Goal: Task Accomplishment & Management: Manage account settings

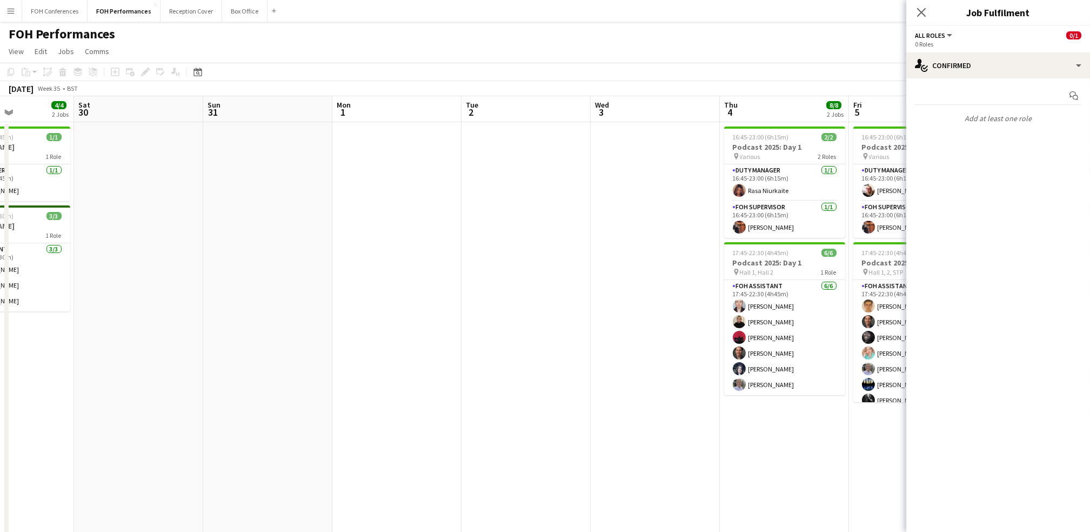
click at [15, 115] on app-calendar-viewport "Tue 26 6/6 2 Jobs Wed 27 Thu 28 2 Jobs Fri 29 4/4 2 Jobs Sat 30 Sun 31 Mon 1 Tu…" at bounding box center [545, 352] width 1090 height 513
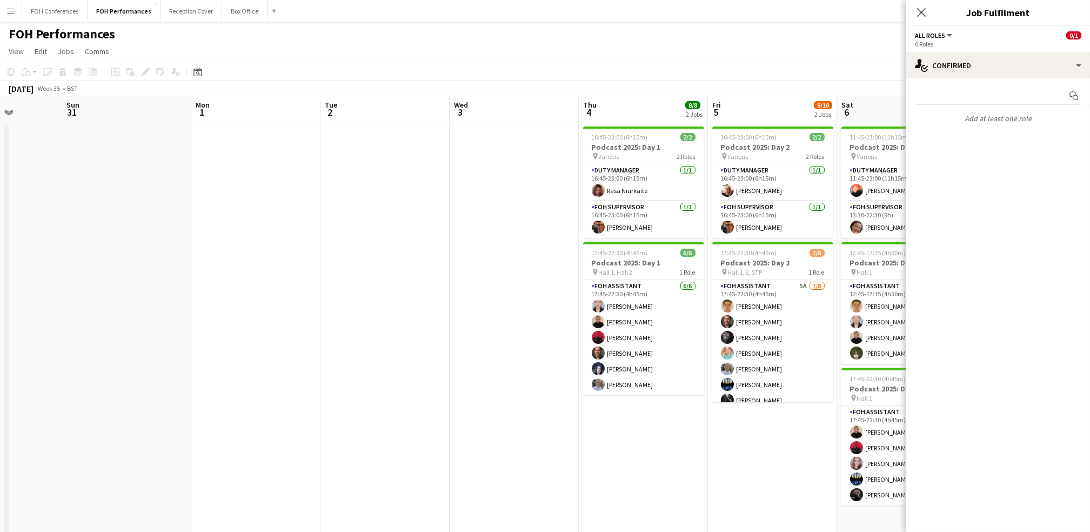
drag, startPoint x: 165, startPoint y: 109, endPoint x: 69, endPoint y: 88, distance: 98.5
click at [15, 103] on app-calendar-viewport "Thu 28 2 Jobs Fri 29 4/4 2 Jobs Sat 30 Sun 31 Mon 1 Tue 2 Wed 3 Thu 4 8/8 2 Job…" at bounding box center [545, 352] width 1090 height 513
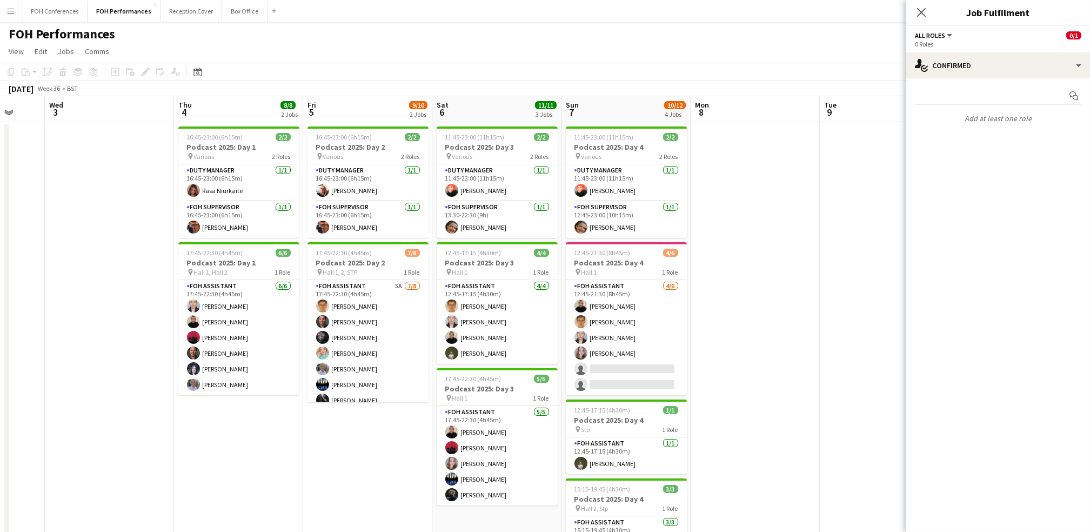
scroll to position [0, 349]
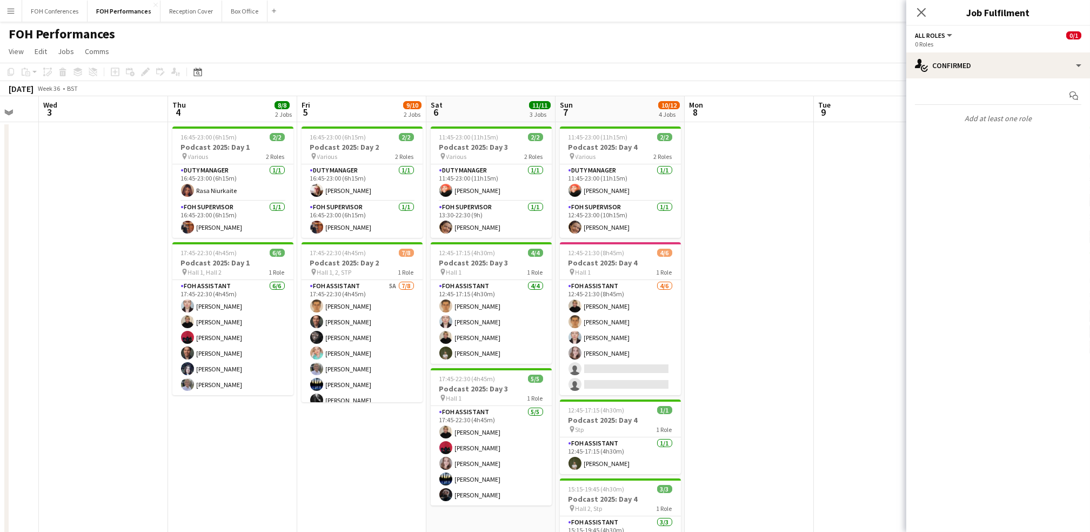
drag, startPoint x: 757, startPoint y: 119, endPoint x: 359, endPoint y: 117, distance: 397.9
click at [359, 117] on app-calendar-viewport "Sun 31 Mon 1 Tue 2 Wed 3 Thu 4 8/8 2 Jobs Fri 5 9/10 2 Jobs Sat 6 11/11 3 Jobs …" at bounding box center [545, 352] width 1090 height 513
click at [602, 368] on app-calendar-viewport "Sun 31 Mon 1 Tue 2 Wed 3 Thu 4 8/8 2 Jobs Fri 5 9/10 2 Jobs Sat 6 11/11 3 Jobs …" at bounding box center [545, 352] width 1090 height 513
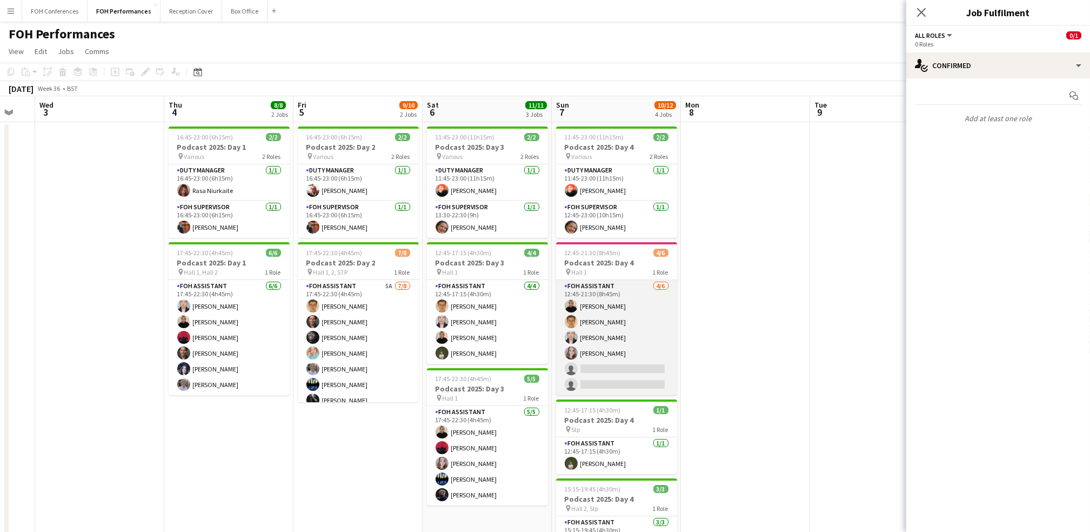
click at [603, 370] on app-card-role "FOH Assistant [DATE] 12:45-21:30 (8h45m) [PERSON_NAME] [PERSON_NAME] [PERSON_NA…" at bounding box center [616, 337] width 121 height 115
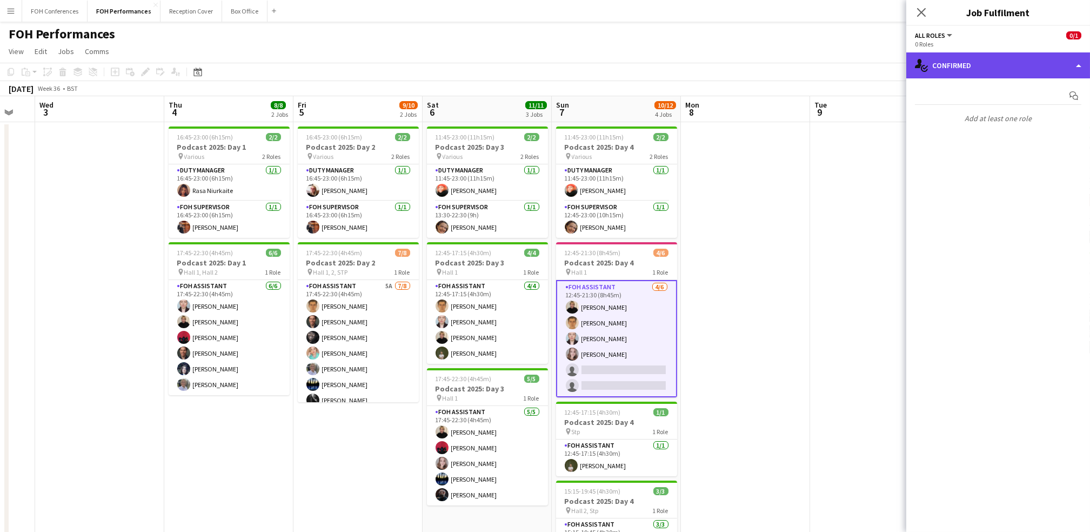
click at [955, 65] on div "single-neutral-actions-check-2 Confirmed" at bounding box center [999, 65] width 184 height 26
click at [960, 67] on div "single-neutral-actions-check-2 Confirmed" at bounding box center [999, 65] width 184 height 26
click at [956, 67] on div "single-neutral-actions-check-2 Confirmed" at bounding box center [999, 65] width 184 height 26
click at [975, 67] on div "single-neutral-actions-check-2 Confirmed" at bounding box center [999, 65] width 184 height 26
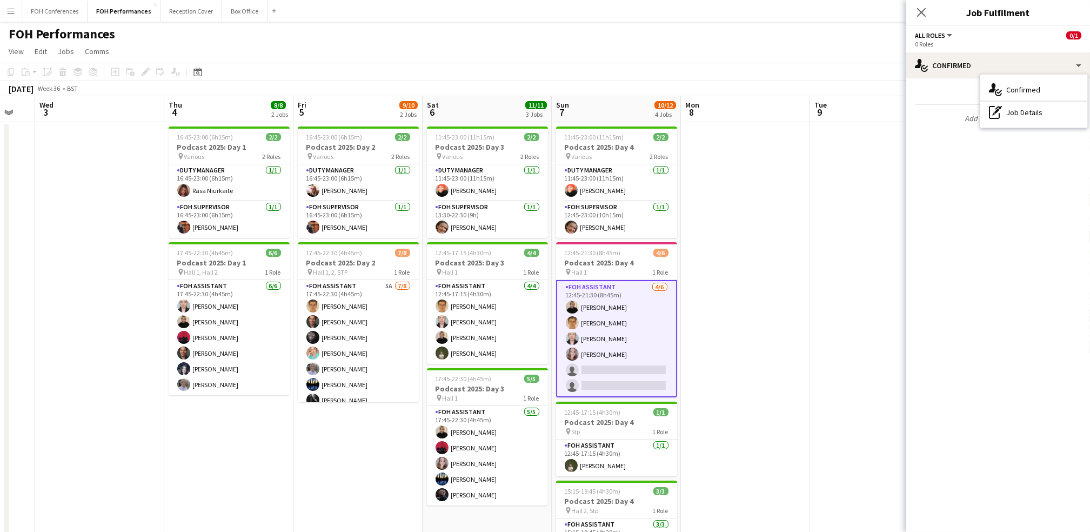
click at [798, 30] on div "FOH Performances user" at bounding box center [545, 32] width 1090 height 21
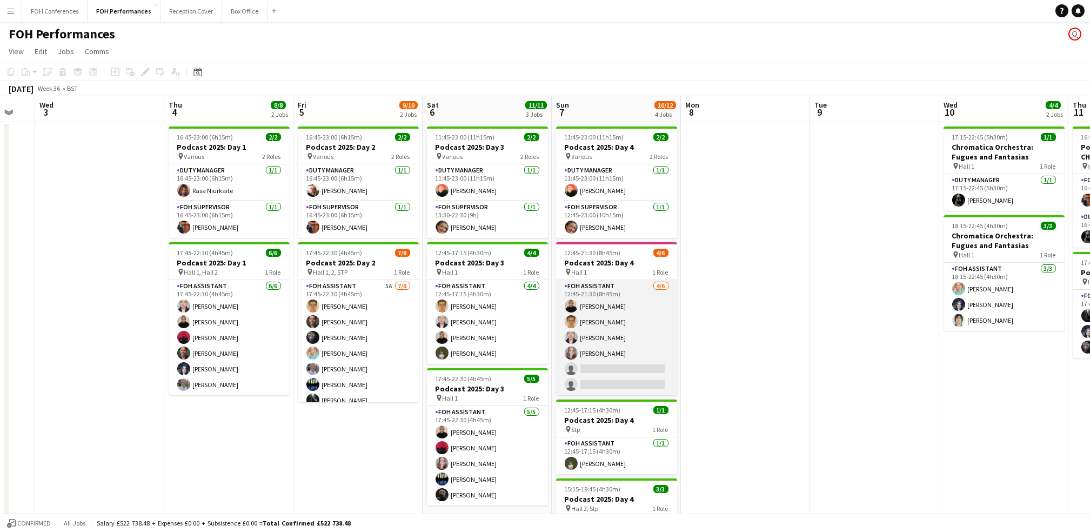
click at [600, 369] on app-card-role "FOH Assistant [DATE] 12:45-21:30 (8h45m) [PERSON_NAME] [PERSON_NAME] [PERSON_NA…" at bounding box center [616, 337] width 121 height 115
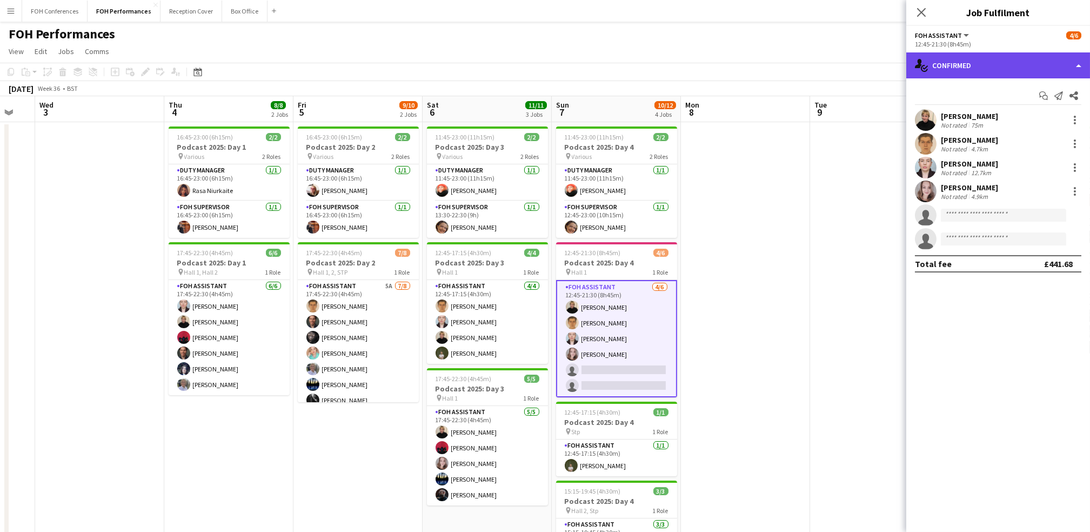
click at [967, 62] on div "single-neutral-actions-check-2 Confirmed" at bounding box center [999, 65] width 184 height 26
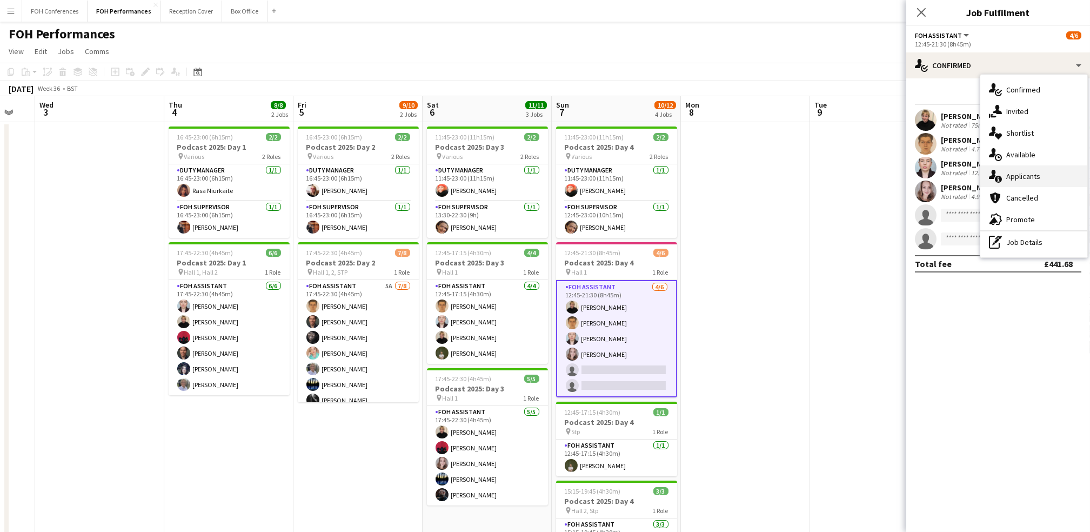
click at [1009, 175] on div "single-neutral-actions-information Applicants" at bounding box center [1034, 176] width 107 height 22
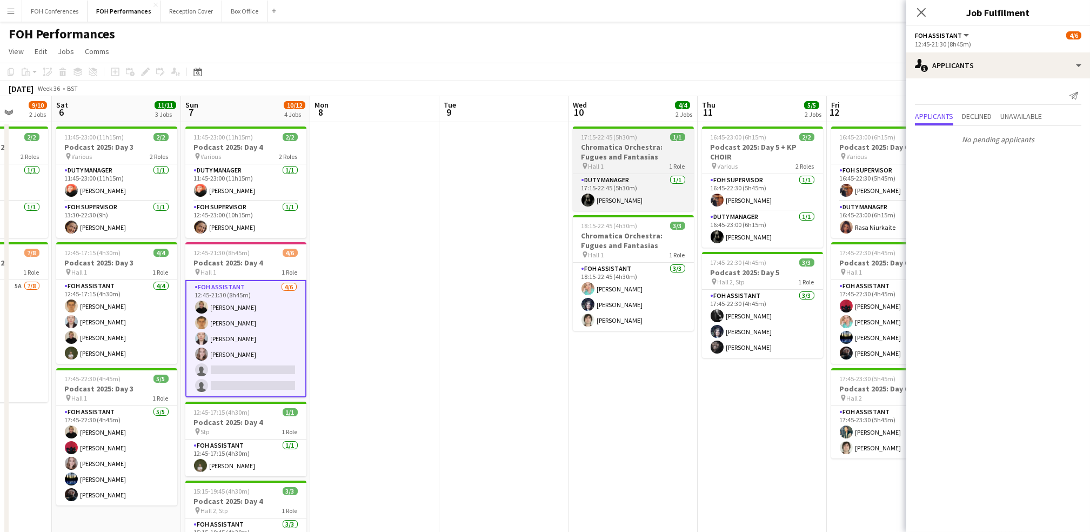
scroll to position [0, 417]
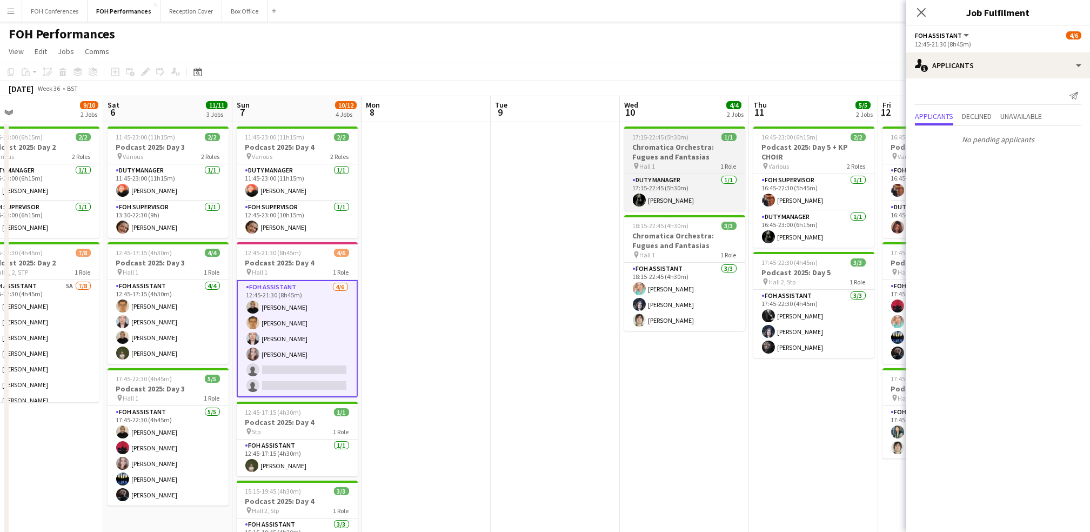
drag, startPoint x: 770, startPoint y: 117, endPoint x: 652, endPoint y: 127, distance: 118.3
click at [448, 114] on app-calendar-viewport "Tue 2 Wed 3 Thu 4 8/8 2 Jobs Fri 5 9/10 2 Jobs Sat 6 11/11 3 Jobs Sun 7 10/12 4…" at bounding box center [545, 352] width 1090 height 513
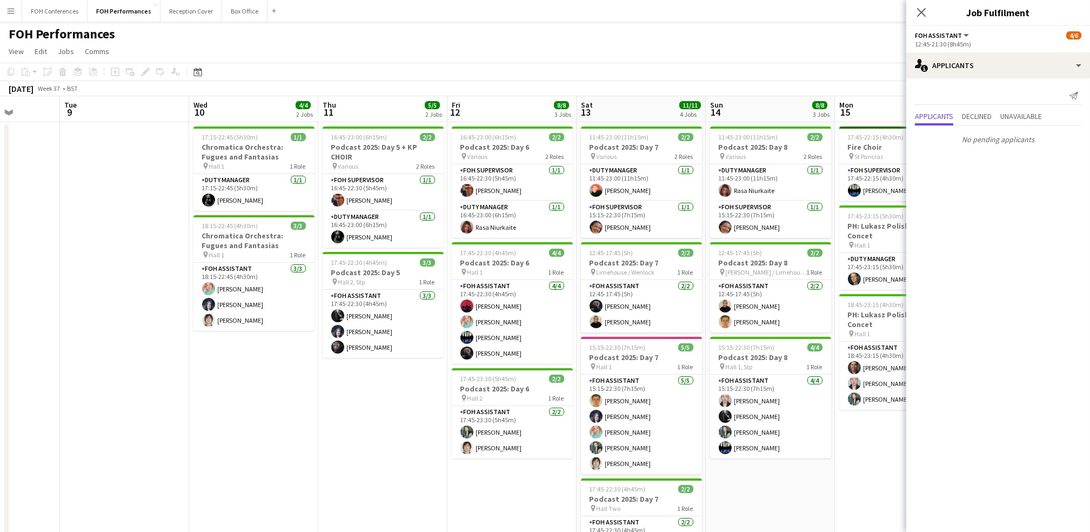
drag, startPoint x: 821, startPoint y: 111, endPoint x: 372, endPoint y: 98, distance: 448.9
click at [372, 98] on app-calendar-viewport "Fri 5 9/10 2 Jobs Sat 6 11/11 3 Jobs Sun 7 10/12 4 Jobs Mon 8 Tue 9 Wed 10 4/4 …" at bounding box center [545, 352] width 1090 height 513
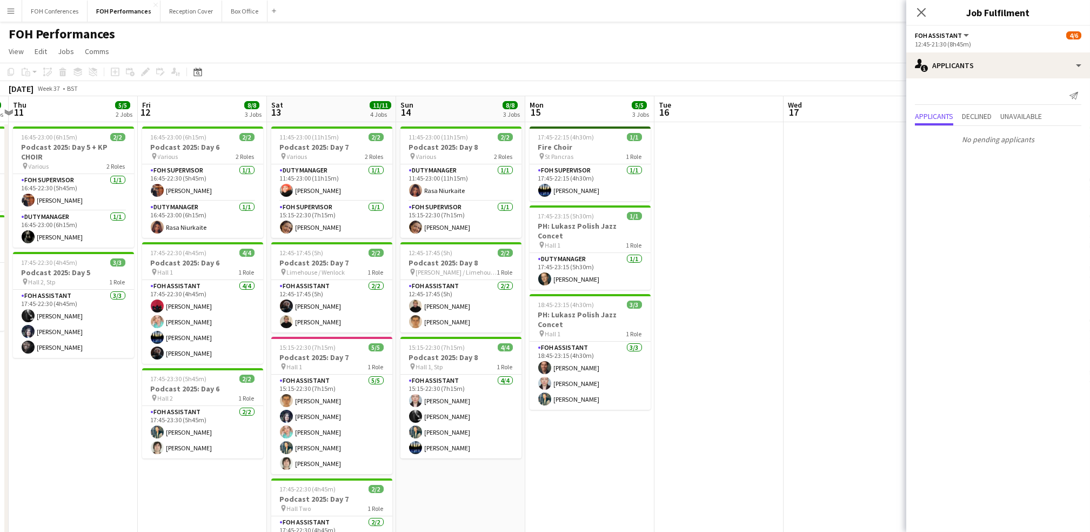
scroll to position [0, 400]
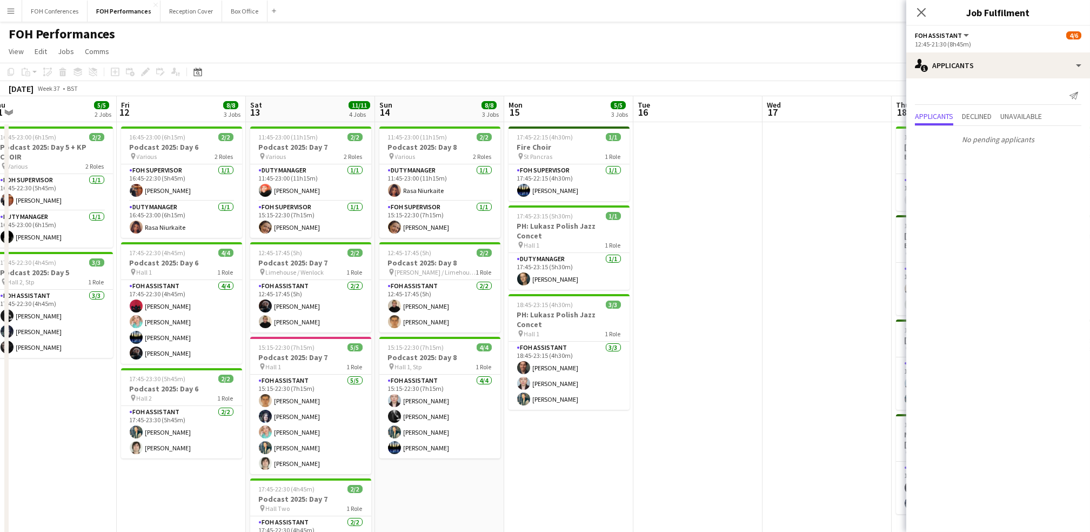
drag, startPoint x: 751, startPoint y: 116, endPoint x: 443, endPoint y: 121, distance: 308.7
click at [443, 121] on app-calendar-viewport "Mon 8 Tue 9 Wed 10 4/4 2 Jobs Thu 11 5/5 2 Jobs Fri 12 8/8 3 Jobs Sat 13 11/11 …" at bounding box center [545, 352] width 1090 height 513
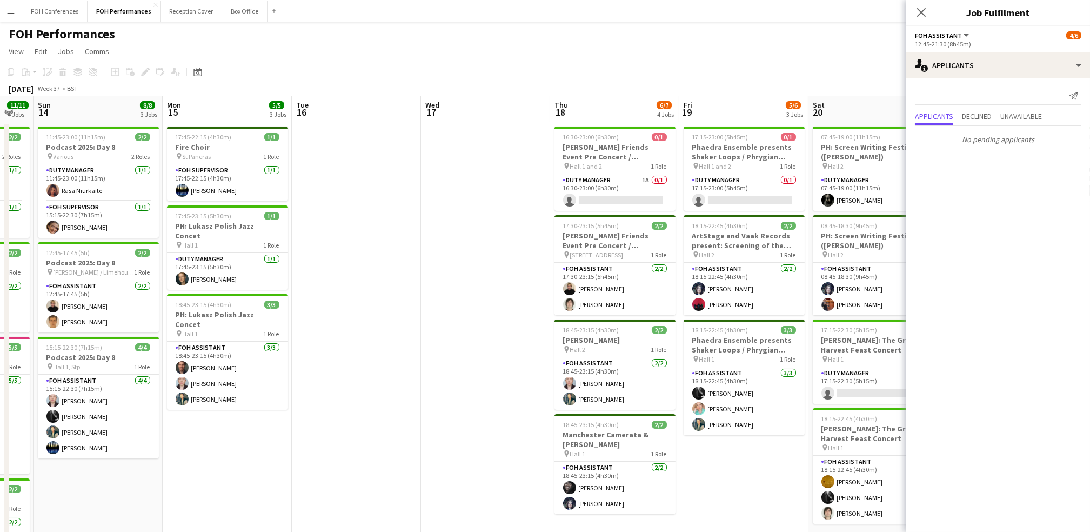
drag, startPoint x: 654, startPoint y: 105, endPoint x: 485, endPoint y: 197, distance: 191.4
click at [351, 101] on app-calendar-viewport "Wed 10 4/4 2 Jobs Thu 11 5/5 2 Jobs Fri 12 8/8 3 Jobs Sat 13 11/11 4 Jobs Sun 1…" at bounding box center [545, 352] width 1090 height 513
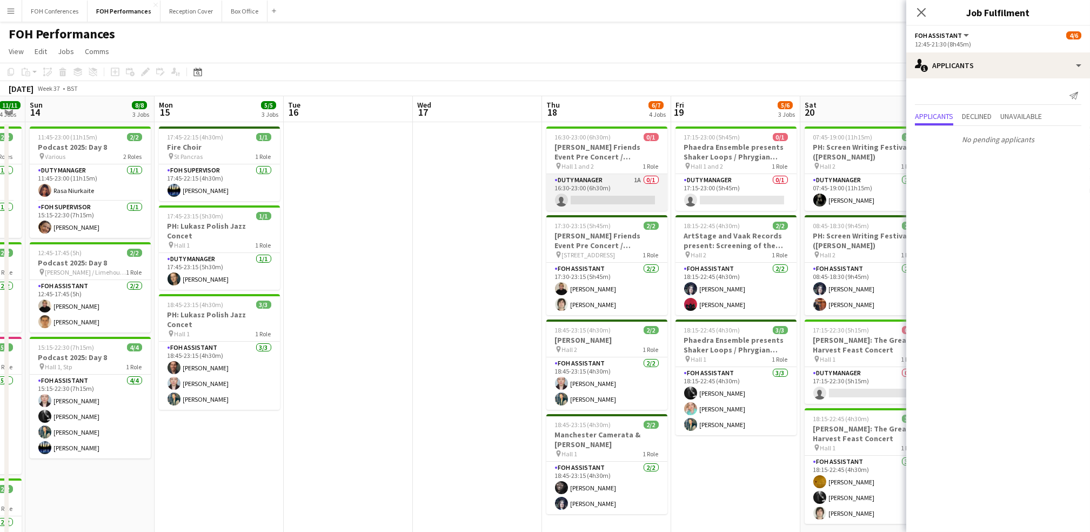
click at [606, 205] on app-card-role "Duty Manager 1A 0/1 16:30-23:00 (6h30m) single-neutral-actions" at bounding box center [607, 192] width 121 height 37
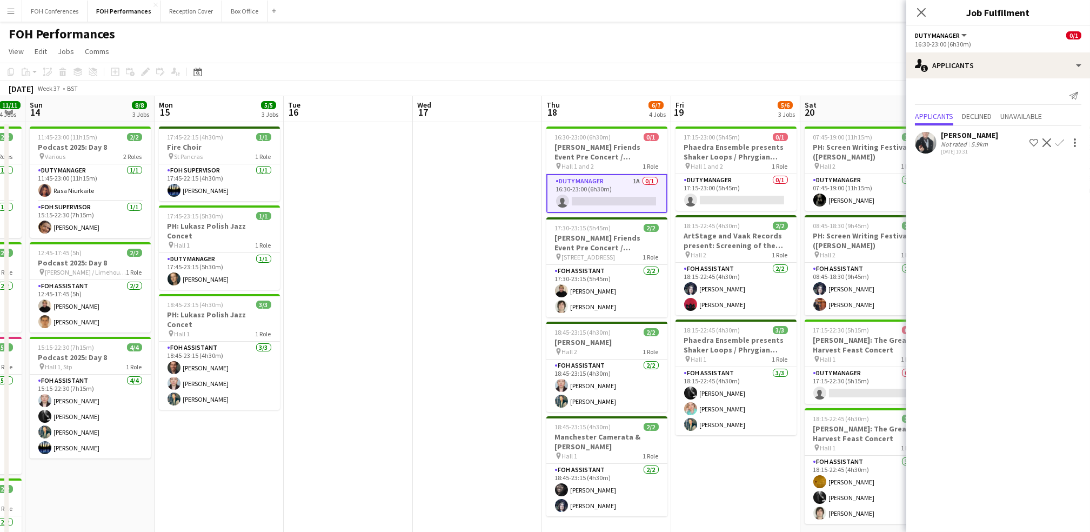
click at [1057, 137] on button "Confirm" at bounding box center [1060, 142] width 13 height 13
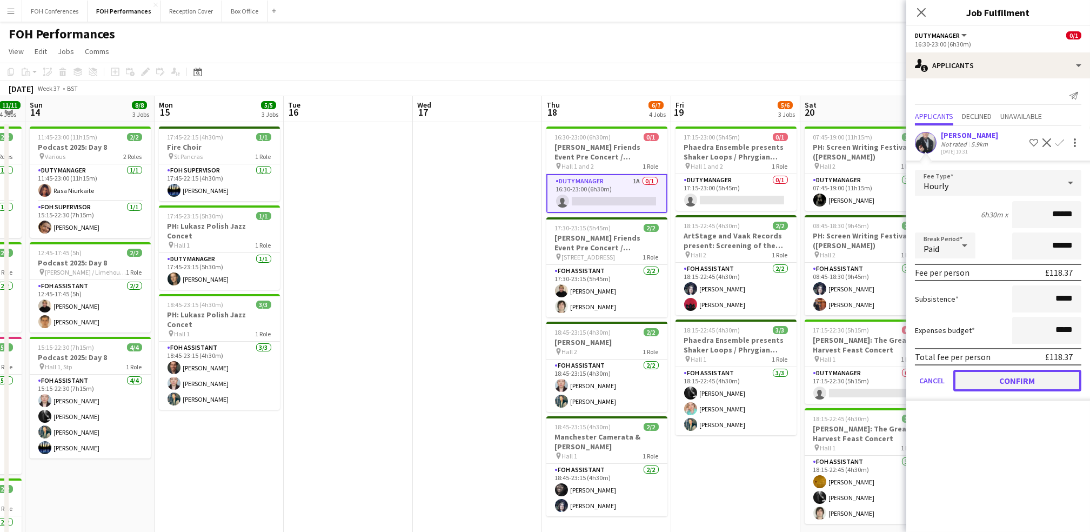
click at [1059, 378] on button "Confirm" at bounding box center [1018, 381] width 128 height 22
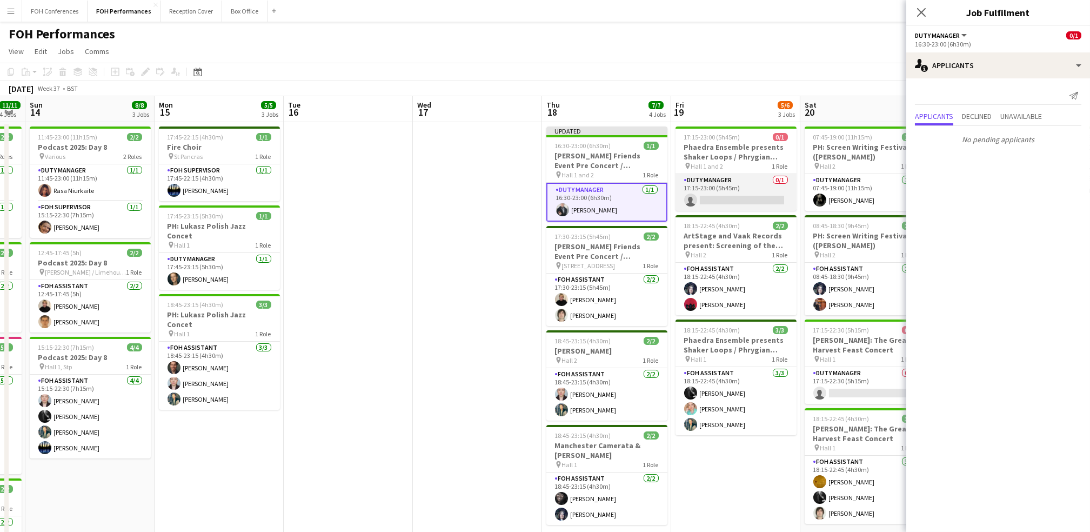
click at [739, 201] on app-card-role "Duty Manager 0/1 17:15-23:00 (5h45m) single-neutral-actions" at bounding box center [736, 192] width 121 height 37
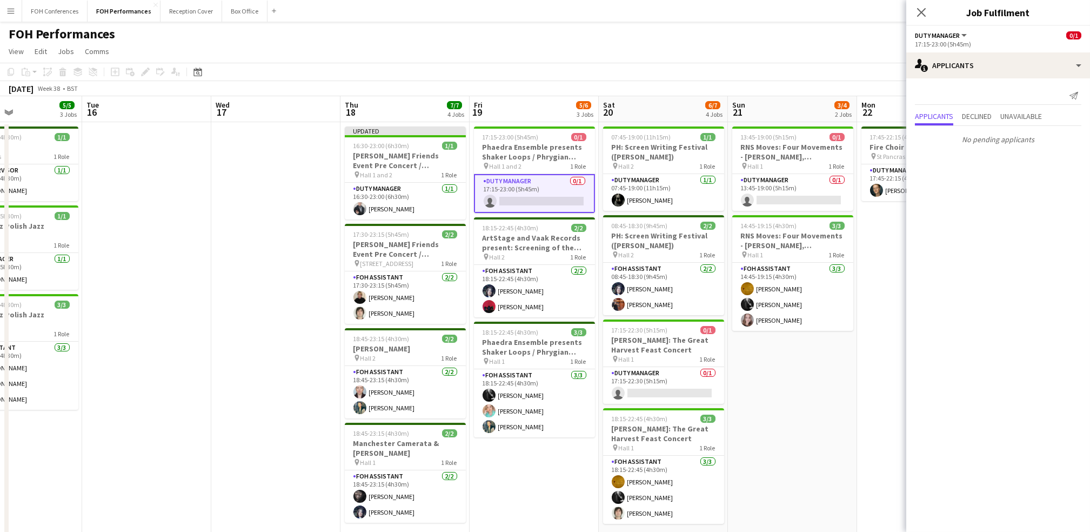
scroll to position [0, 460]
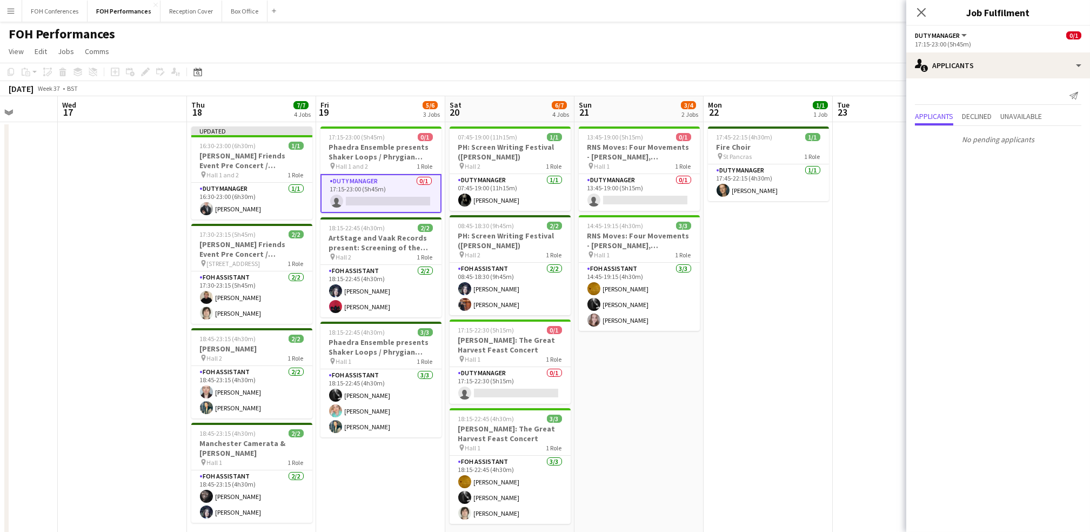
drag, startPoint x: 861, startPoint y: 112, endPoint x: 537, endPoint y: 98, distance: 324.1
click at [506, 96] on app-calendar-viewport "Sat 13 11/11 4 Jobs Sun 14 8/8 3 Jobs Mon 15 5/5 3 Jobs Tue 16 Wed 17 Thu 18 7/…" at bounding box center [545, 352] width 1090 height 513
click at [646, 197] on app-card-role "Duty Manager 0/1 13:45-19:00 (5h15m) single-neutral-actions" at bounding box center [638, 192] width 121 height 37
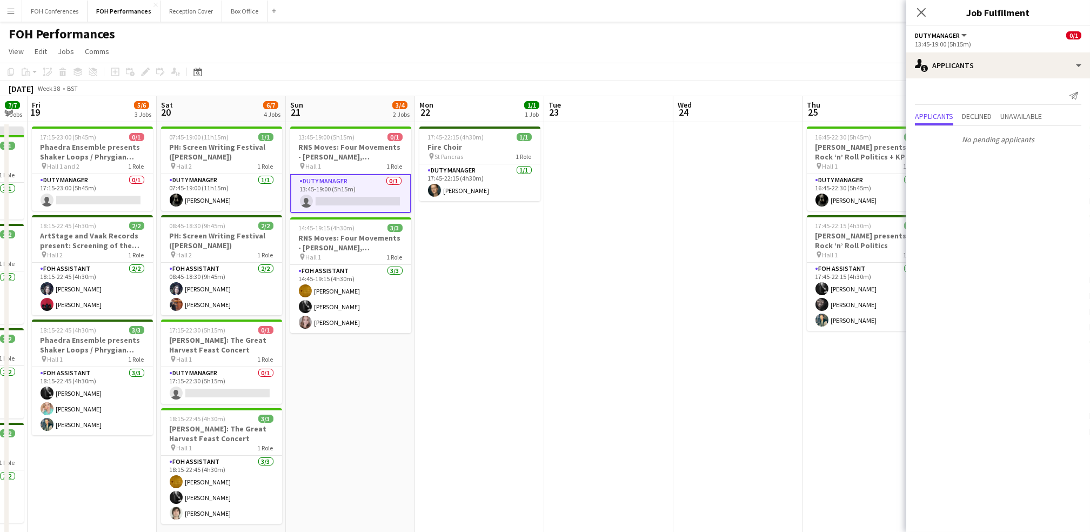
drag, startPoint x: 793, startPoint y: 118, endPoint x: 496, endPoint y: 114, distance: 296.8
click at [480, 114] on app-calendar-viewport "Mon 15 5/5 3 Jobs Tue 16 Wed 17 Thu 18 7/7 4 Jobs Fri 19 5/6 3 Jobs Sat 20 6/7 …" at bounding box center [545, 352] width 1090 height 513
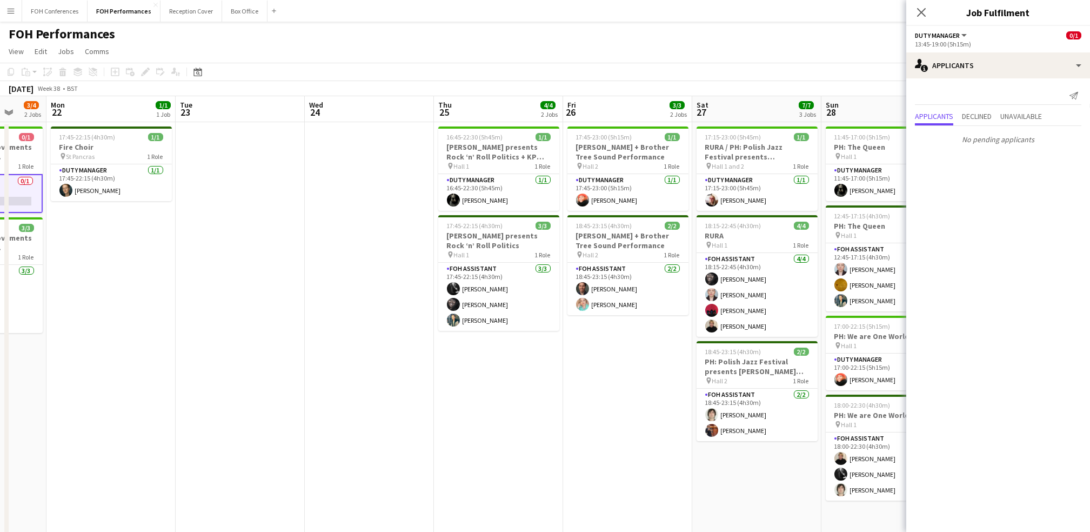
drag, startPoint x: 834, startPoint y: 117, endPoint x: 456, endPoint y: 98, distance: 377.8
click at [457, 98] on app-calendar-viewport "Thu 18 7/7 4 Jobs Fri 19 5/6 3 Jobs Sat 20 6/7 4 Jobs Sun 21 3/4 2 Jobs Mon 22 …" at bounding box center [545, 352] width 1090 height 513
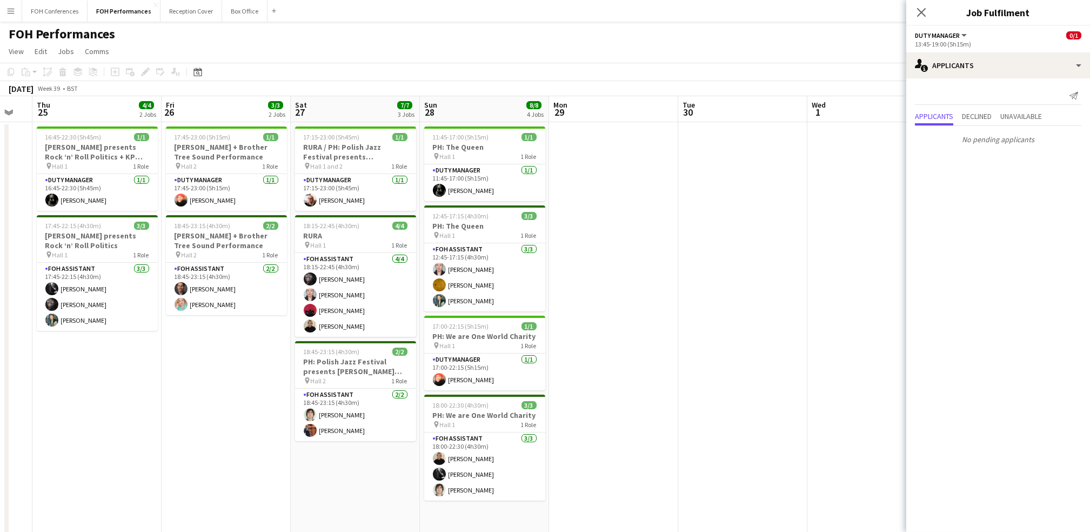
scroll to position [0, 286]
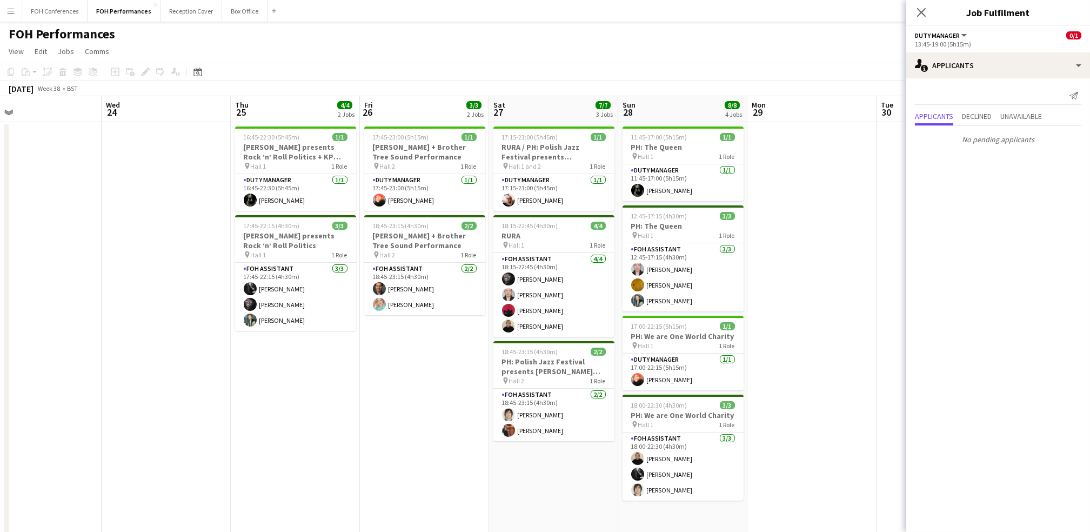
drag, startPoint x: 847, startPoint y: 105, endPoint x: 542, endPoint y: 91, distance: 304.7
click at [542, 91] on app-calendar "Copy Paste Paste Ctrl+V Paste with crew Ctrl+Shift+V Paste linked Job [GEOGRAPH…" at bounding box center [545, 336] width 1090 height 547
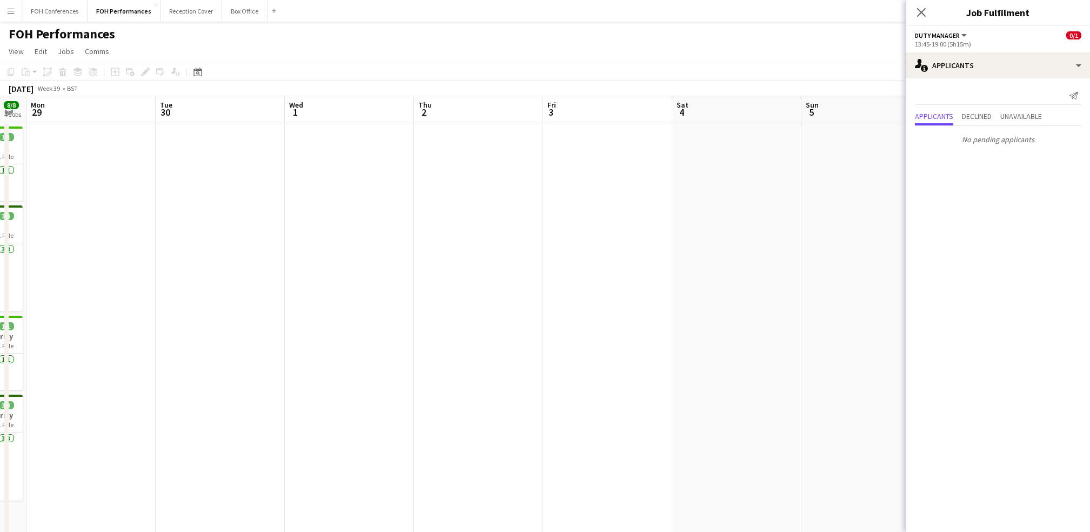
drag, startPoint x: 838, startPoint y: 109, endPoint x: 264, endPoint y: 118, distance: 574.2
click at [227, 115] on app-calendar-viewport "Thu 25 4/4 2 Jobs Fri 26 3/3 2 Jobs Sat 27 7/7 3 Jobs Sun 28 8/8 4 Jobs Mon 29 …" at bounding box center [545, 352] width 1090 height 513
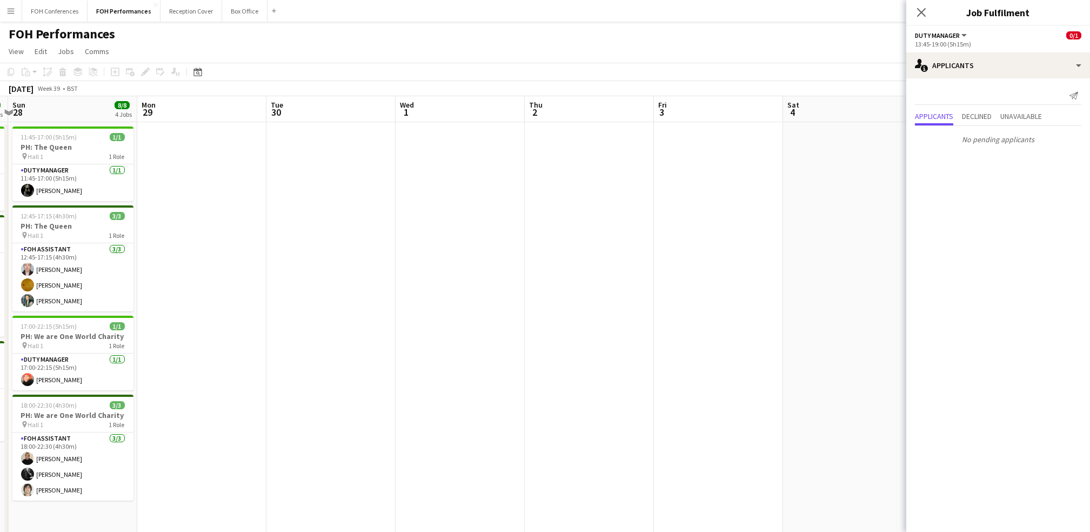
click at [704, 69] on app-toolbar "Copy Paste Paste Ctrl+V Paste with crew Ctrl+Shift+V Paste linked Job [GEOGRAPH…" at bounding box center [545, 72] width 1090 height 18
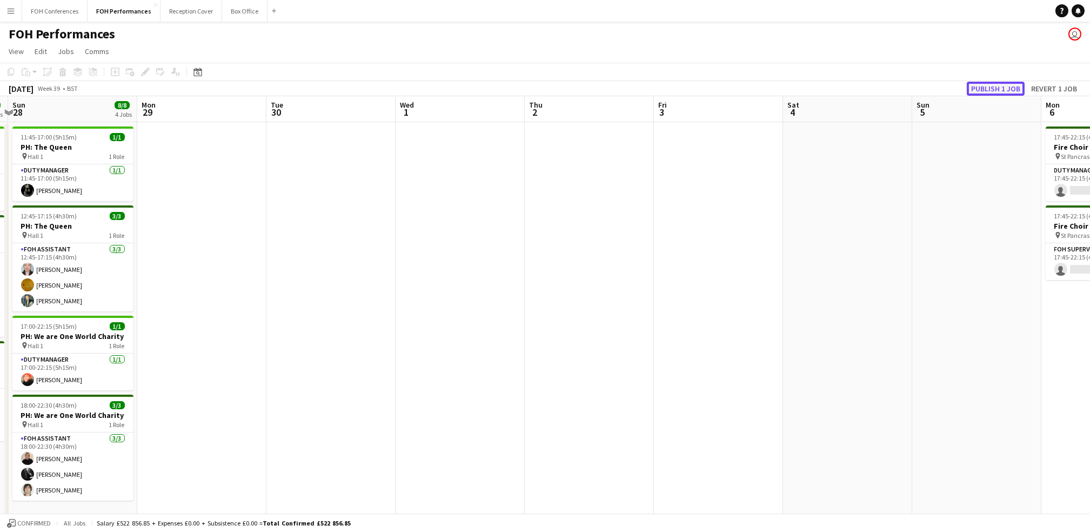
click at [990, 87] on button "Publish 1 job" at bounding box center [996, 89] width 58 height 14
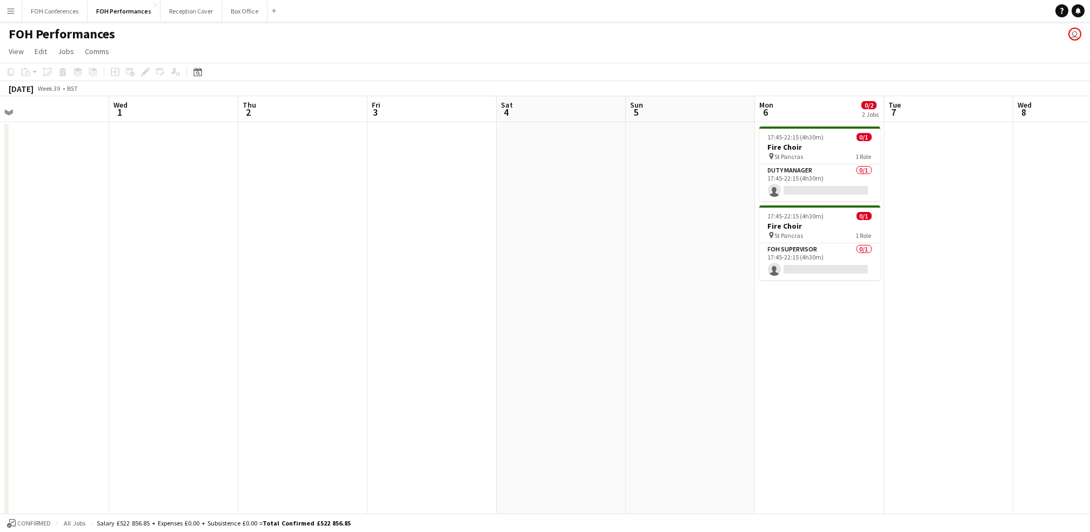
scroll to position [0, 416]
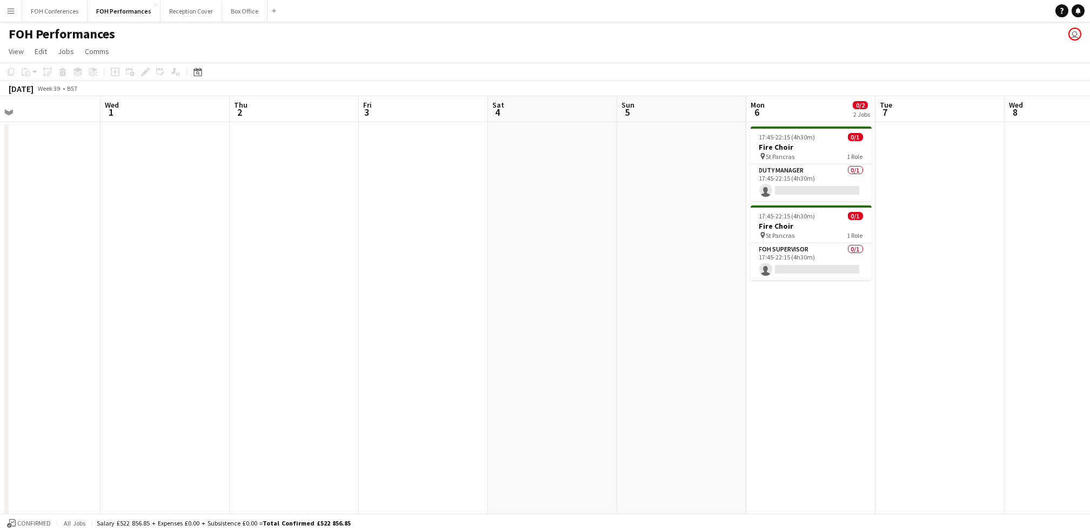
drag, startPoint x: 1007, startPoint y: 120, endPoint x: 711, endPoint y: 127, distance: 295.3
click at [711, 127] on app-calendar-viewport "Sat 27 7/7 3 Jobs Sun 28 8/8 4 Jobs Mon 29 Tue 30 Wed 1 Thu 2 Fri 3 Sat 4 Sun 5…" at bounding box center [545, 320] width 1090 height 449
click at [797, 182] on app-card-role "Duty Manager 0/1 17:45-22:15 (4h30m) single-neutral-actions" at bounding box center [811, 182] width 121 height 37
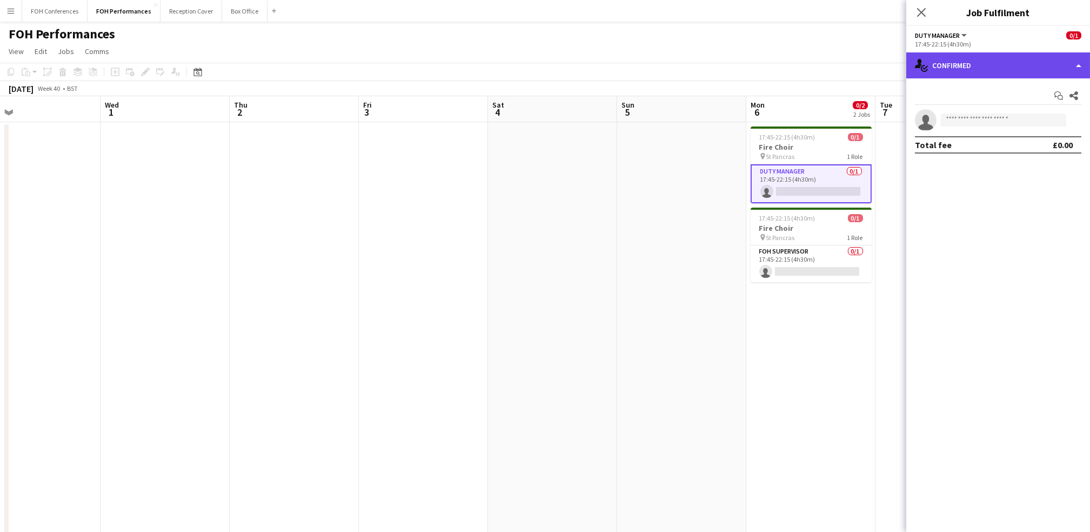
click at [1035, 75] on div "single-neutral-actions-check-2 Confirmed" at bounding box center [999, 65] width 184 height 26
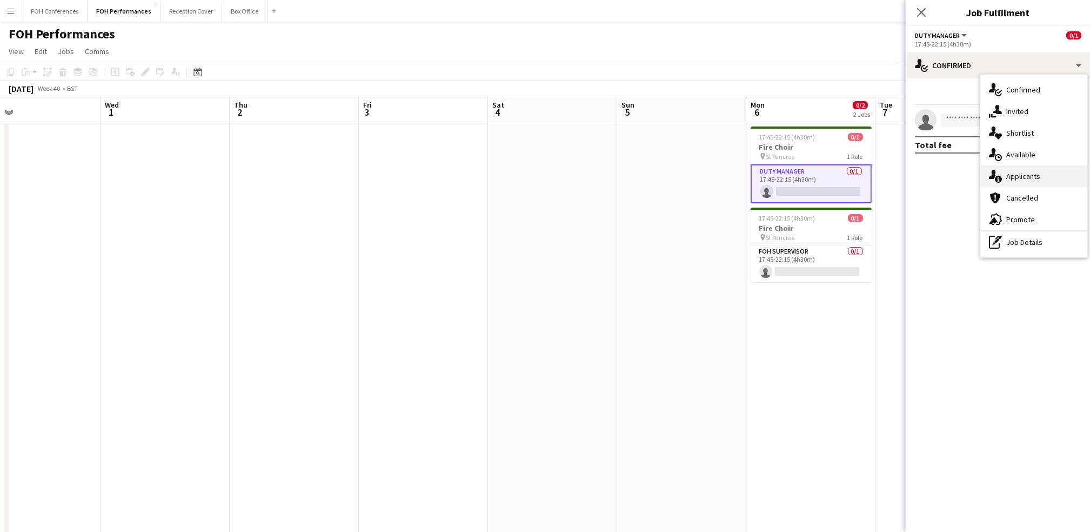
click at [1015, 184] on div "single-neutral-actions-information Applicants" at bounding box center [1034, 176] width 107 height 22
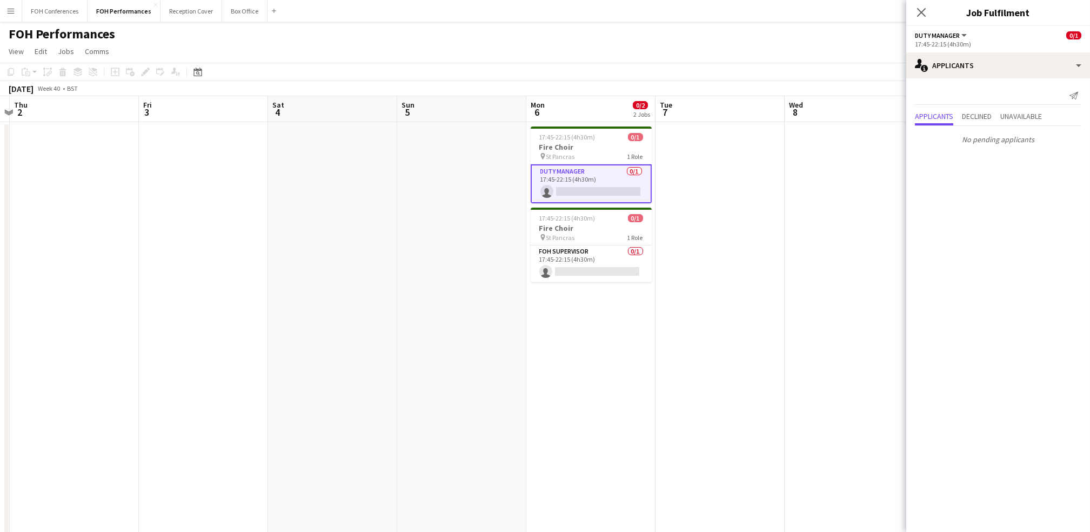
scroll to position [0, 280]
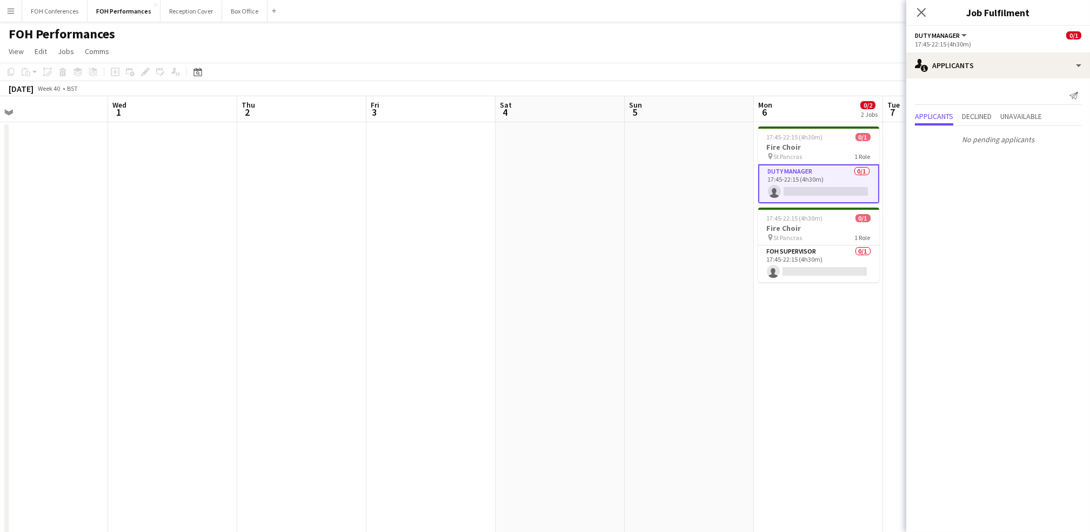
drag, startPoint x: 806, startPoint y: 112, endPoint x: 1021, endPoint y: 163, distance: 221.1
click at [1021, 163] on body "Menu Boards Boards Boards All jobs Status Workforce Workforce My Workforce Recr…" at bounding box center [545, 281] width 1090 height 563
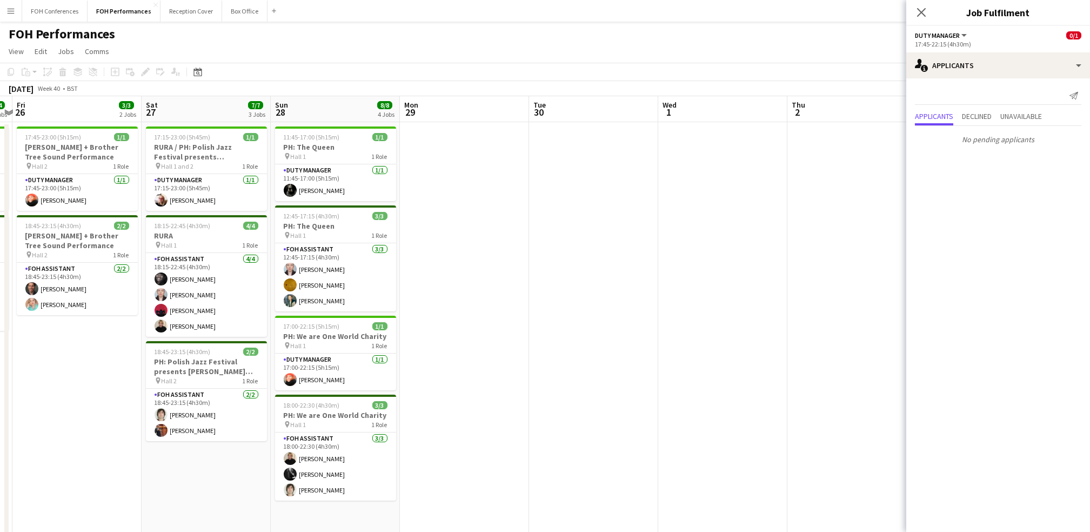
drag, startPoint x: 134, startPoint y: 118, endPoint x: 822, endPoint y: 154, distance: 689.7
click at [821, 154] on app-calendar-viewport "Wed 24 Thu 25 4/4 2 Jobs Fri 26 3/3 2 Jobs Sat 27 7/7 3 Jobs Sun 28 8/8 4 Jobs …" at bounding box center [545, 320] width 1090 height 449
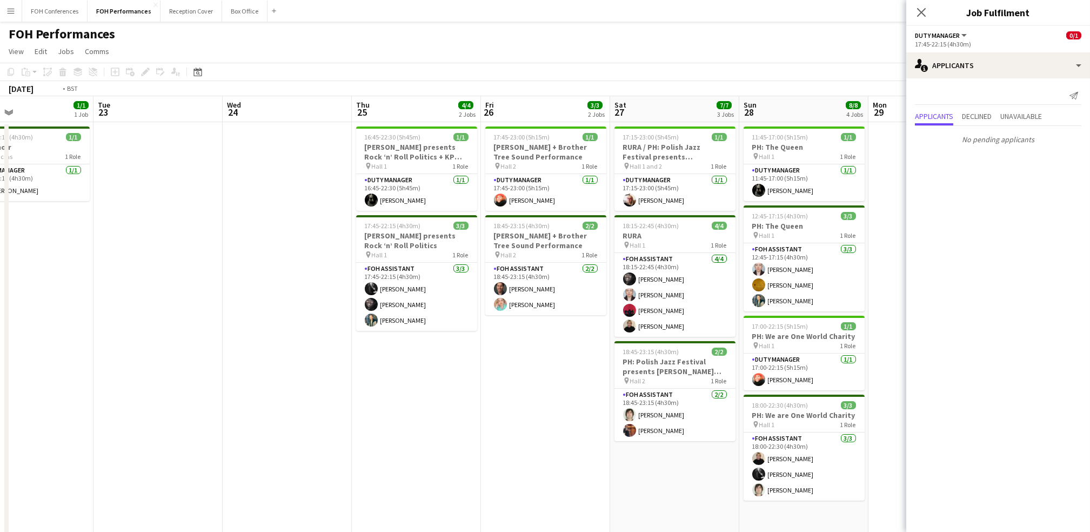
scroll to position [0, 237]
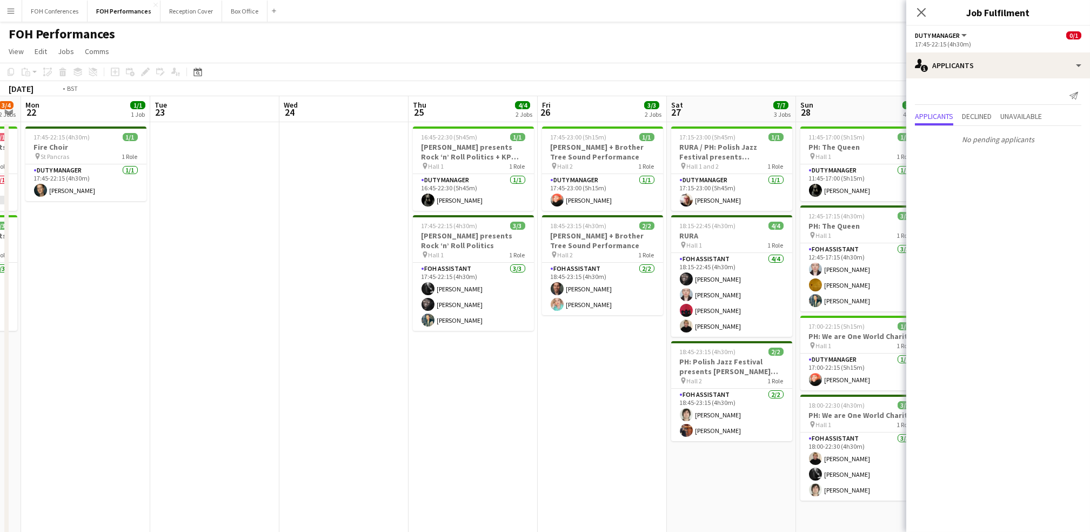
drag, startPoint x: 218, startPoint y: 108, endPoint x: 607, endPoint y: 148, distance: 390.7
click at [607, 148] on app-calendar-viewport "Sat 20 6/7 4 Jobs Sun 21 3/4 2 Jobs Mon 22 1/1 1 Job Tue 23 Wed 24 Thu 25 4/4 2…" at bounding box center [545, 322] width 1090 height 453
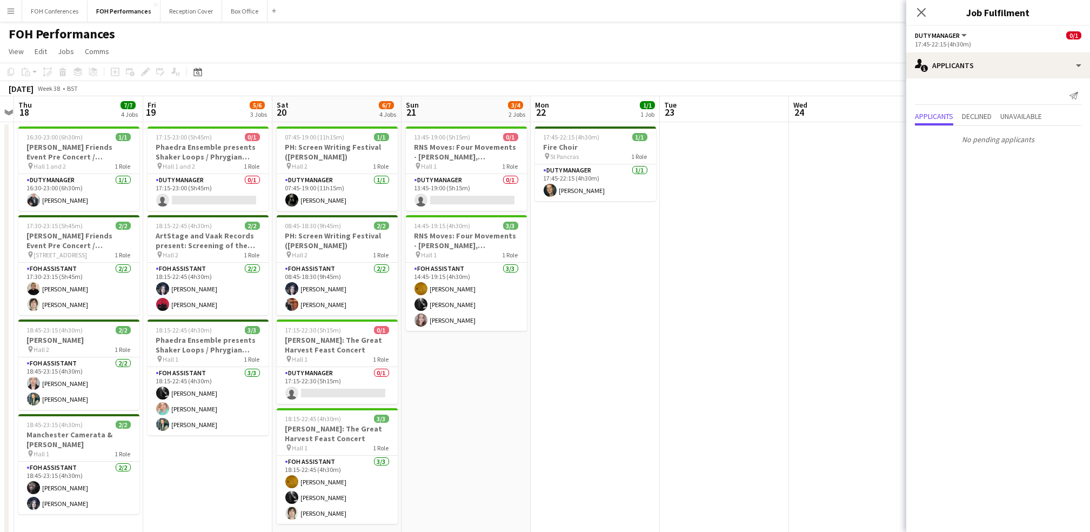
scroll to position [0, 269]
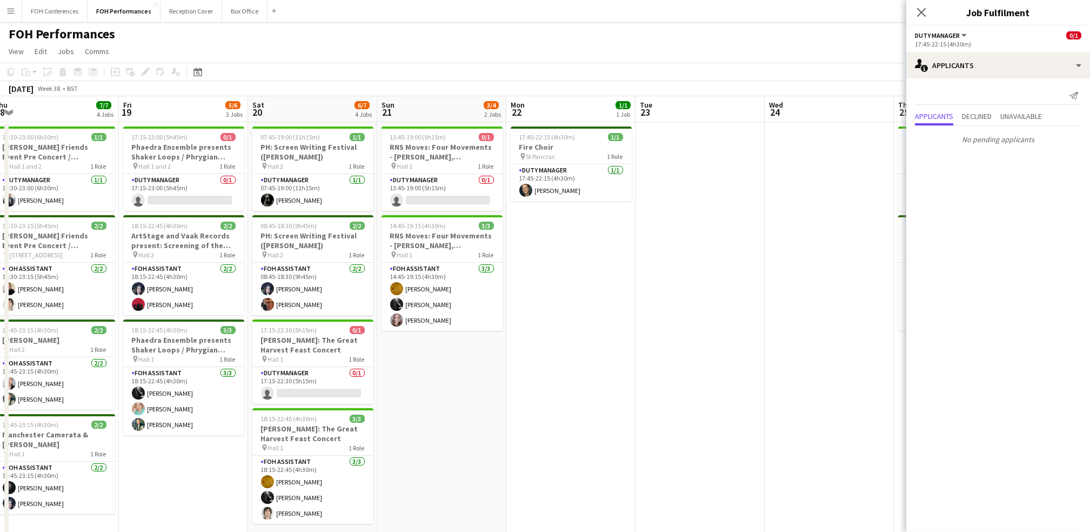
drag, startPoint x: 203, startPoint y: 105, endPoint x: 689, endPoint y: 167, distance: 489.4
click at [689, 167] on app-calendar-viewport "Tue 16 Wed 17 Thu 18 7/7 4 Jobs Fri 19 5/6 3 Jobs Sat 20 6/7 4 Jobs Sun 21 3/4 …" at bounding box center [545, 322] width 1090 height 453
click at [421, 199] on app-card-role "Duty Manager 0/1 13:45-19:00 (5h15m) single-neutral-actions" at bounding box center [442, 192] width 121 height 37
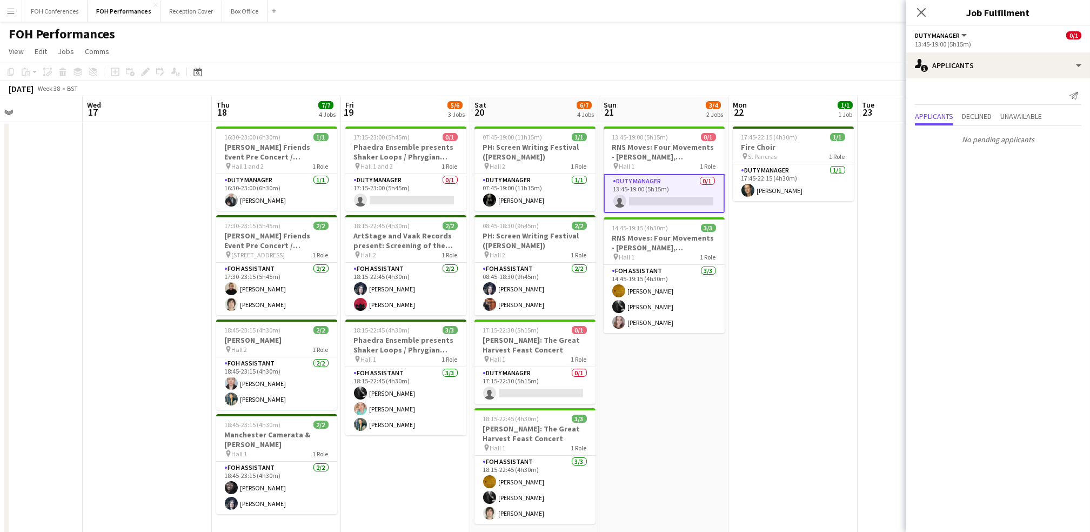
scroll to position [0, 330]
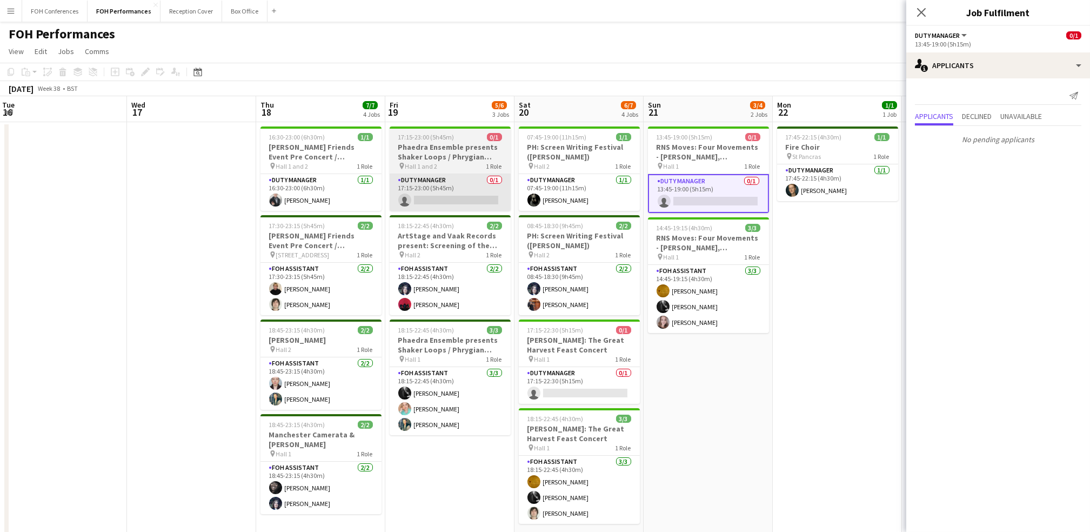
drag, startPoint x: 282, startPoint y: 114, endPoint x: 569, endPoint y: 189, distance: 296.4
click at [609, 171] on app-calendar-viewport "Sun 14 Mon 15 5/5 3 Jobs Tue 16 Wed 17 Thu 18 7/7 4 Jobs Fri 19 5/6 3 Jobs Sat …" at bounding box center [545, 322] width 1090 height 453
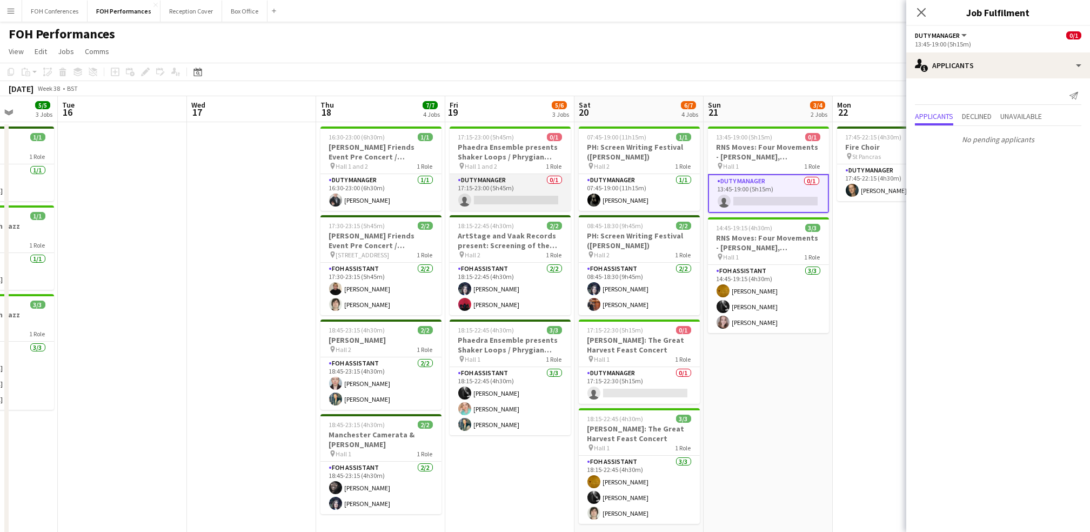
click at [481, 205] on app-card-role "Duty Manager 0/1 17:15-23:00 (5h45m) single-neutral-actions" at bounding box center [510, 192] width 121 height 37
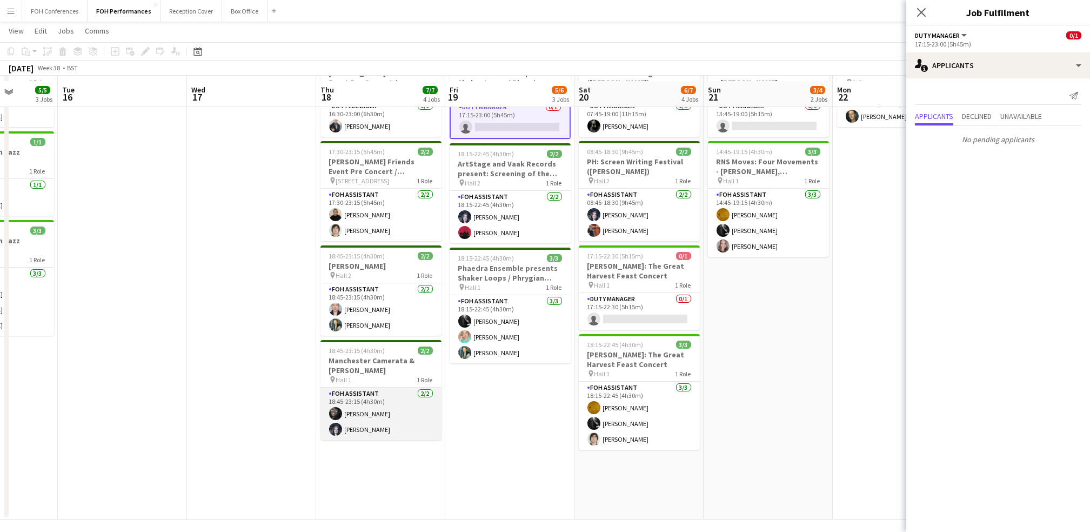
scroll to position [78, 0]
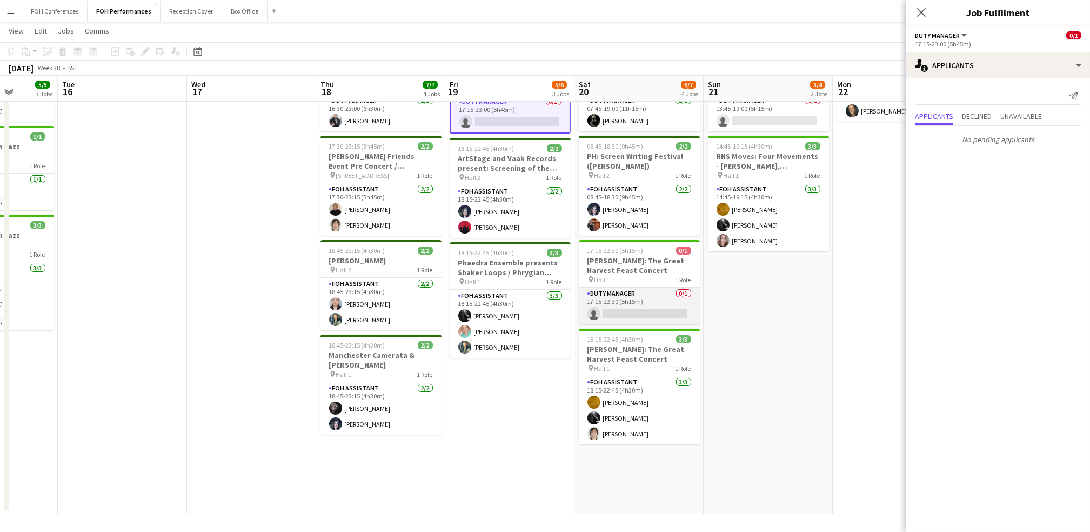
click at [633, 309] on app-card-role "Duty Manager 0/1 17:15-22:30 (5h15m) single-neutral-actions" at bounding box center [639, 306] width 121 height 37
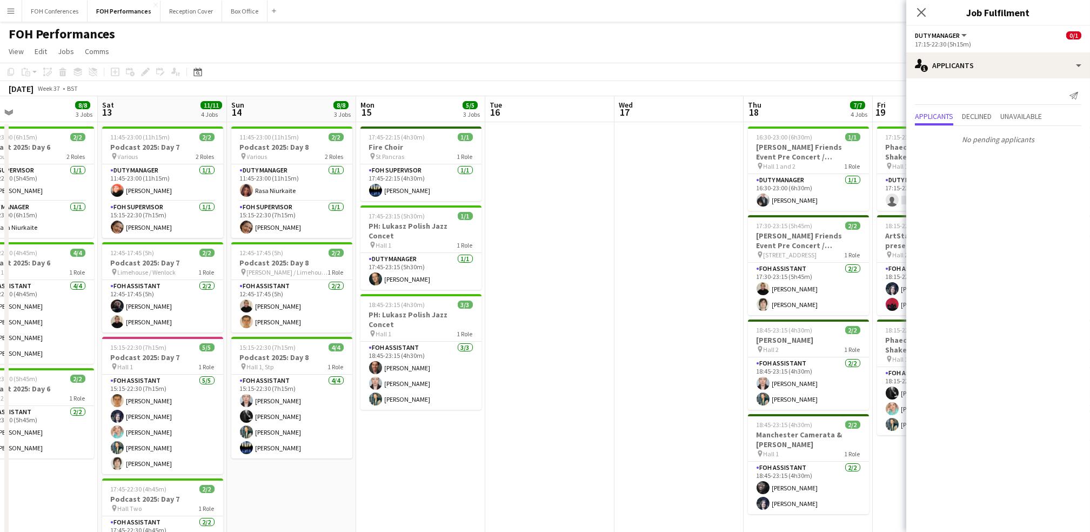
scroll to position [0, 288]
drag, startPoint x: 255, startPoint y: 106, endPoint x: 684, endPoint y: 176, distance: 434.9
click at [684, 176] on app-calendar-viewport "Wed 10 4/4 2 Jobs Thu 11 5/5 2 Jobs Fri 12 8/8 3 Jobs Sat 13 11/11 4 Jobs Sun 1…" at bounding box center [545, 344] width 1090 height 497
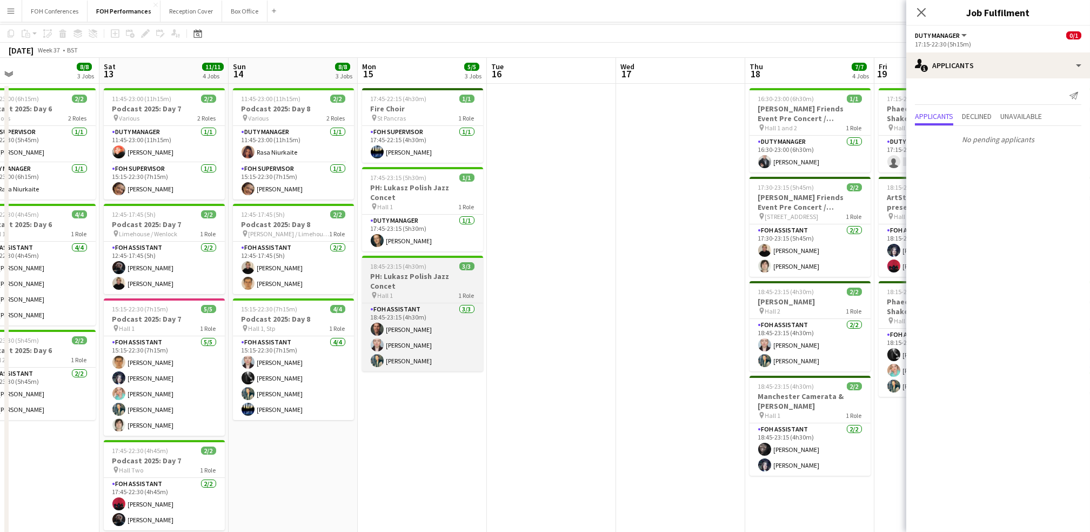
scroll to position [0, 0]
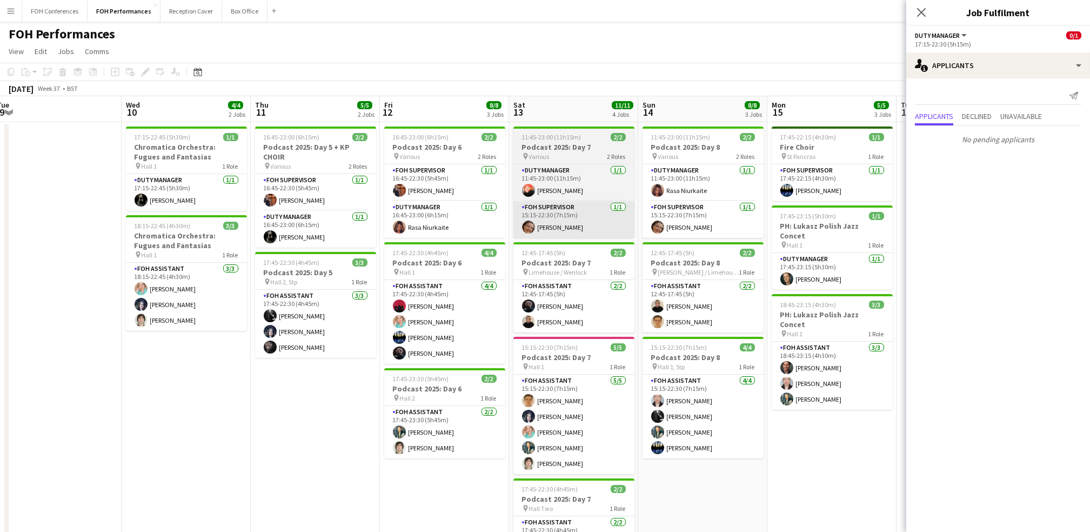
drag, startPoint x: 134, startPoint y: 117, endPoint x: 525, endPoint y: 218, distance: 404.7
click at [553, 192] on app-calendar-viewport "Sun 7 10/12 4 Jobs Mon 8 Tue 9 Wed 10 4/4 2 Jobs Thu 11 5/5 2 Jobs Fri 12 8/8 3…" at bounding box center [545, 352] width 1090 height 513
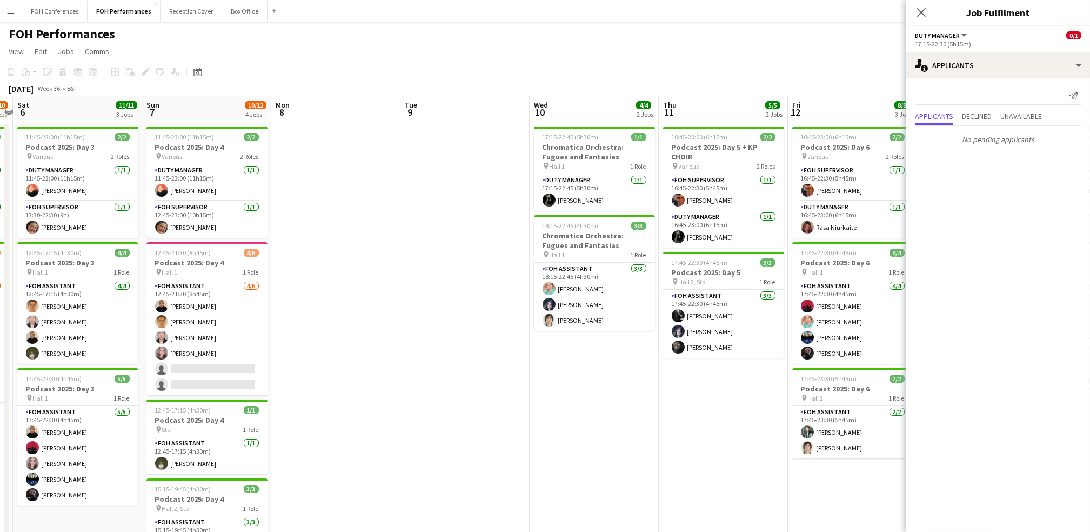
scroll to position [0, 344]
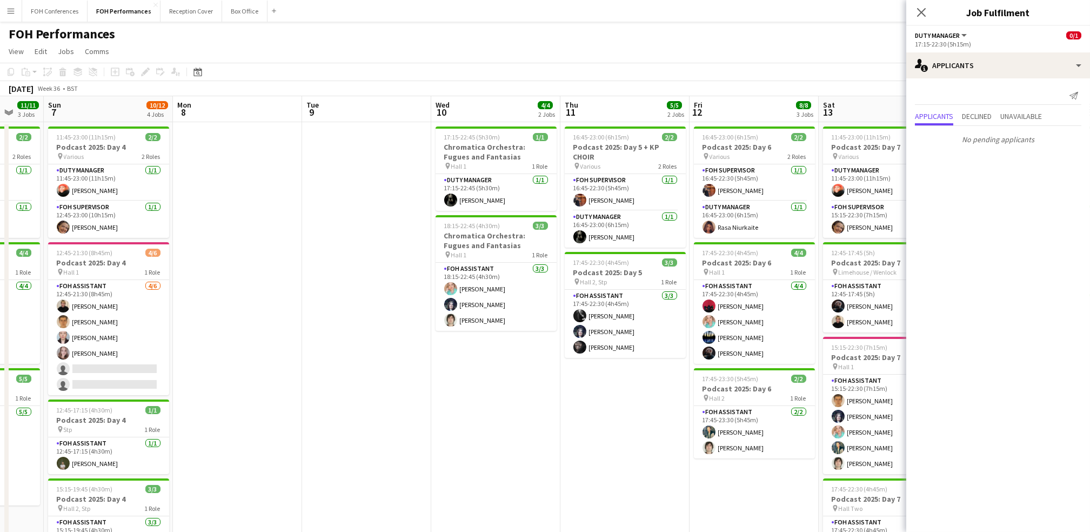
drag, startPoint x: 185, startPoint y: 111, endPoint x: 615, endPoint y: 180, distance: 435.3
click at [615, 180] on app-calendar-viewport "Thu 4 Fri 5 9/10 2 Jobs Sat 6 11/11 3 Jobs Sun 7 10/12 4 Jobs Mon 8 Tue 9 Wed 1…" at bounding box center [545, 352] width 1090 height 513
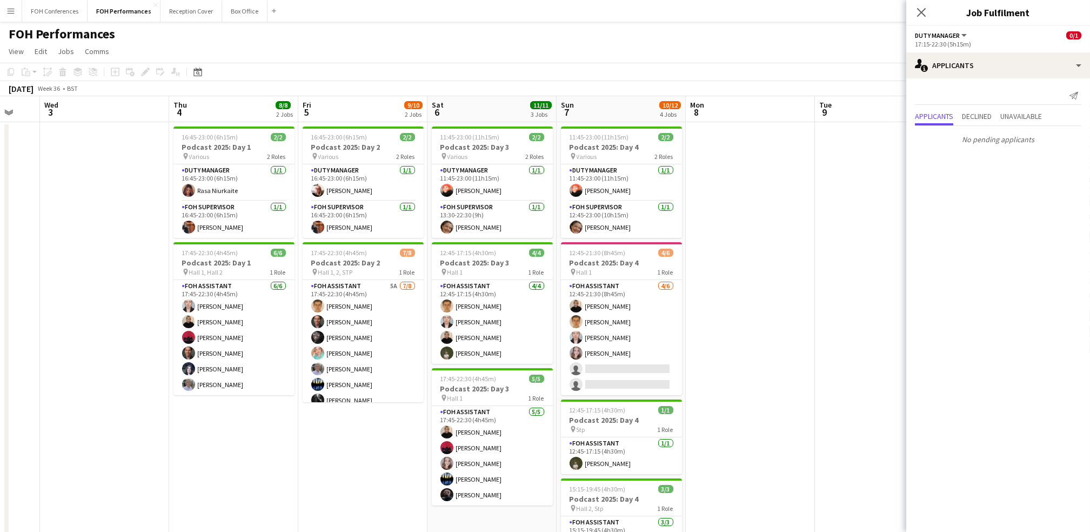
scroll to position [0, 217]
drag, startPoint x: 78, startPoint y: 109, endPoint x: 463, endPoint y: 139, distance: 386.7
click at [463, 139] on app-calendar-viewport "Mon 1 Tue 2 Wed 3 Thu 4 8/8 2 Jobs Fri 5 9/10 2 Jobs Sat 6 11/11 3 Jobs Sun 7 1…" at bounding box center [545, 352] width 1090 height 513
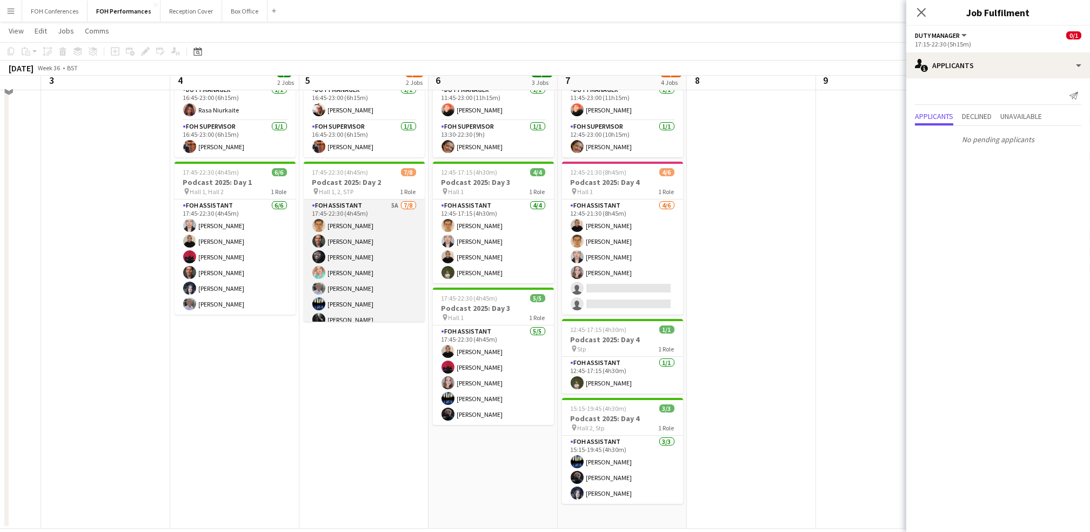
scroll to position [94, 0]
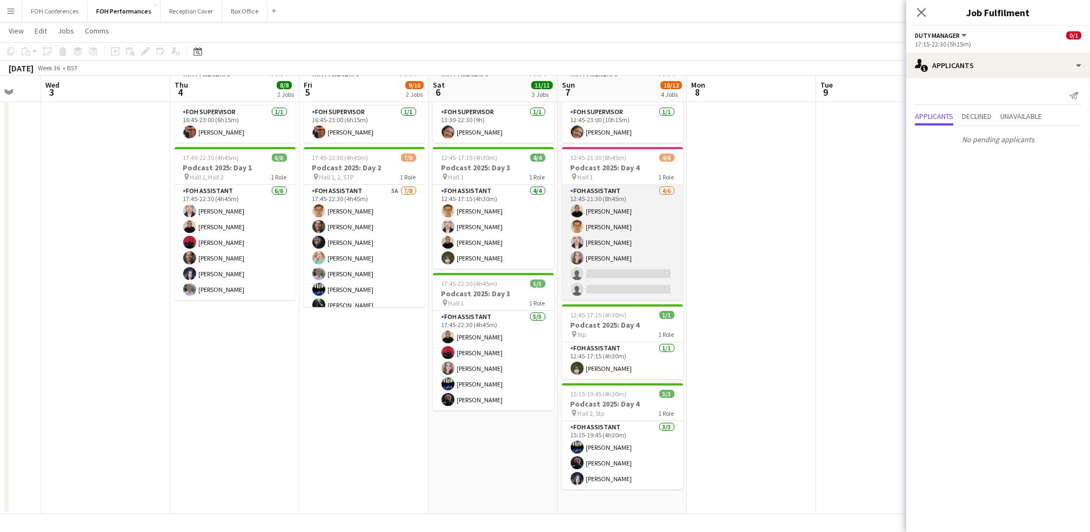
click at [608, 268] on app-card-role "FOH Assistant [DATE] 12:45-21:30 (8h45m) [PERSON_NAME] [PERSON_NAME] [PERSON_NA…" at bounding box center [622, 242] width 121 height 115
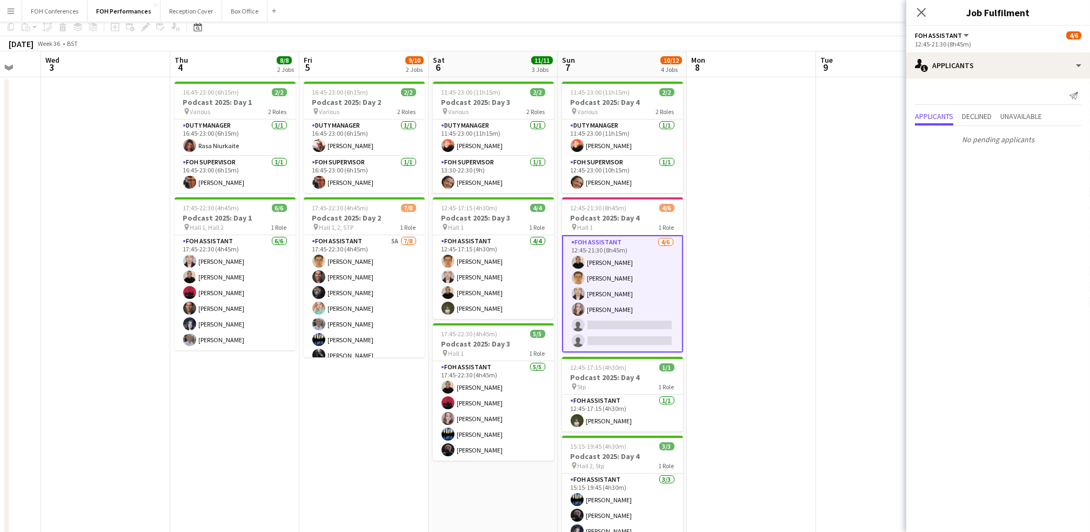
scroll to position [0, 0]
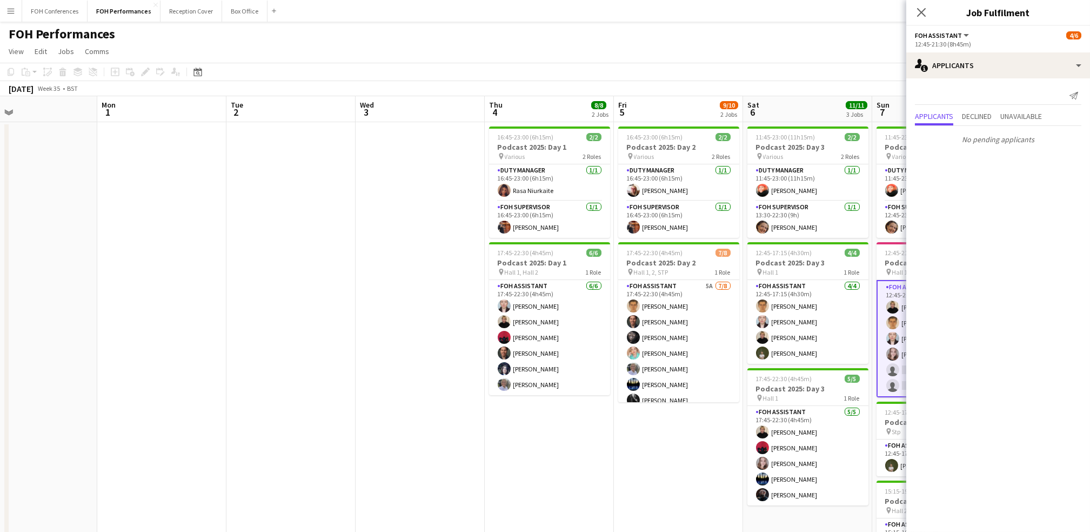
drag, startPoint x: 90, startPoint y: 128, endPoint x: 402, endPoint y: 132, distance: 312.0
click at [480, 135] on app-calendar-viewport "Fri 29 Sat 30 Sun 31 Mon 1 Tue 2 Wed 3 Thu 4 8/8 2 Jobs Fri 5 9/10 2 Jobs Sat 6…" at bounding box center [545, 352] width 1090 height 513
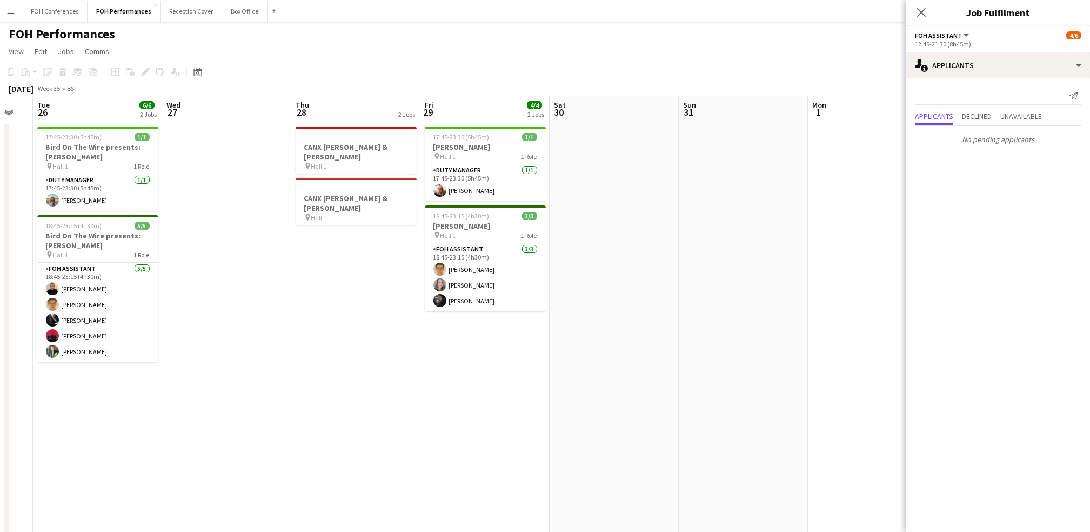
scroll to position [0, 221]
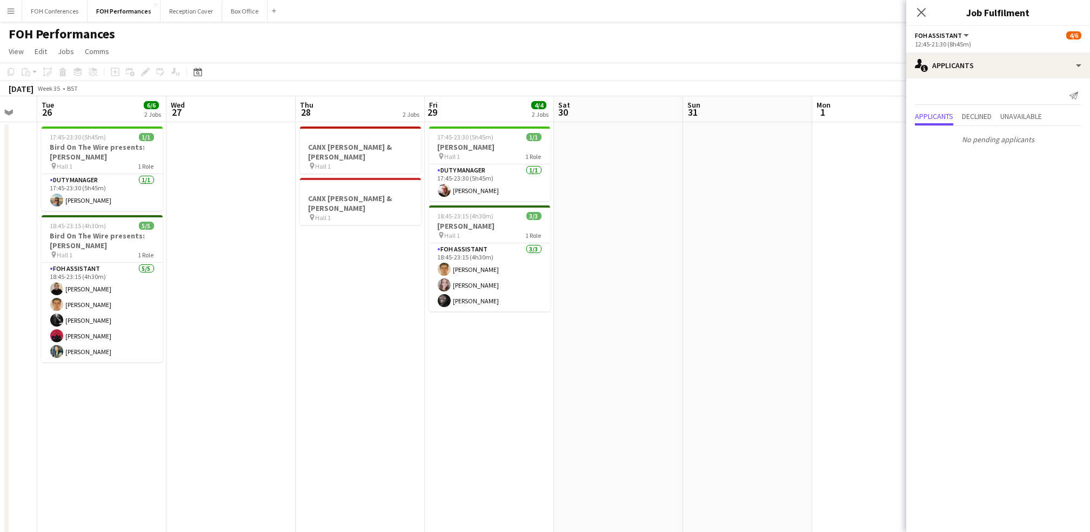
drag, startPoint x: 107, startPoint y: 110, endPoint x: 746, endPoint y: 149, distance: 640.2
click at [746, 149] on app-calendar-viewport "Sun 24 Mon 25 Tue 26 6/6 2 Jobs Wed 27 Thu 28 2 Jobs Fri 29 4/4 2 Jobs Sat 30 S…" at bounding box center [545, 352] width 1090 height 513
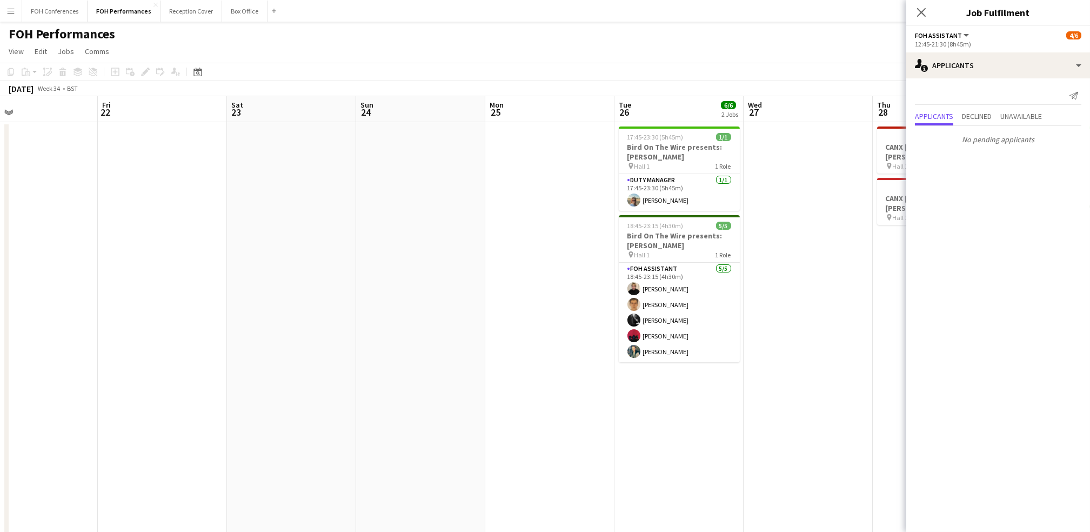
scroll to position [0, 224]
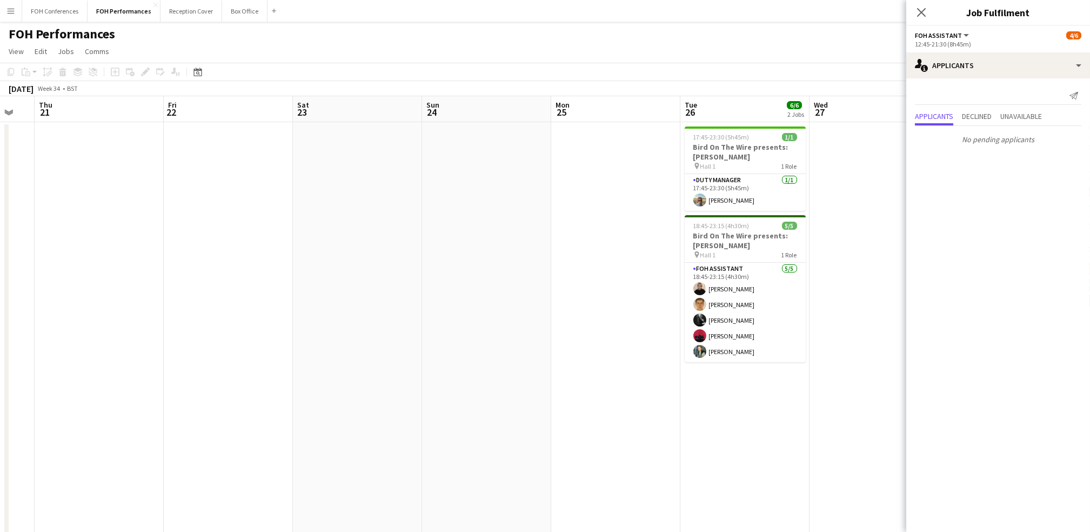
drag, startPoint x: 72, startPoint y: 126, endPoint x: 715, endPoint y: 191, distance: 646.6
click at [715, 191] on app-calendar-viewport "Tue 19 Wed 20 Thu 21 Fri 22 Sat 23 Sun 24 Mon 25 Tue 26 6/6 2 Jobs Wed 27 Thu 2…" at bounding box center [545, 352] width 1090 height 513
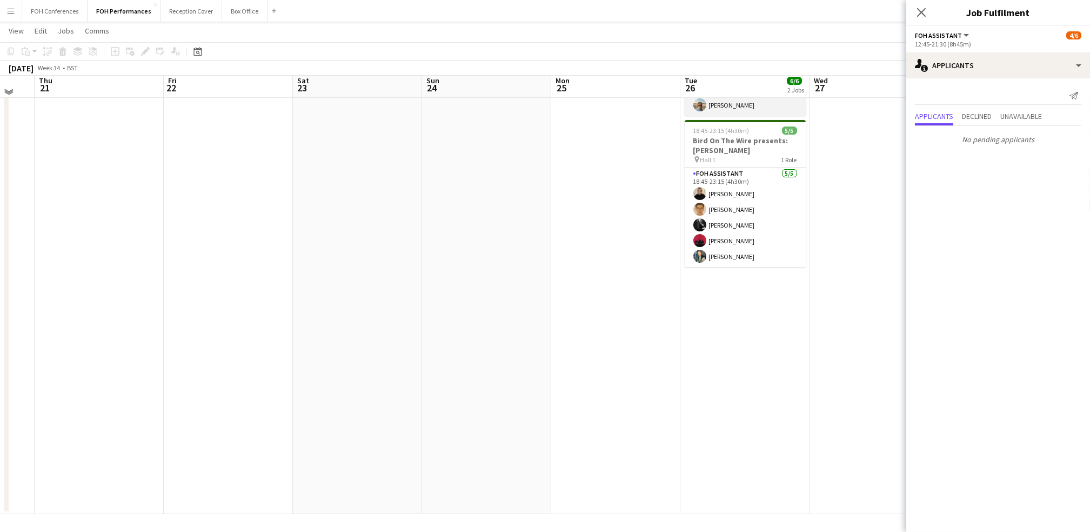
scroll to position [0, 0]
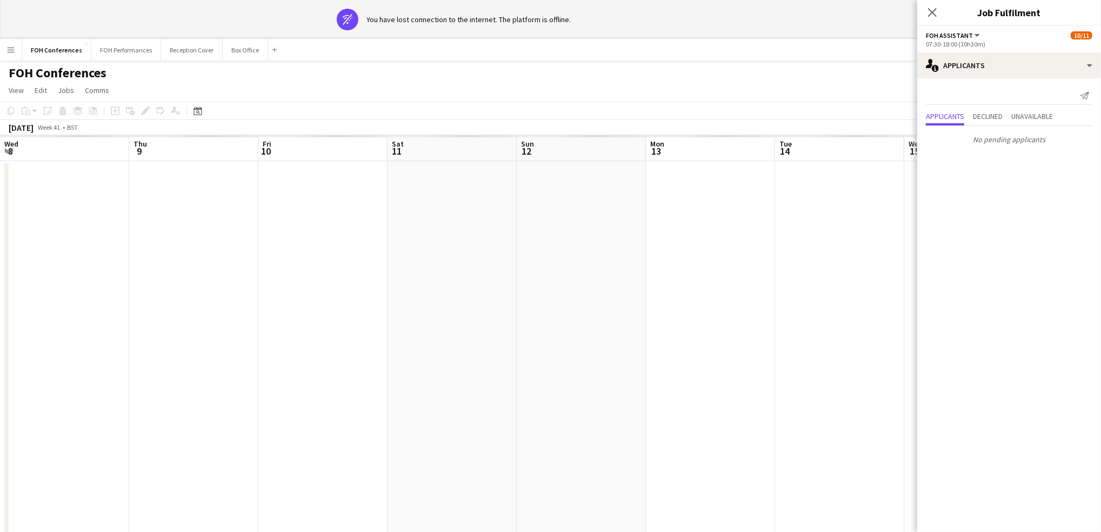
scroll to position [0, 382]
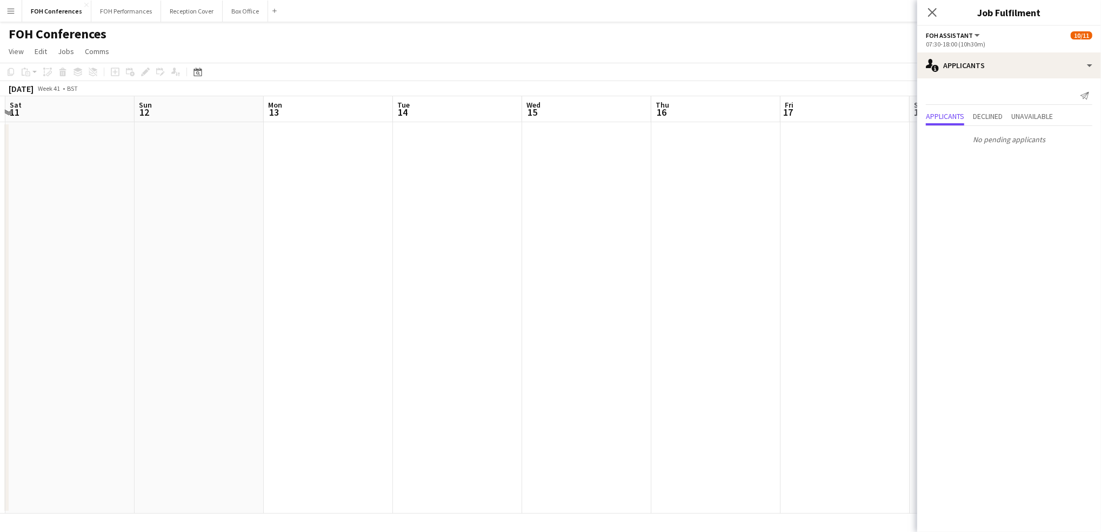
click at [462, 118] on app-board-header-date "Tue 14" at bounding box center [457, 109] width 129 height 26
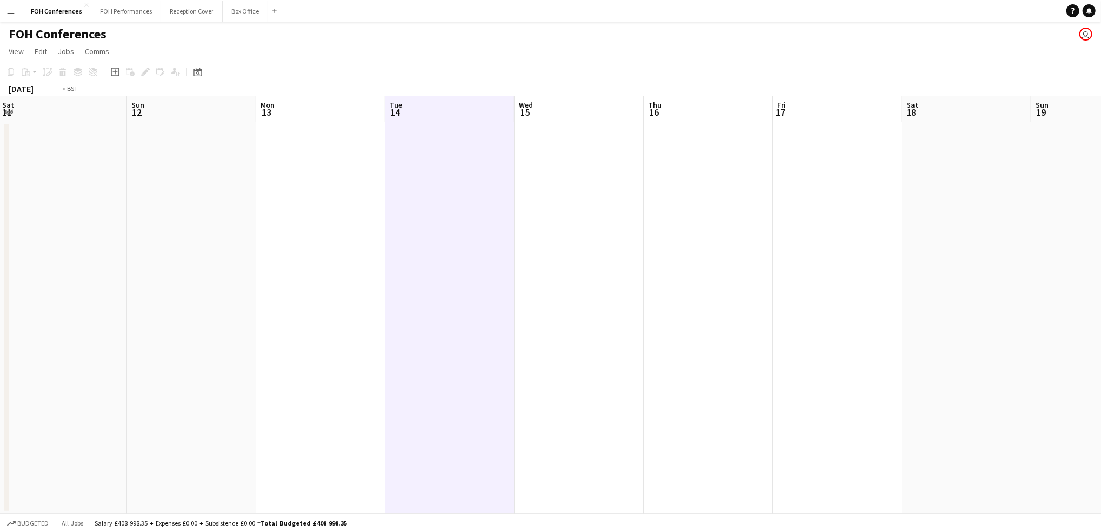
drag, startPoint x: 359, startPoint y: 119, endPoint x: 168, endPoint y: 118, distance: 191.4
click at [168, 118] on app-calendar-viewport "Wed 8 Thu 9 Fri 10 Sat 11 Sun 12 Mon 13 Tue 14 Wed 15 Thu 16 Fri 17 Sat 18 Sun …" at bounding box center [550, 304] width 1101 height 417
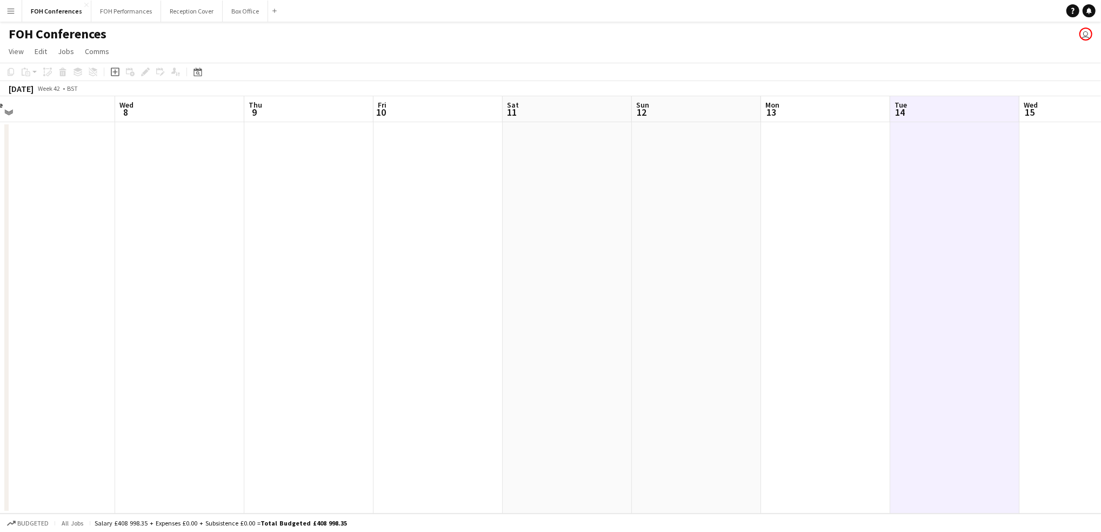
drag, startPoint x: 158, startPoint y: 118, endPoint x: 975, endPoint y: 194, distance: 819.8
click at [971, 194] on app-calendar-viewport "Sun 5 Mon 6 Tue 7 Wed 8 Thu 9 Fri 10 Sat 11 Sun 12 Mon 13 Tue 14 Wed 15 Thu 16 …" at bounding box center [550, 304] width 1101 height 417
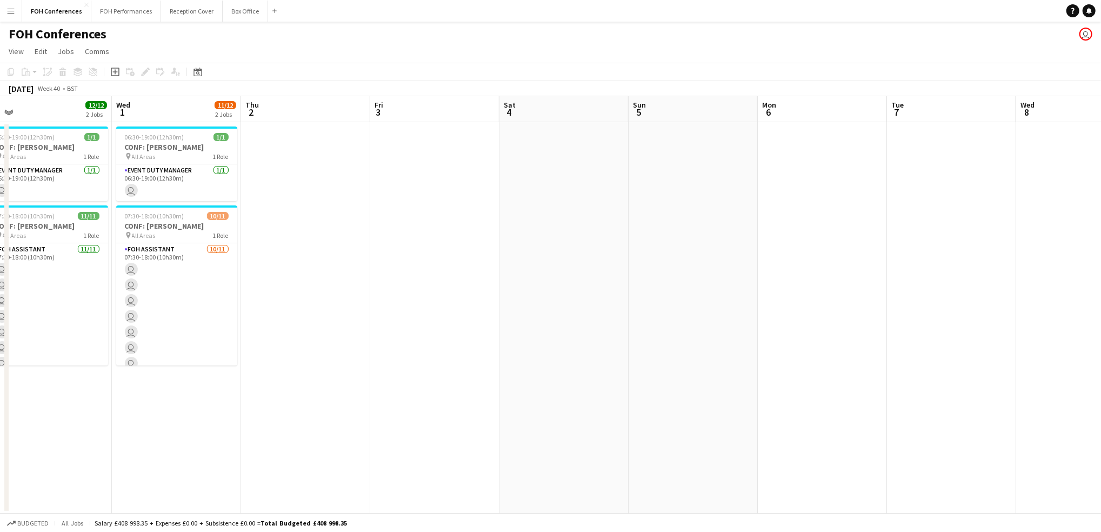
drag, startPoint x: 101, startPoint y: 114, endPoint x: 1019, endPoint y: 191, distance: 921.2
click at [1019, 191] on app-calendar-viewport "Sun 28 Mon 29 Tue 30 12/12 2 Jobs Wed 1 11/12 2 Jobs Thu 2 Fri 3 Sat 4 Sun 5 Mo…" at bounding box center [550, 304] width 1101 height 417
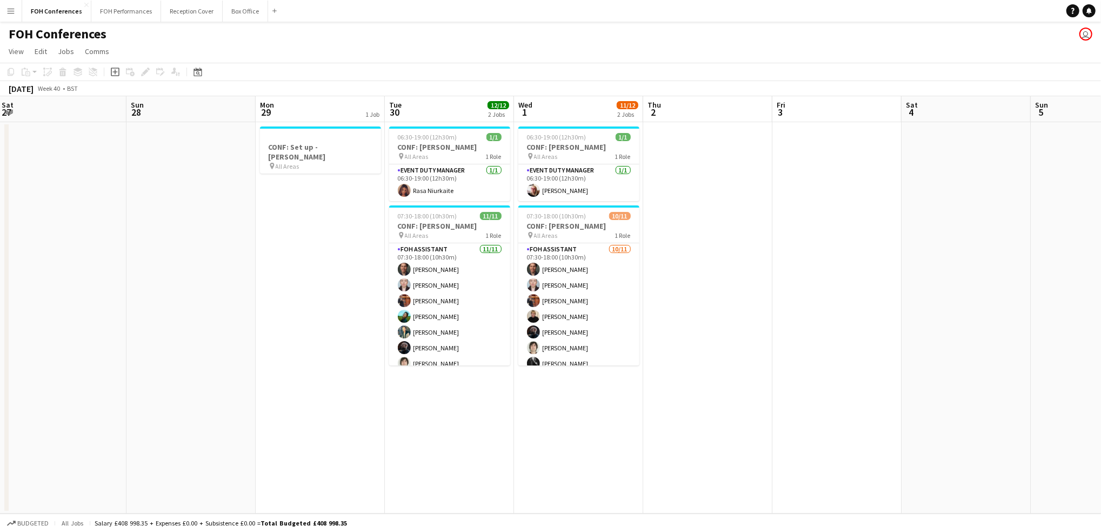
drag, startPoint x: 185, startPoint y: 104, endPoint x: 573, endPoint y: 136, distance: 388.9
click at [573, 136] on app-calendar-viewport "Thu 25 Fri 26 Sat 27 Sun 28 Mon 29 1 Job Tue 30 12/12 2 Jobs Wed 1 11/12 2 Jobs…" at bounding box center [550, 304] width 1101 height 417
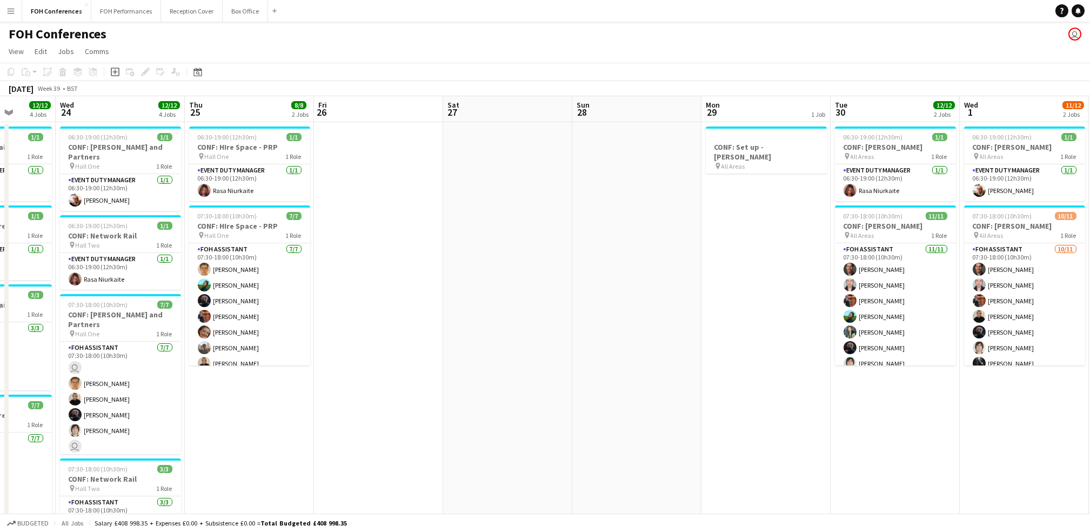
drag, startPoint x: 342, startPoint y: 114, endPoint x: 957, endPoint y: 188, distance: 619.7
click at [957, 188] on app-calendar-viewport "Sun 21 Mon 22 Tue 23 12/12 4 Jobs Wed 24 12/12 4 Jobs Thu 25 8/8 2 Jobs Fri 26 …" at bounding box center [545, 342] width 1090 height 493
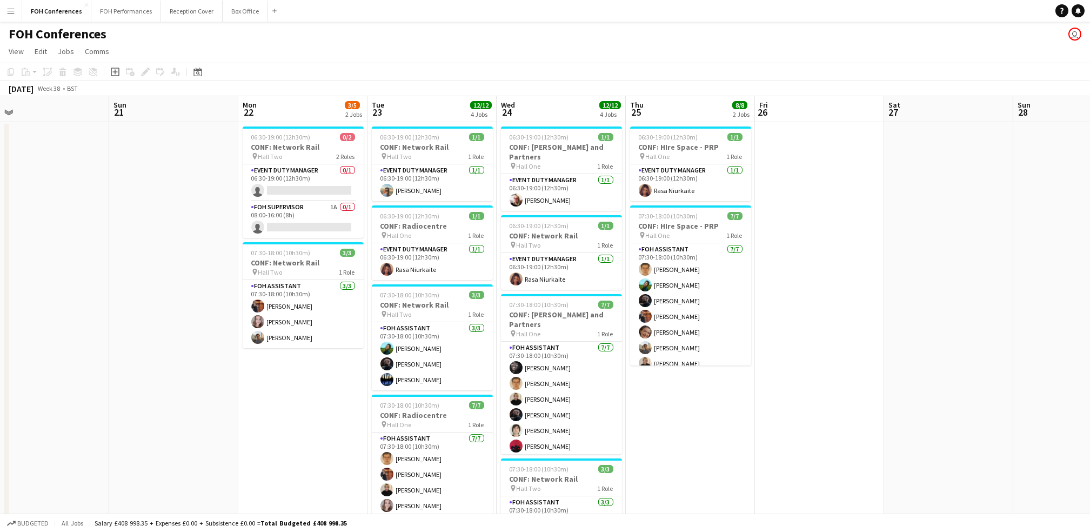
scroll to position [0, 337]
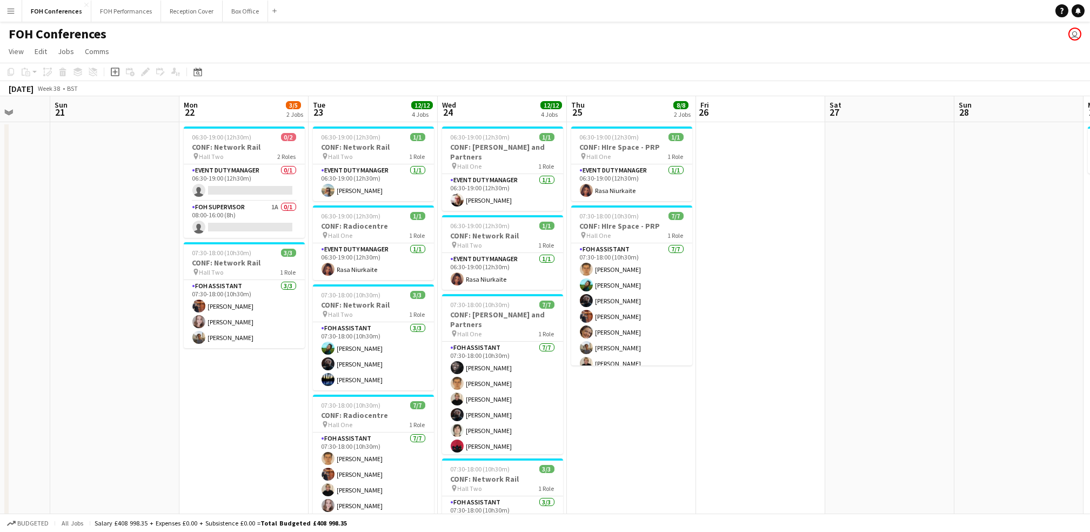
drag, startPoint x: 168, startPoint y: 110, endPoint x: 480, endPoint y: 122, distance: 312.2
click at [480, 122] on app-calendar-viewport "Thu 18 Fri 19 Sat 20 Sun 21 Mon 22 3/5 2 Jobs Tue 23 12/12 4 Jobs Wed 24 12/12 …" at bounding box center [545, 342] width 1090 height 493
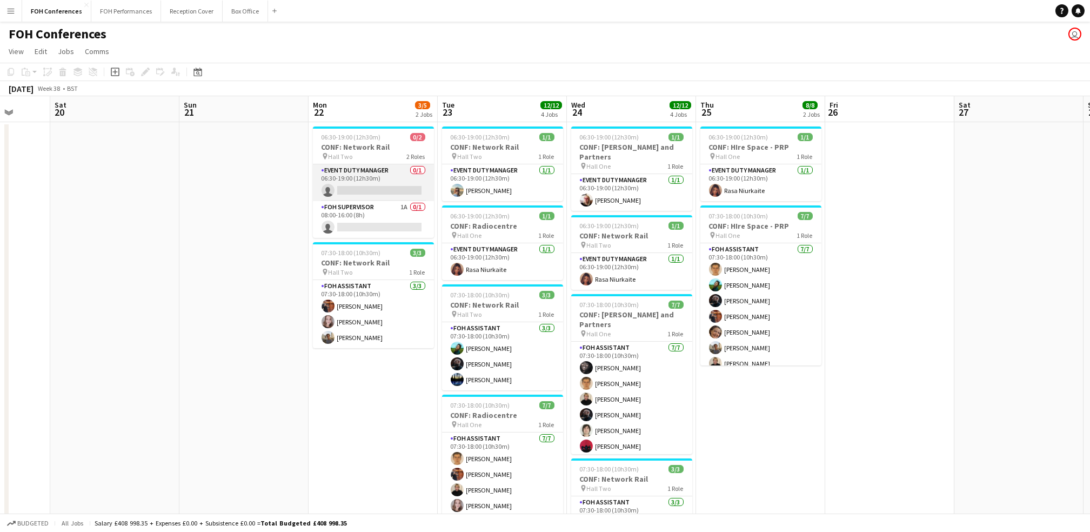
click at [367, 188] on app-card-role "Event Duty Manager 0/1 06:30-19:00 (12h30m) single-neutral-actions" at bounding box center [373, 182] width 121 height 37
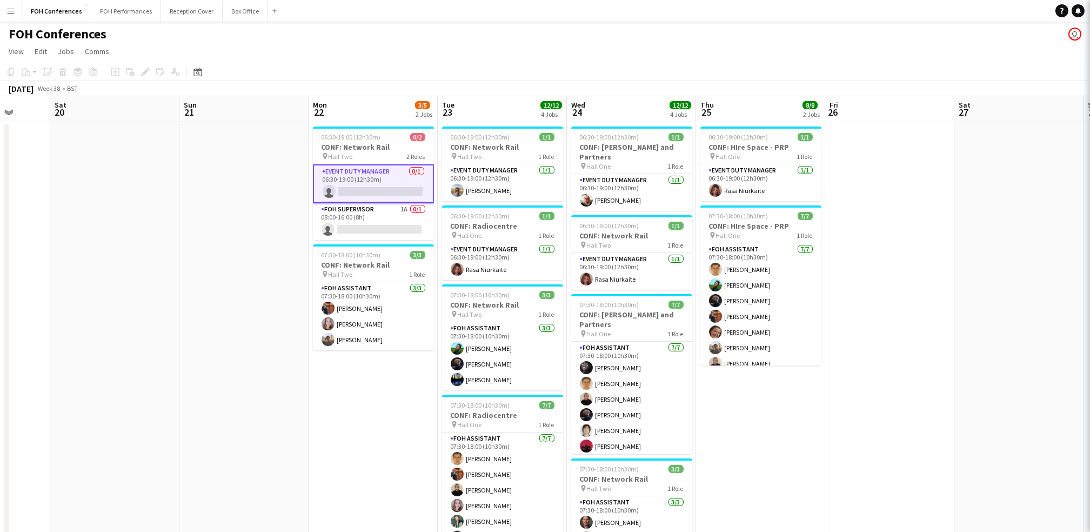
click at [367, 188] on app-card-role "Event Duty Manager 0/1 06:30-19:00 (12h30m) single-neutral-actions" at bounding box center [373, 183] width 121 height 39
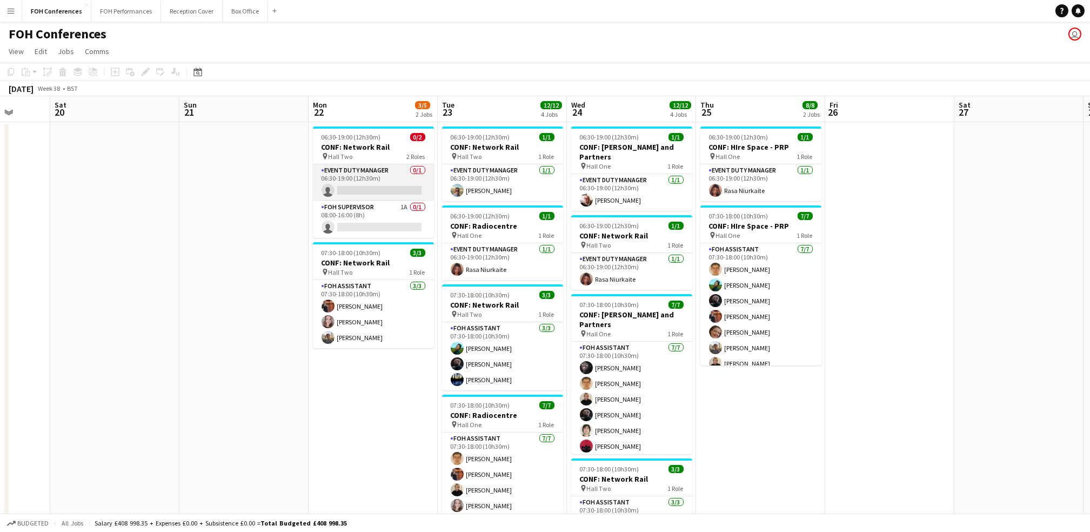
click at [364, 188] on app-card-role "Event Duty Manager 0/1 06:30-19:00 (12h30m) single-neutral-actions" at bounding box center [373, 182] width 121 height 37
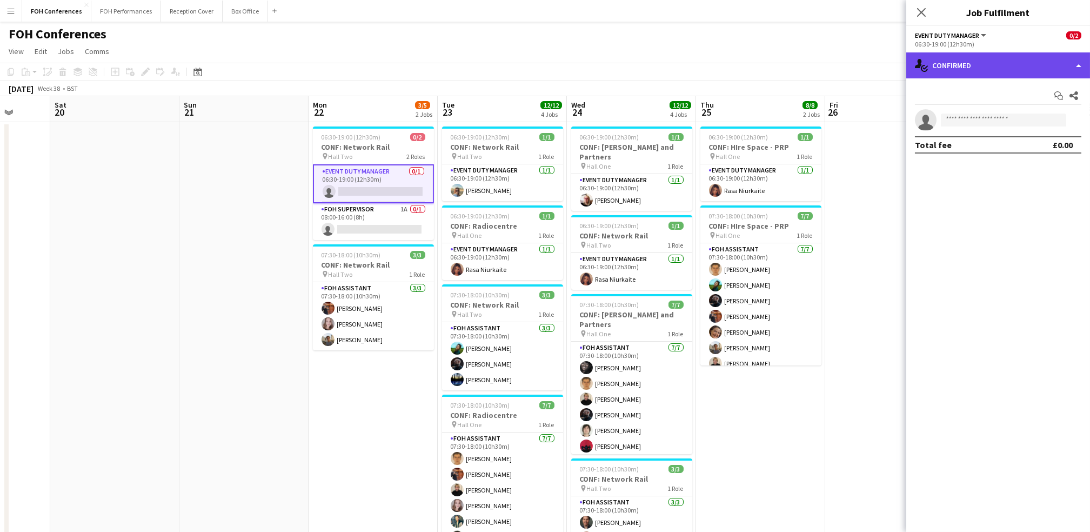
click at [1034, 70] on div "single-neutral-actions-check-2 Confirmed" at bounding box center [999, 65] width 184 height 26
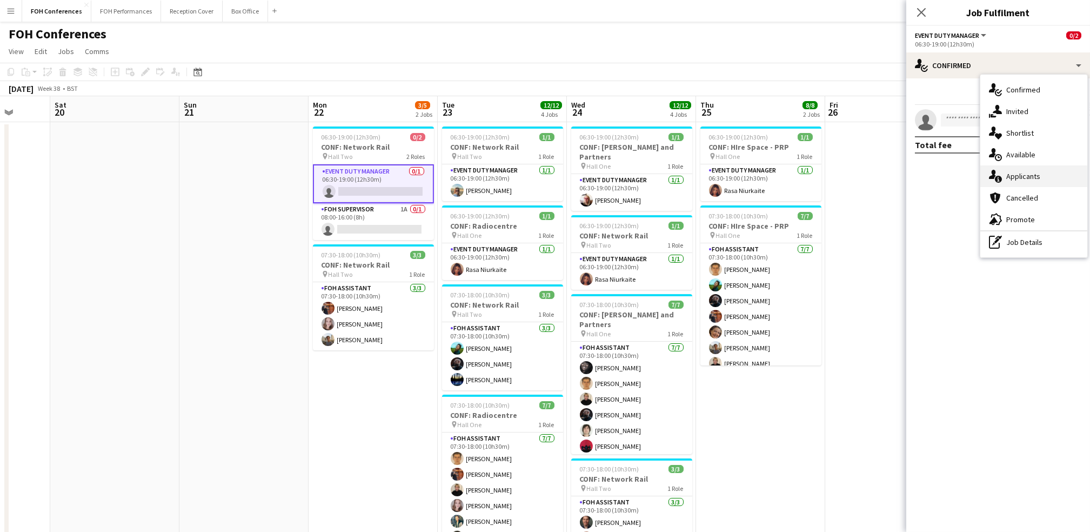
click at [1027, 171] on div "single-neutral-actions-information Applicants" at bounding box center [1034, 176] width 107 height 22
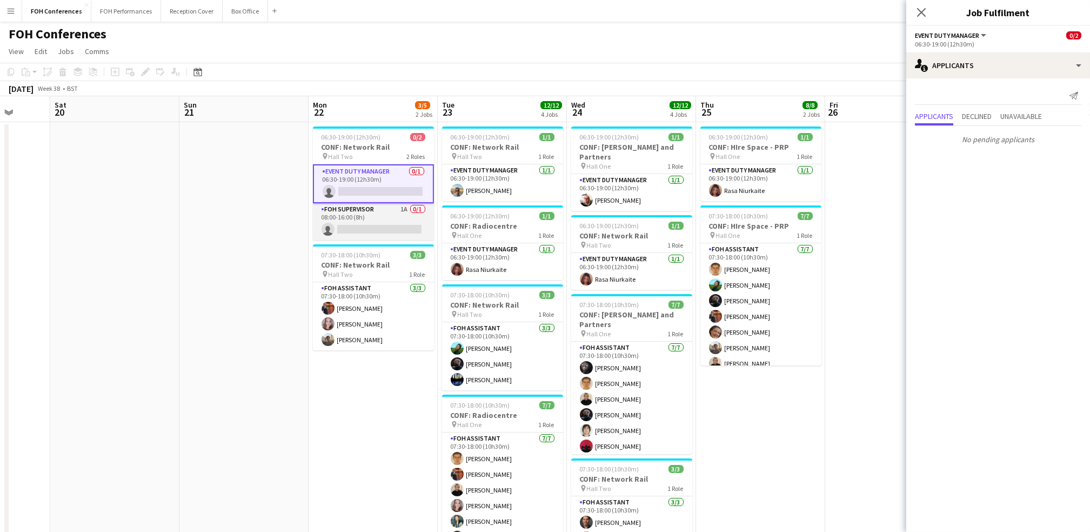
click at [369, 224] on app-card-role "FOH Supervisor 1A 0/1 08:00-16:00 (8h) single-neutral-actions" at bounding box center [373, 221] width 121 height 37
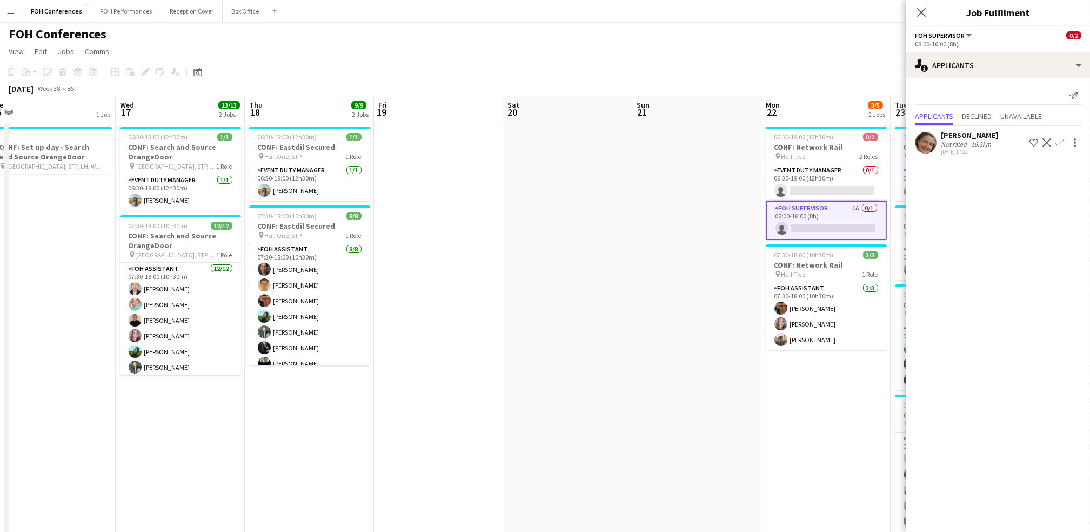
scroll to position [0, 336]
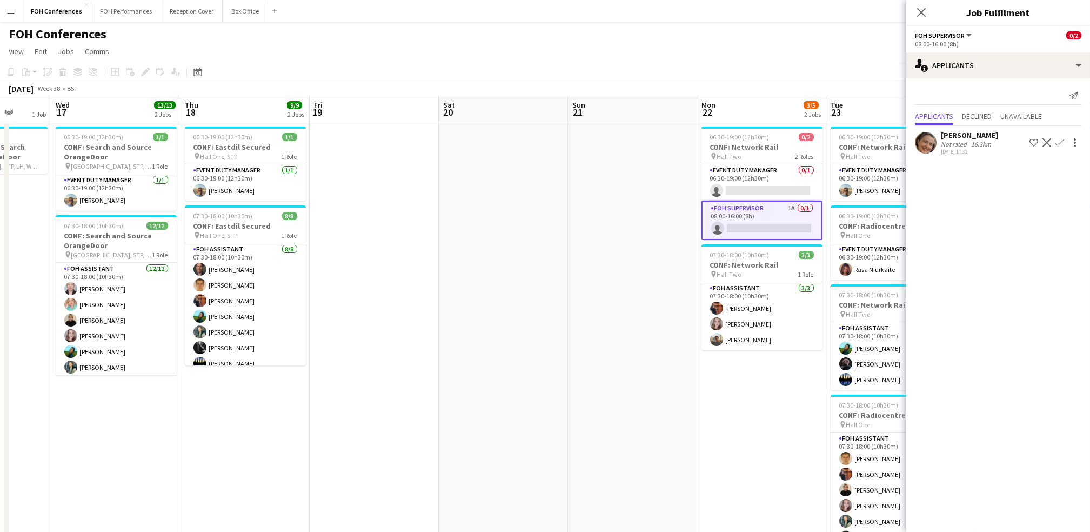
drag, startPoint x: 248, startPoint y: 103, endPoint x: 635, endPoint y: 170, distance: 392.9
click at [636, 170] on app-calendar-viewport "Sun 14 Mon 15 Tue 16 1 Job Wed 17 13/13 2 Jobs Thu 18 9/9 2 Jobs Fri 19 Sat 20 …" at bounding box center [545, 342] width 1090 height 493
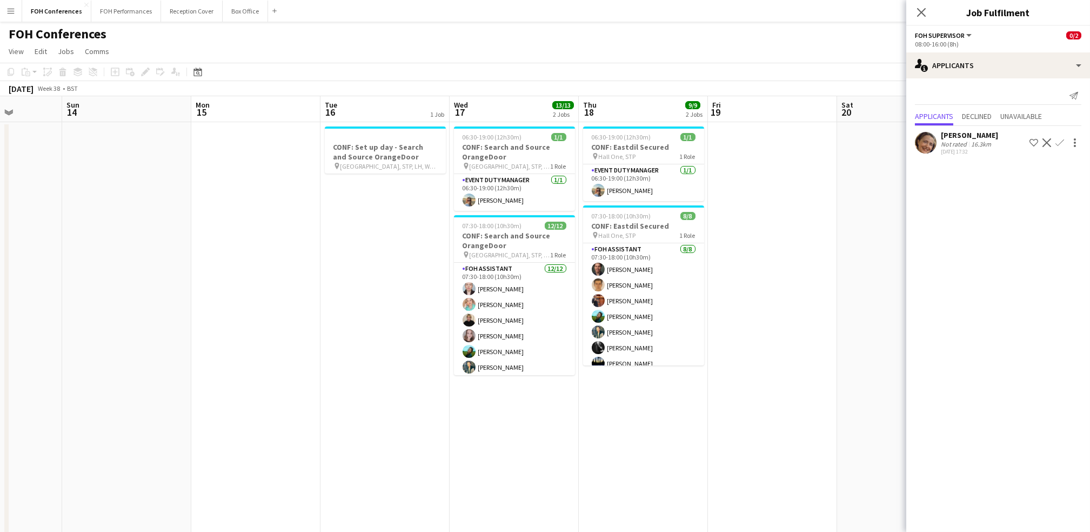
drag, startPoint x: 96, startPoint y: 117, endPoint x: 650, endPoint y: 166, distance: 556.3
click at [650, 166] on app-calendar-viewport "Thu 11 Fri 12 Sat 13 Sun 14 Mon 15 Tue 16 1 Job Wed 17 13/13 2 Jobs Thu 18 9/9 …" at bounding box center [545, 342] width 1090 height 493
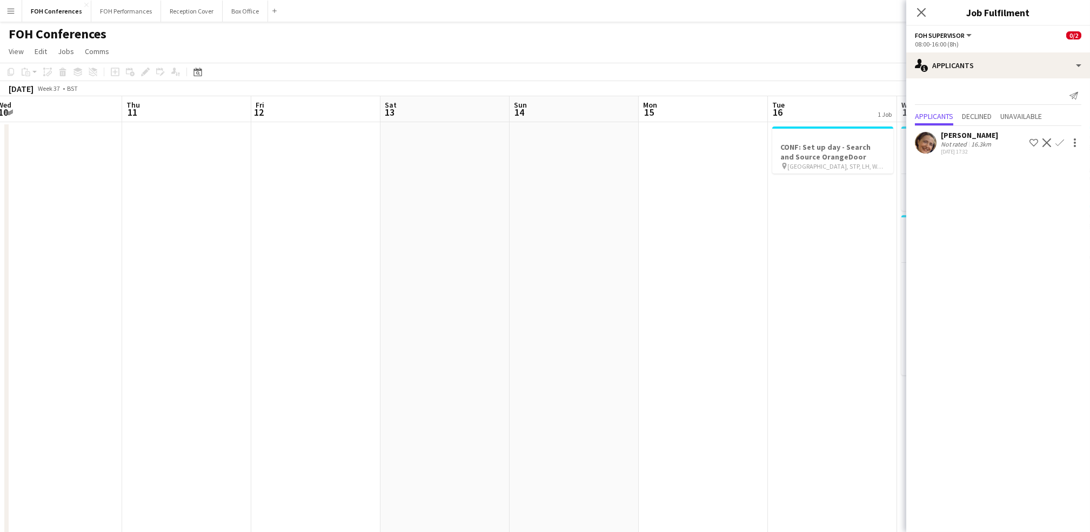
drag, startPoint x: 139, startPoint y: 106, endPoint x: 596, endPoint y: 152, distance: 458.7
click at [613, 152] on app-calendar-viewport "Mon 8 Tue 9 18/19 4 Jobs Wed 10 Thu 11 Fri 12 Sat 13 Sun 14 Mon 15 Tue 16 1 Job…" at bounding box center [545, 373] width 1090 height 555
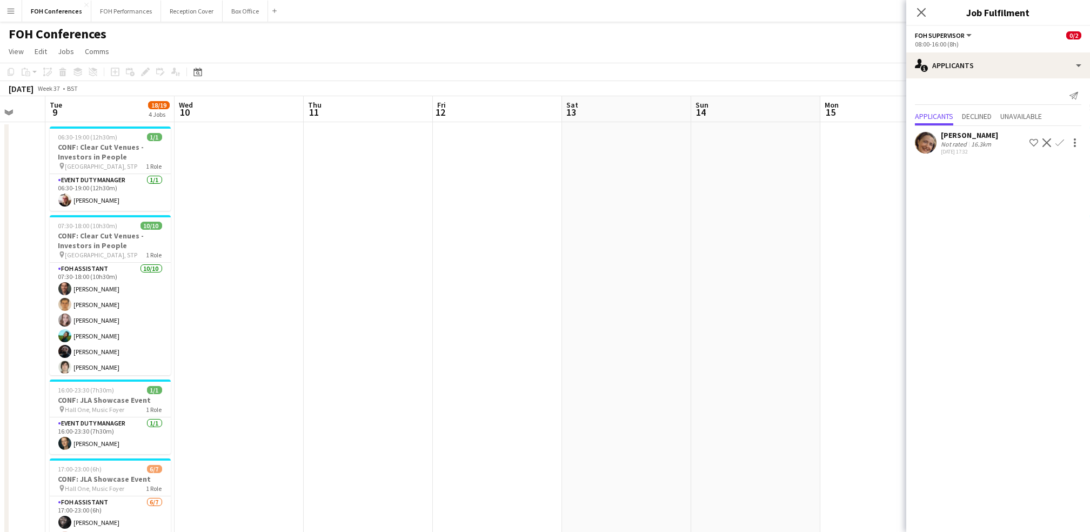
scroll to position [0, 486]
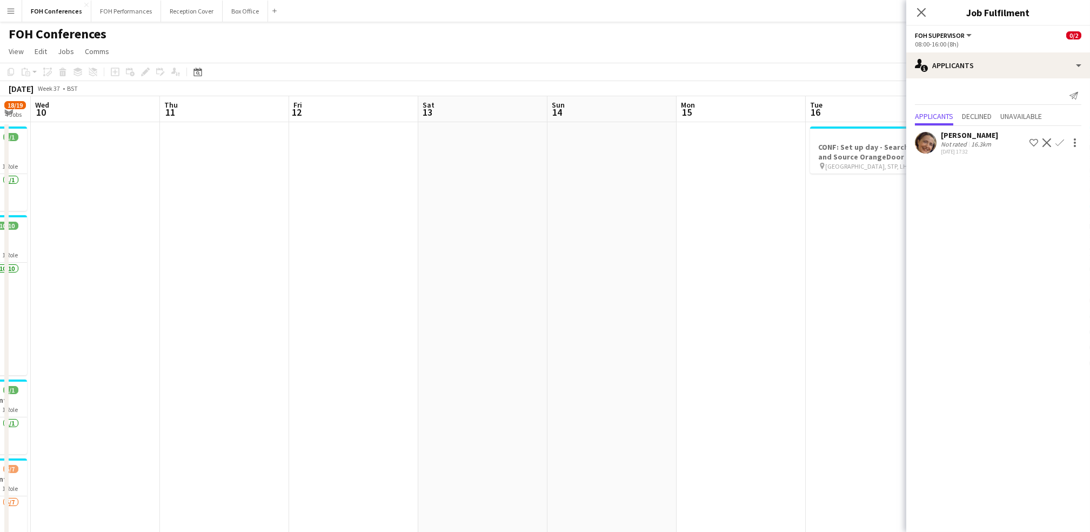
drag, startPoint x: 867, startPoint y: 112, endPoint x: 148, endPoint y: 77, distance: 719.3
click at [144, 77] on app-calendar "Copy Paste Paste Ctrl+V Paste with crew Ctrl+Shift+V Paste linked Job Delete Gr…" at bounding box center [545, 357] width 1090 height 589
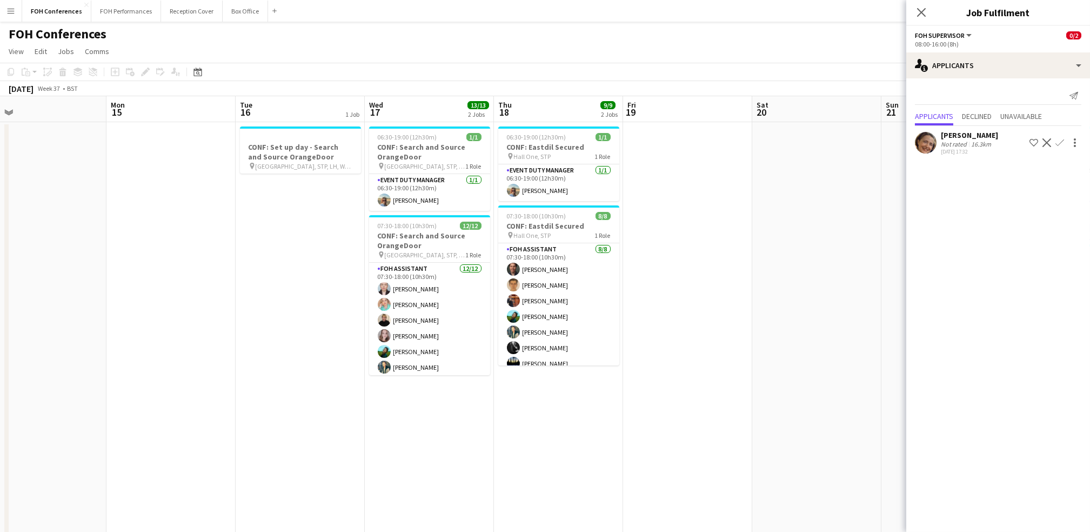
scroll to position [0, 313]
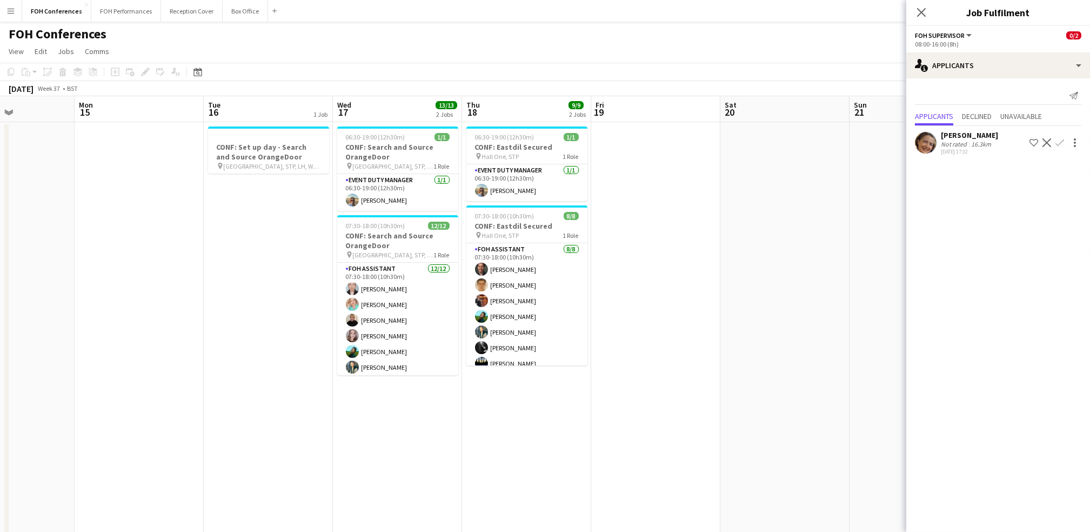
drag, startPoint x: 646, startPoint y: 116, endPoint x: -3, endPoint y: 108, distance: 649.3
click at [0, 108] on html "Menu Boards Boards Boards All jobs Status Workforce Workforce My Workforce Recr…" at bounding box center [545, 335] width 1090 height 670
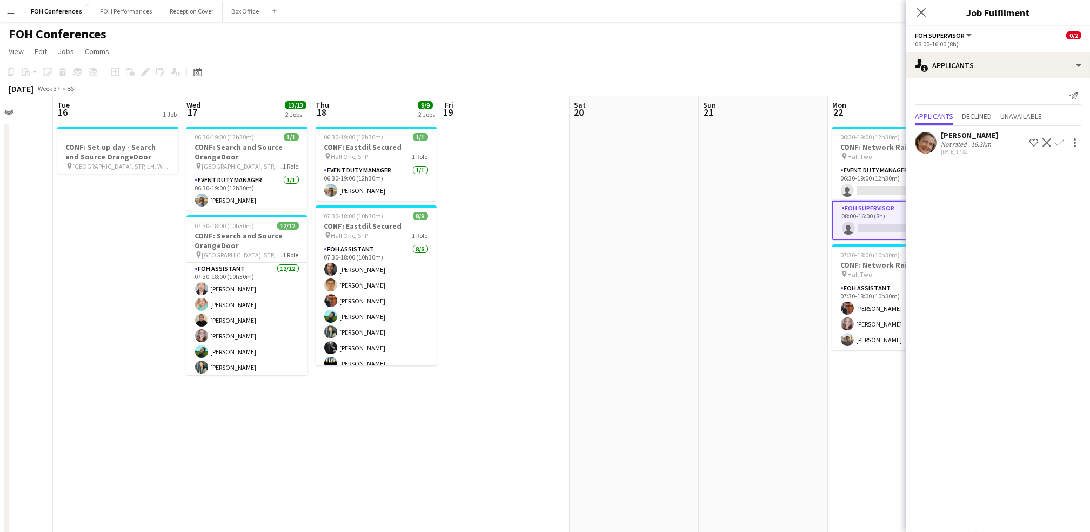
scroll to position [0, 287]
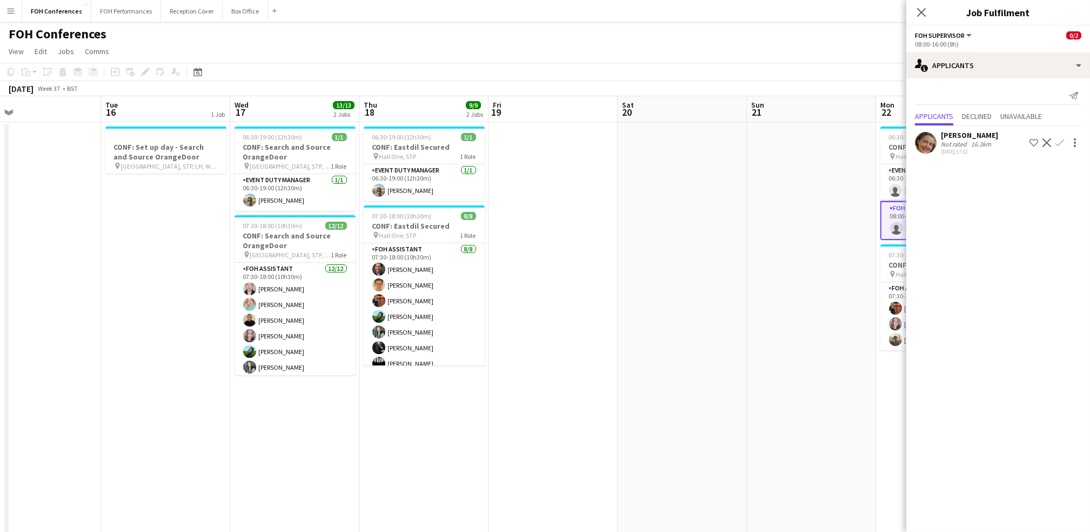
drag, startPoint x: 859, startPoint y: 109, endPoint x: 949, endPoint y: 127, distance: 92.0
click at [969, 127] on body "Menu Boards Boards Boards All jobs Status Workforce Workforce My Workforce Recr…" at bounding box center [545, 335] width 1090 height 670
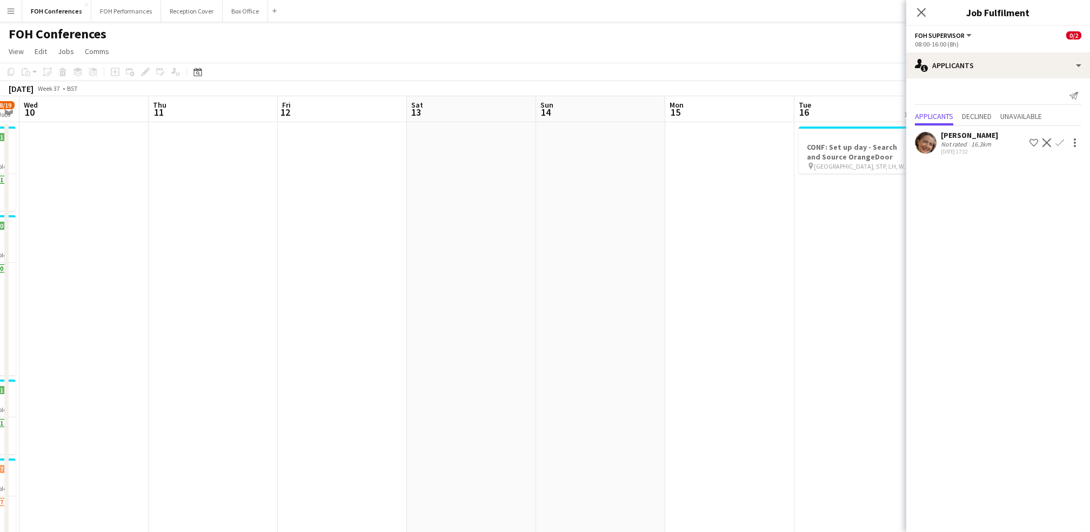
scroll to position [0, 246]
drag, startPoint x: 154, startPoint y: 118, endPoint x: 997, endPoint y: 180, distance: 845.1
click at [1008, 182] on body "Menu Boards Boards Boards All jobs Status Workforce Workforce My Workforce Recr…" at bounding box center [545, 335] width 1090 height 670
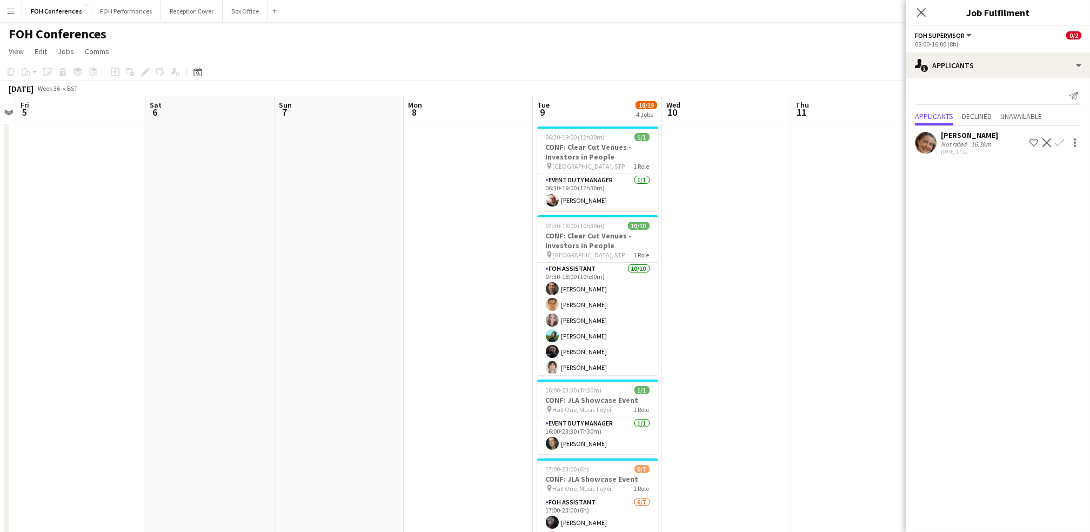
scroll to position [0, 314]
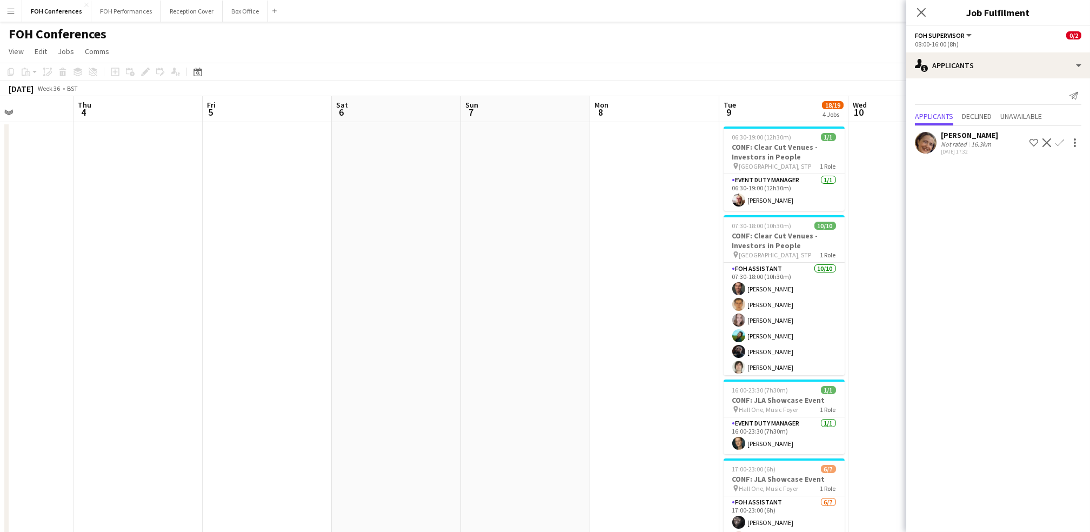
drag, startPoint x: 178, startPoint y: 114, endPoint x: 952, endPoint y: 172, distance: 776.3
click at [969, 172] on body "Menu Boards Boards Boards All jobs Status Workforce Workforce My Workforce Recr…" at bounding box center [545, 335] width 1090 height 670
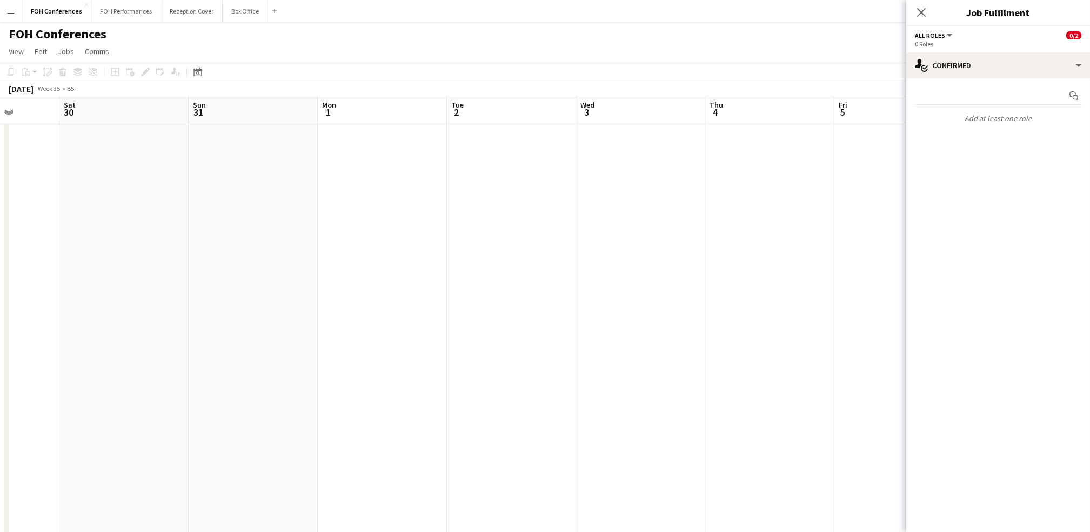
scroll to position [0, 460]
click at [749, 125] on app-calendar-viewport "Tue 26 Wed 27 Thu 28 Fri 29 Sat 30 Sun 31 Mon 1 Tue 2 Wed 3 Thu 4 Fri 5 Sat 6 S…" at bounding box center [545, 373] width 1090 height 555
drag, startPoint x: 810, startPoint y: 118, endPoint x: 235, endPoint y: 111, distance: 575.3
click at [235, 111] on app-calendar-viewport "Fri 29 Sat 30 Sun 31 Mon 1 Tue 2 Wed 3 Thu 4 Fri 5 Sat 6 Sun 7 Mon 8 Tue 9 18/1…" at bounding box center [545, 373] width 1090 height 555
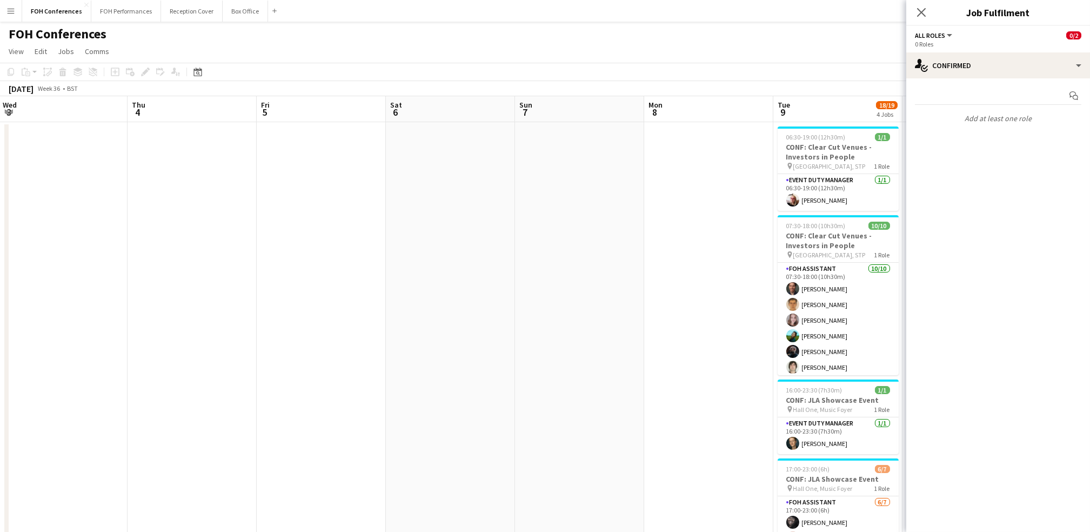
click at [779, 114] on span "9" at bounding box center [783, 112] width 14 height 12
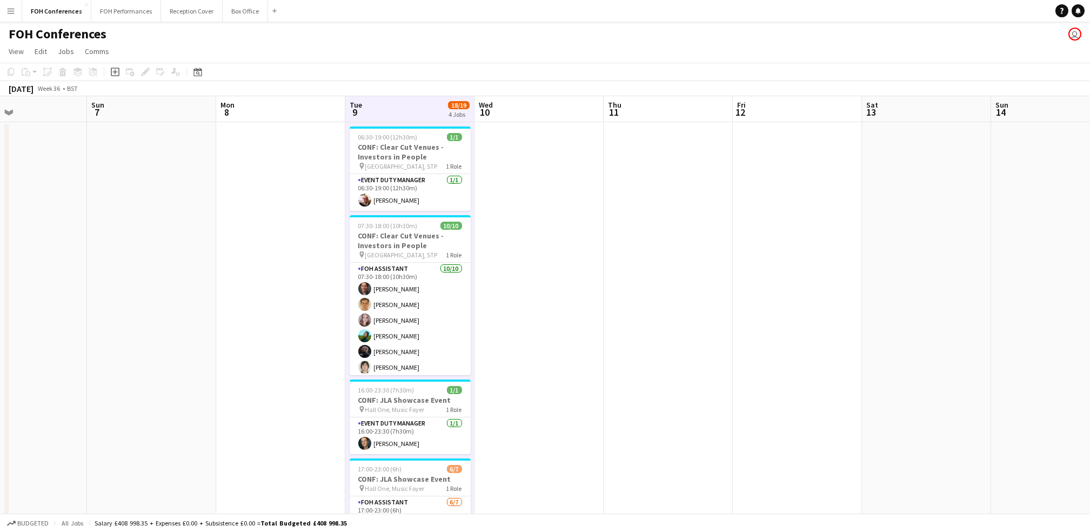
drag, startPoint x: 820, startPoint y: 116, endPoint x: 365, endPoint y: 113, distance: 454.1
click at [365, 113] on app-calendar-viewport "Thu 4 Fri 5 Sat 6 Sun 7 Mon 8 Tue 9 18/19 4 Jobs Wed 10 Thu 11 Fri 12 Sat 13 Su…" at bounding box center [545, 373] width 1090 height 555
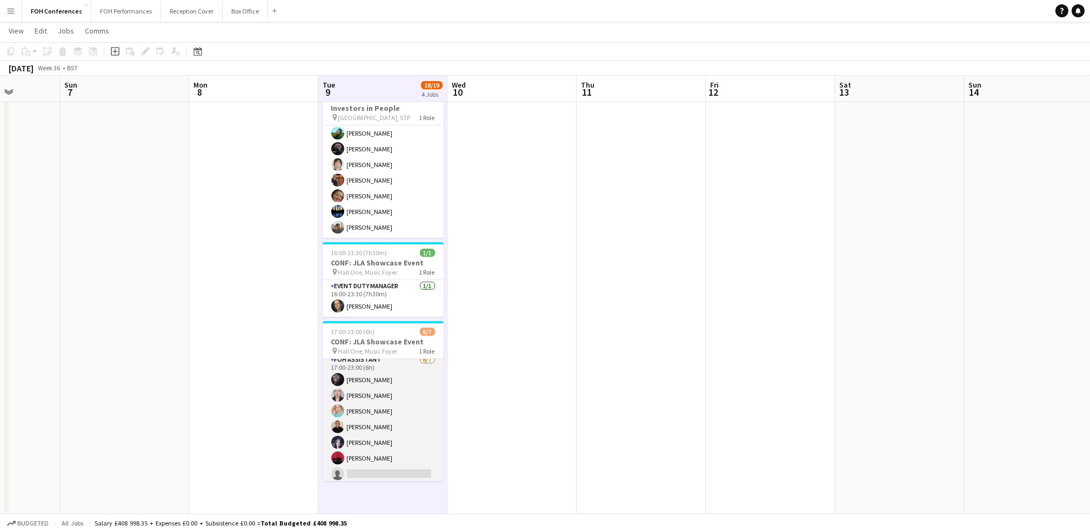
scroll to position [9, 0]
click at [365, 467] on app-card-role "FOH Assistant 6/7 17:00-23:00 (6h) Deborah Carew Pamela Sledzik Lilly Driscoll …" at bounding box center [383, 415] width 121 height 131
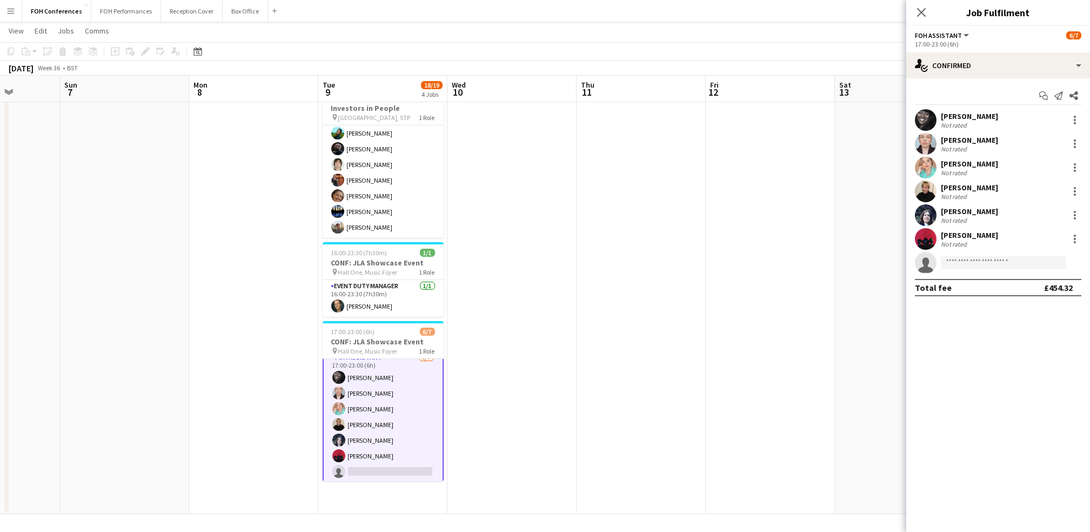
scroll to position [9, 0]
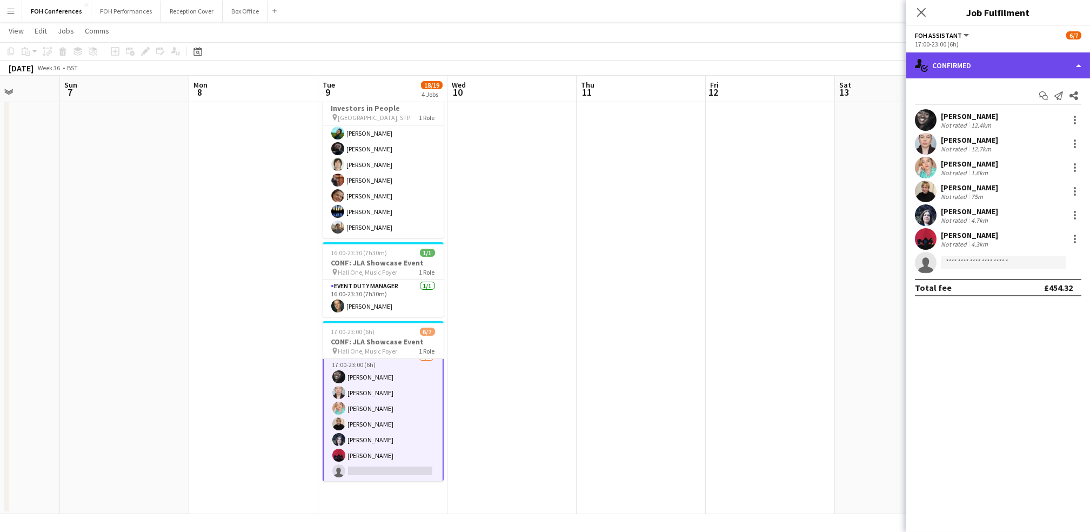
click at [972, 71] on div "single-neutral-actions-check-2 Confirmed" at bounding box center [999, 65] width 184 height 26
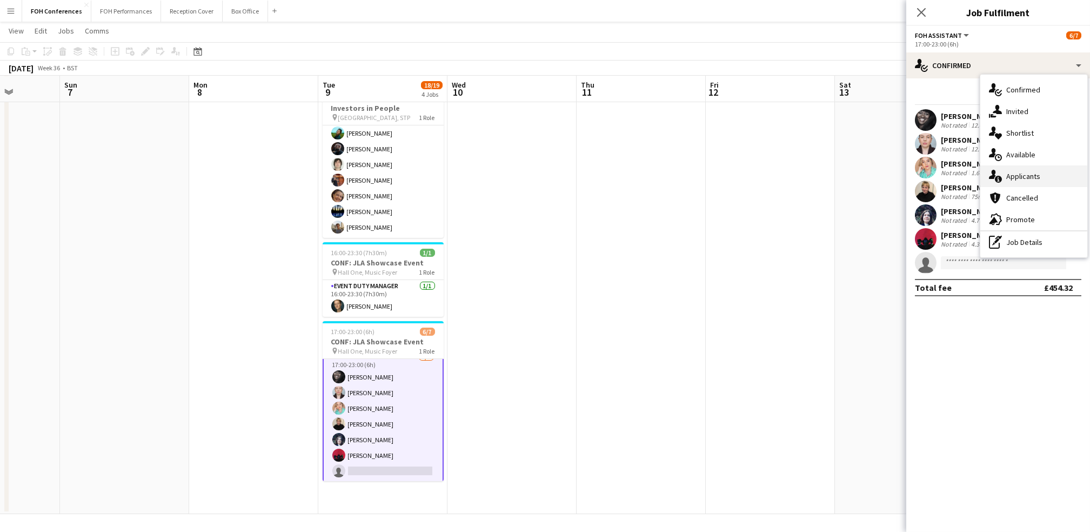
click at [1024, 178] on div "single-neutral-actions-information Applicants" at bounding box center [1034, 176] width 107 height 22
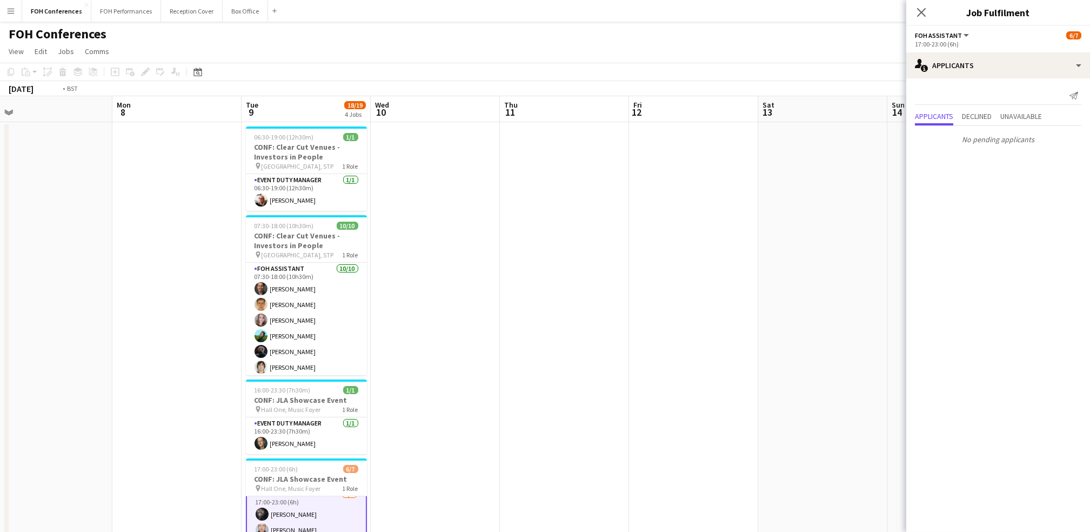
scroll to position [0, 281]
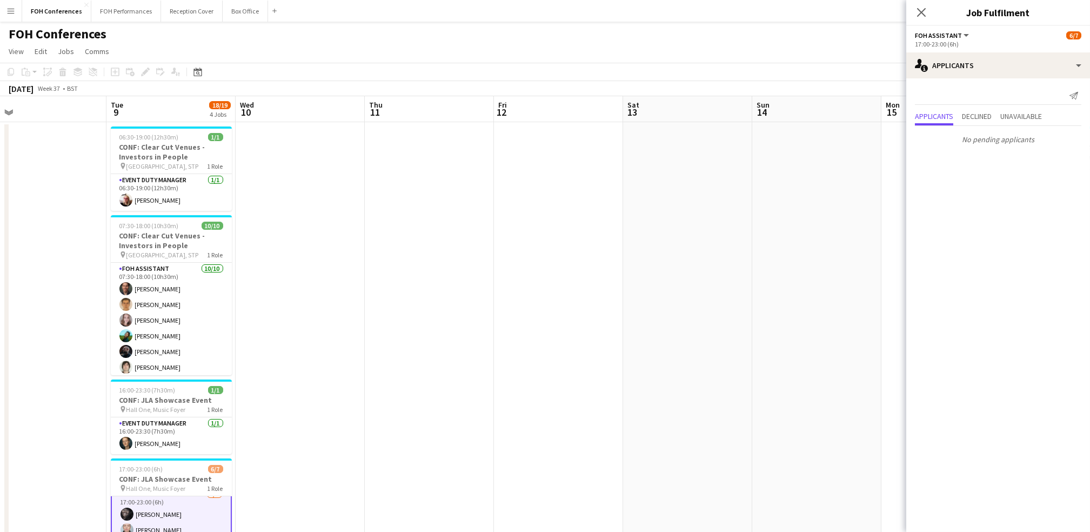
drag, startPoint x: 771, startPoint y: 114, endPoint x: 389, endPoint y: 69, distance: 384.9
click at [389, 69] on app-calendar "Copy Paste Paste Ctrl+V Paste with crew Ctrl+Shift+V Paste linked Job Delete Gr…" at bounding box center [545, 357] width 1090 height 589
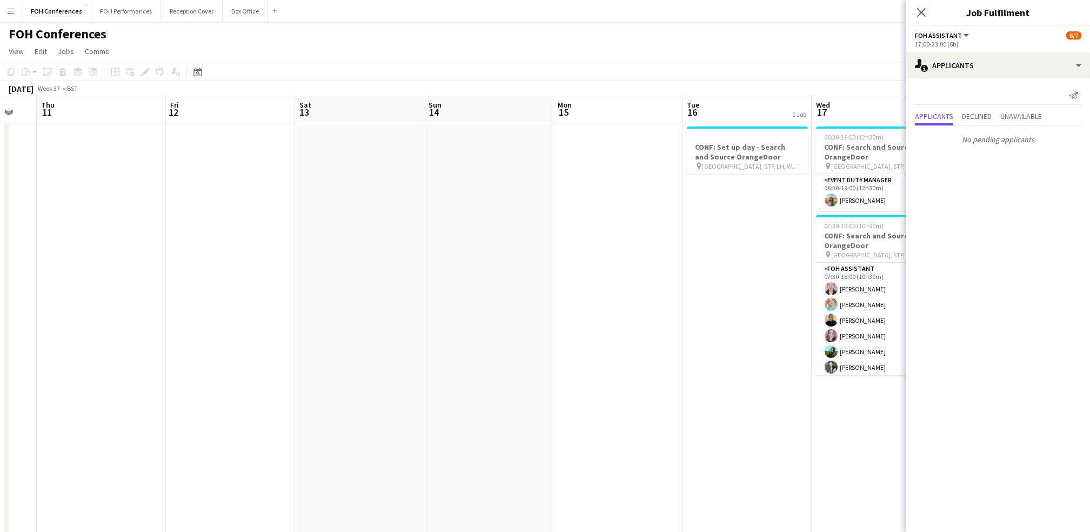
drag, startPoint x: 844, startPoint y: 115, endPoint x: 634, endPoint y: 133, distance: 211.1
click at [513, 114] on app-calendar-viewport "Sun 7 Mon 8 Tue 9 18/19 4 Jobs Wed 10 Thu 11 Fri 12 Sat 13 Sun 14 Mon 15 Tue 16…" at bounding box center [545, 373] width 1090 height 555
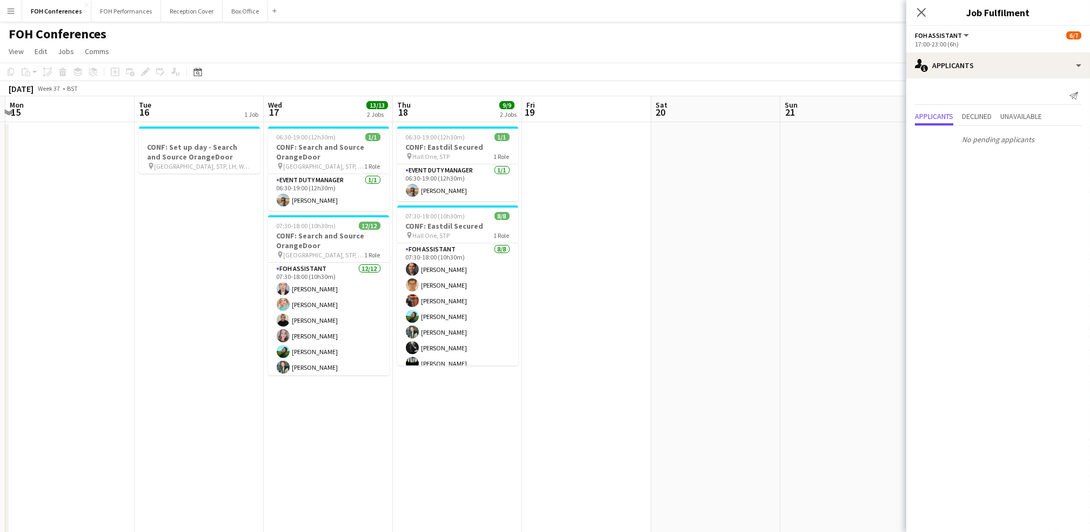
drag, startPoint x: 884, startPoint y: 119, endPoint x: 338, endPoint y: 96, distance: 546.5
click at [338, 96] on app-calendar-viewport "Fri 12 Sat 13 Sun 14 Mon 15 Tue 16 1 Job Wed 17 13/13 2 Jobs Thu 18 9/9 2 Jobs …" at bounding box center [545, 373] width 1090 height 555
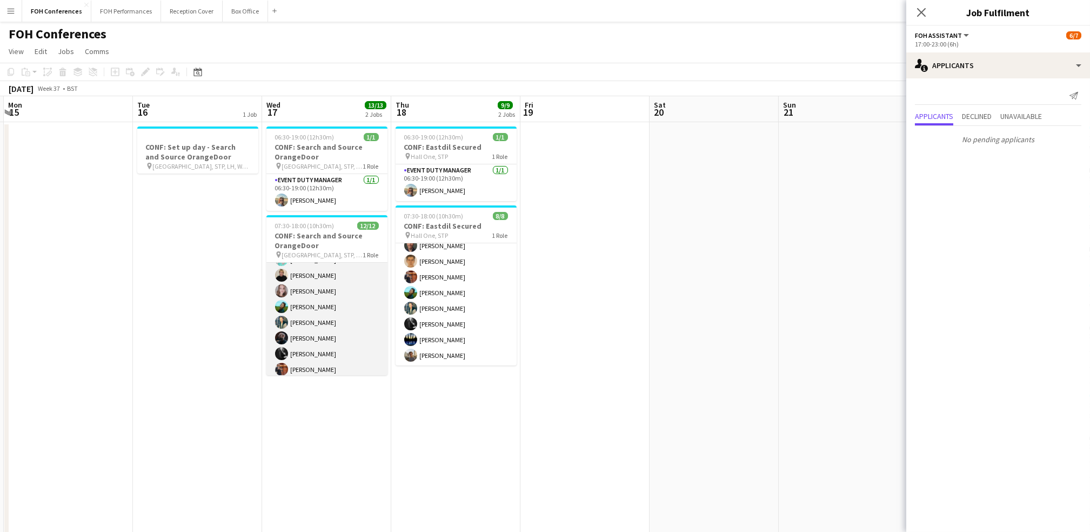
scroll to position [97, 0]
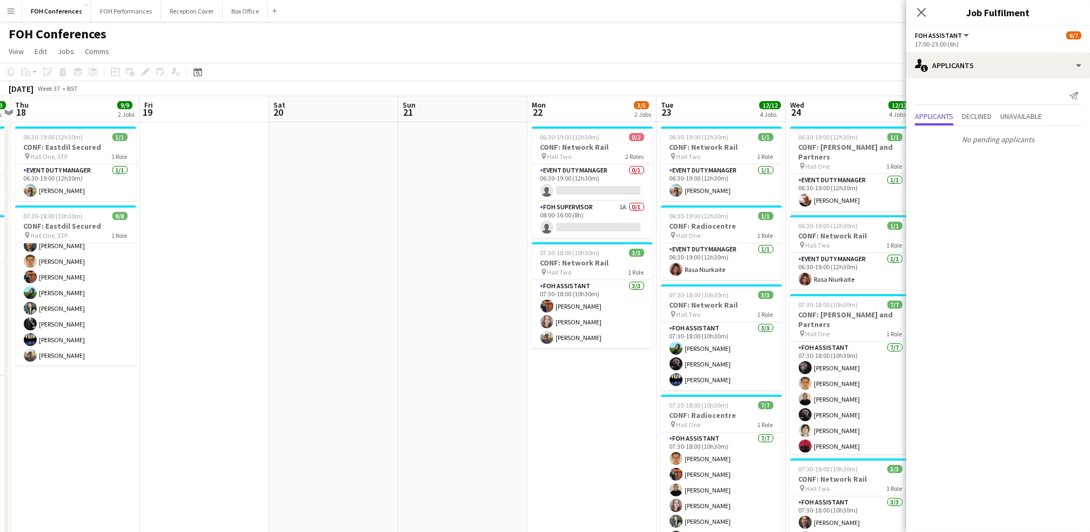
drag, startPoint x: 797, startPoint y: 114, endPoint x: 410, endPoint y: 102, distance: 387.8
click at [410, 102] on app-calendar-viewport "Sun 14 Mon 15 Tue 16 1 Job Wed 17 13/13 2 Jobs Thu 18 9/9 2 Jobs Fri 19 Sat 20 …" at bounding box center [545, 373] width 1090 height 555
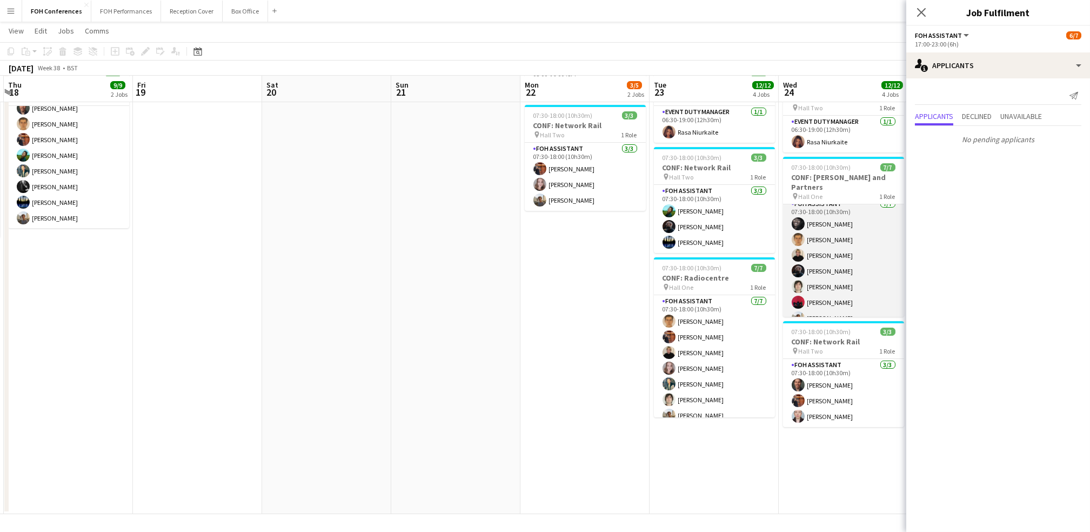
scroll to position [9, 0]
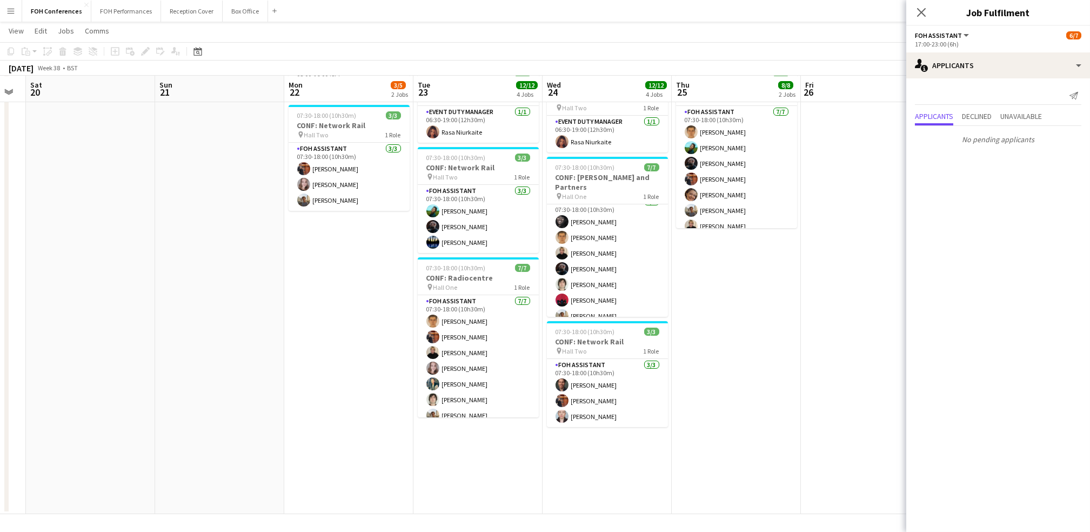
drag, startPoint x: 832, startPoint y: 83, endPoint x: 327, endPoint y: 76, distance: 505.5
click at [327, 76] on app-calendar-viewport "Wed 17 13/13 2 Jobs Thu 18 9/9 2 Jobs Fri 19 Sat 20 Sun 21 Mon 22 3/5 2 Jobs Tu…" at bounding box center [545, 210] width 1090 height 608
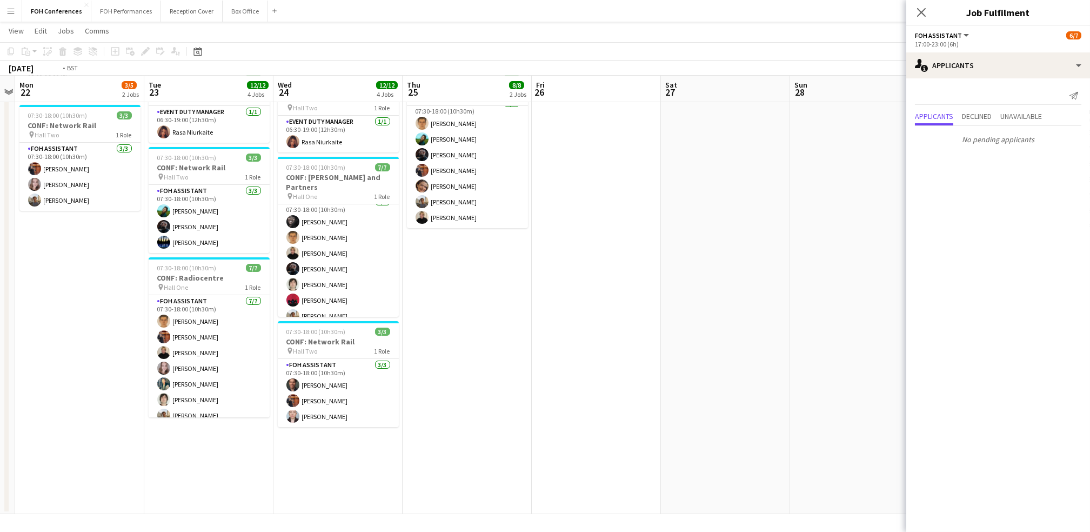
scroll to position [0, 429]
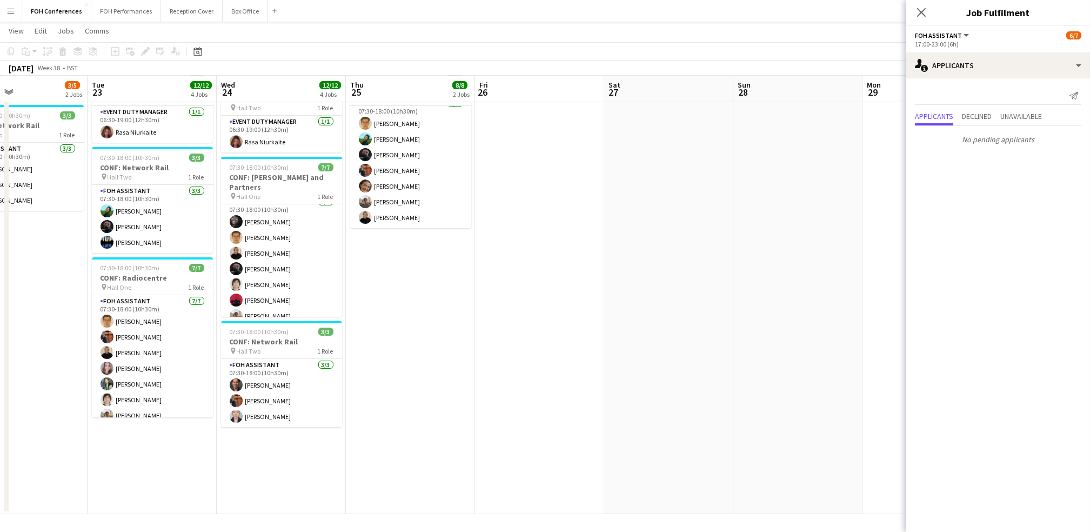
drag, startPoint x: 844, startPoint y: 93, endPoint x: 566, endPoint y: 93, distance: 279.0
click at [375, 55] on app-calendar "Copy Paste Paste Ctrl+V Paste with crew Ctrl+Shift+V Paste linked Job [GEOGRAPH…" at bounding box center [545, 210] width 1090 height 608
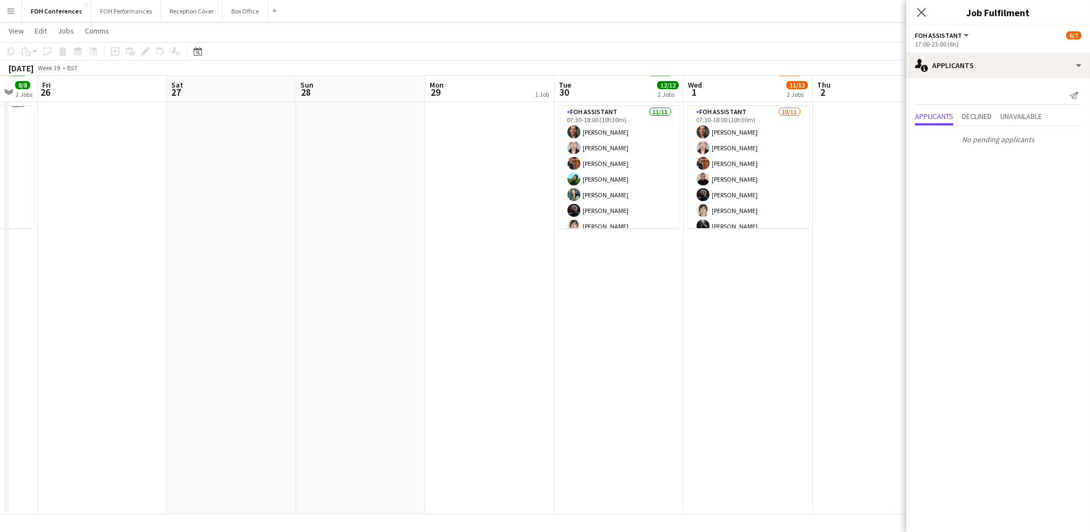
scroll to position [0, 442]
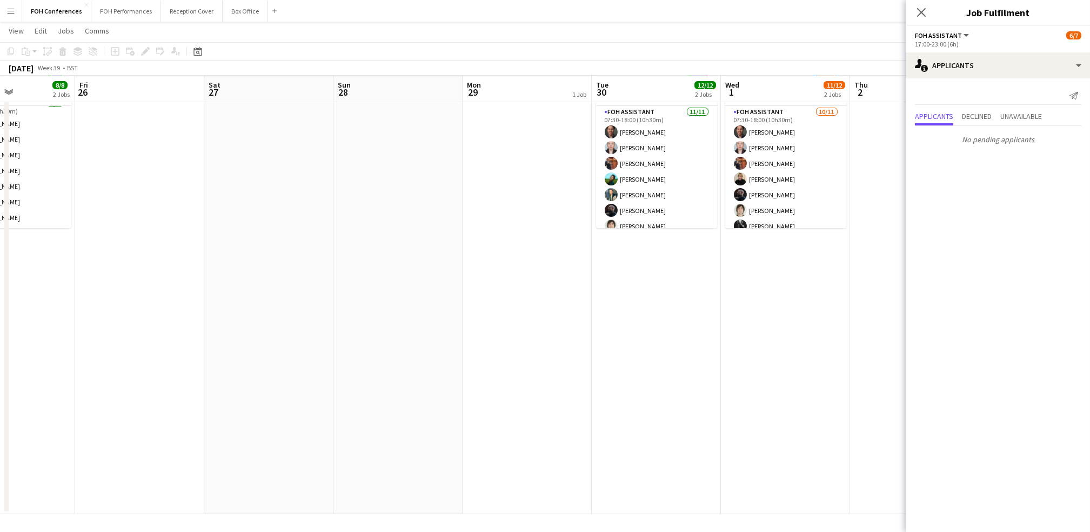
drag, startPoint x: 870, startPoint y: 92, endPoint x: 471, endPoint y: 77, distance: 399.8
click at [471, 77] on app-calendar-viewport "Mon 22 3/5 2 Jobs Tue 23 12/12 4 Jobs Wed 24 12/12 4 Jobs Thu 25 8/8 2 Jobs Fri…" at bounding box center [545, 210] width 1090 height 608
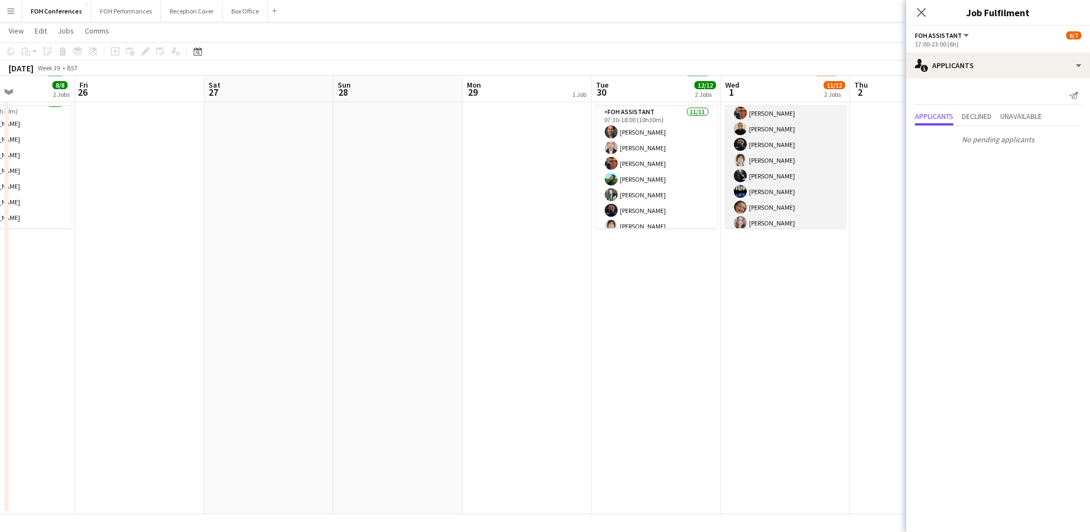
scroll to position [71, 0]
click at [791, 213] on app-card-role "FOH Assistant 10/11 07:30-18:00 (10h30m) James Bibby Pamela Sledzik Leroy Bonsu…" at bounding box center [786, 132] width 121 height 194
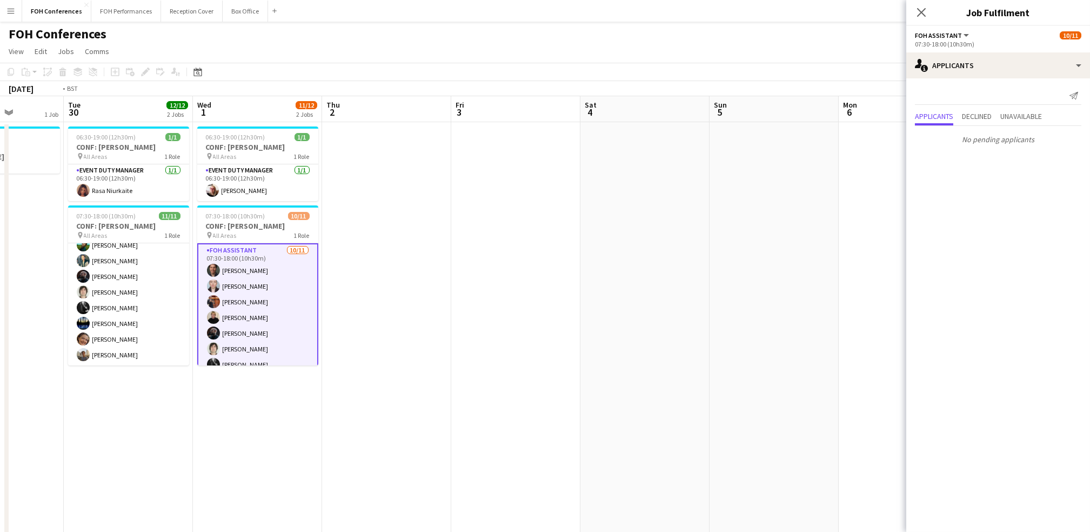
scroll to position [0, 492]
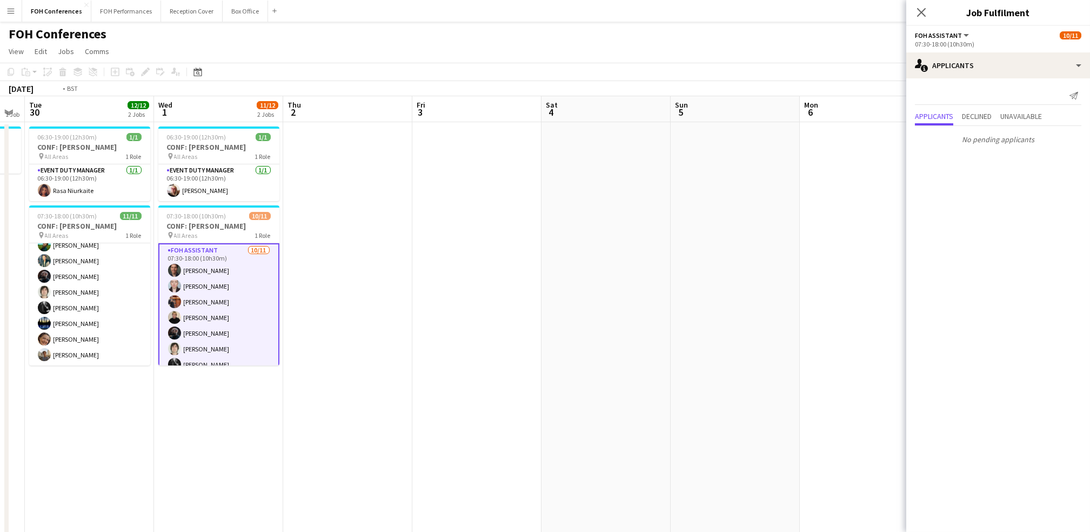
drag, startPoint x: 894, startPoint y: 115, endPoint x: 326, endPoint y: 121, distance: 567.7
click at [326, 121] on app-calendar-viewport "Fri 26 Sat 27 Sun 28 Mon 29 1 Job Tue 30 12/12 2 Jobs Wed 1 11/12 2 Jobs Thu 2 …" at bounding box center [545, 373] width 1090 height 555
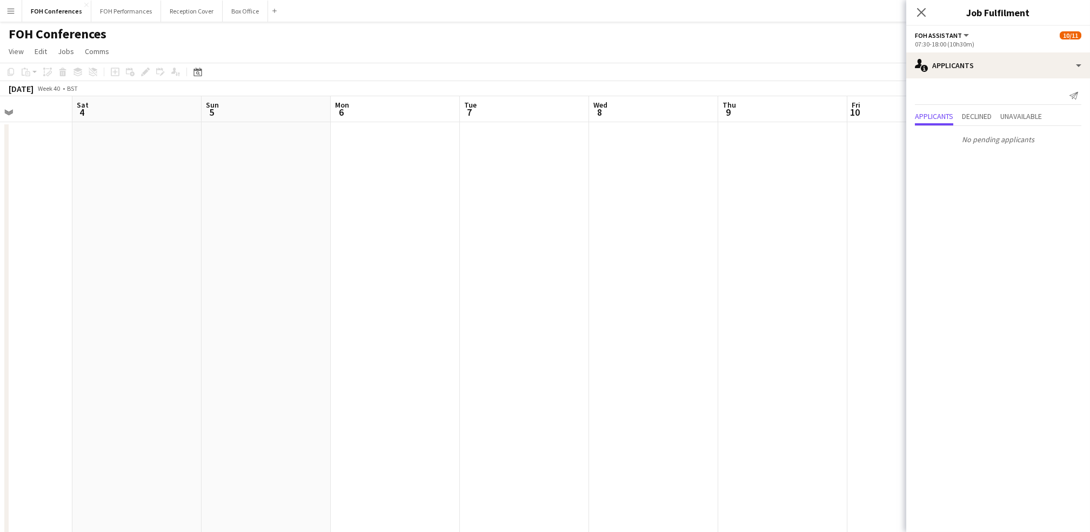
scroll to position [0, 466]
drag, startPoint x: 847, startPoint y: 123, endPoint x: 356, endPoint y: 147, distance: 491.5
click at [356, 147] on app-calendar-viewport "Tue 30 12/12 2 Jobs Wed 1 11/12 2 Jobs Thu 2 Fri 3 Sat 4 Sun 5 Mon 6 Tue 7 Wed …" at bounding box center [545, 373] width 1090 height 555
drag, startPoint x: 864, startPoint y: 112, endPoint x: 520, endPoint y: 112, distance: 343.8
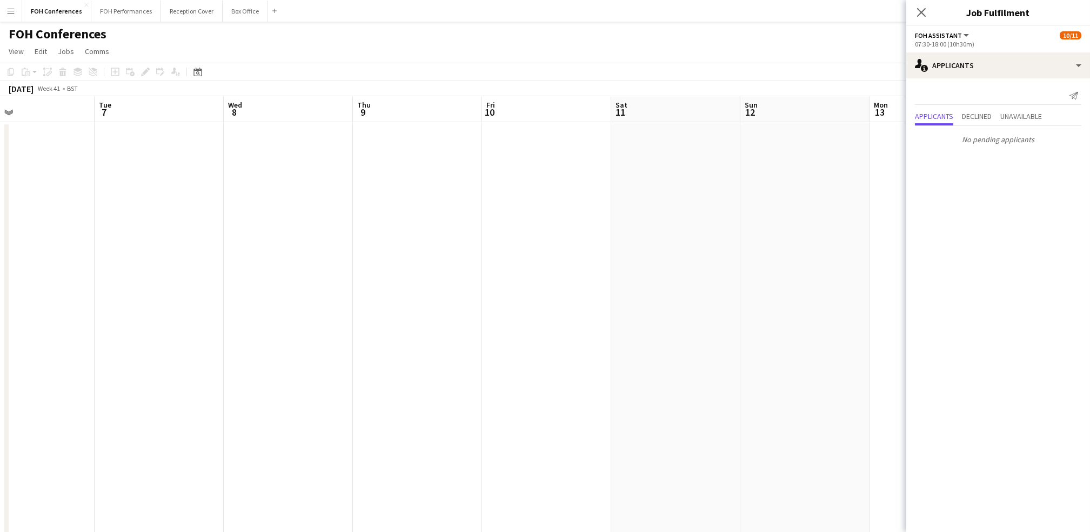
click at [520, 112] on app-calendar-viewport "Fri 3 Sat 4 Sun 5 Mon 6 Tue 7 Wed 8 Thu 9 Fri 10 Sat 11 Sun 12 Mon 13 Tue 14 We…" at bounding box center [545, 373] width 1090 height 555
